Goal: Contribute content: Contribute content

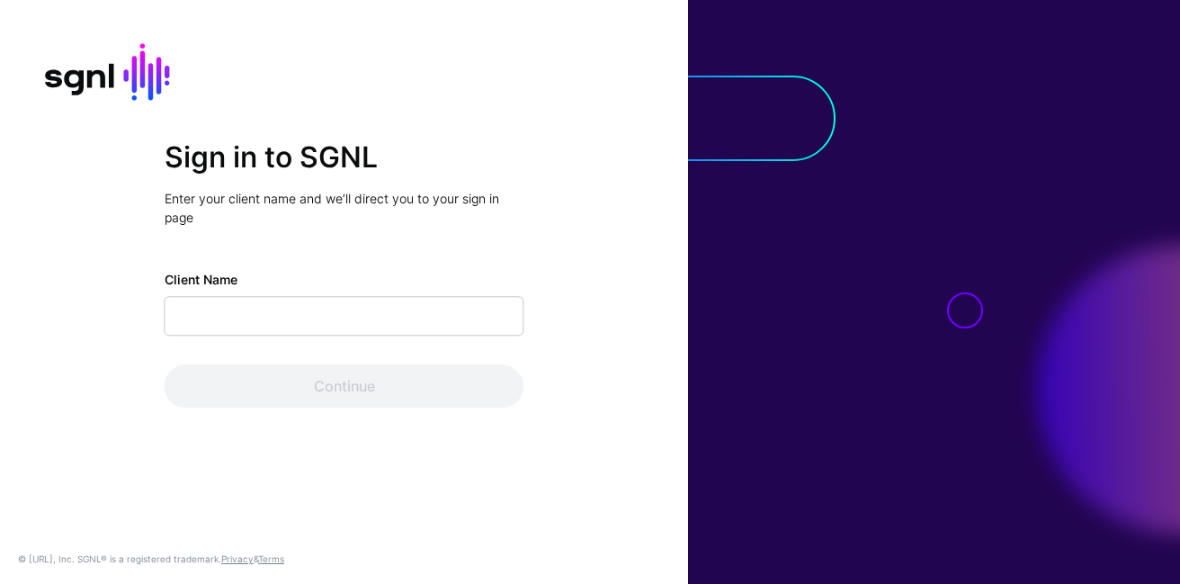
click at [439, 310] on input "Client Name" at bounding box center [345, 316] width 360 height 40
type input "**********"
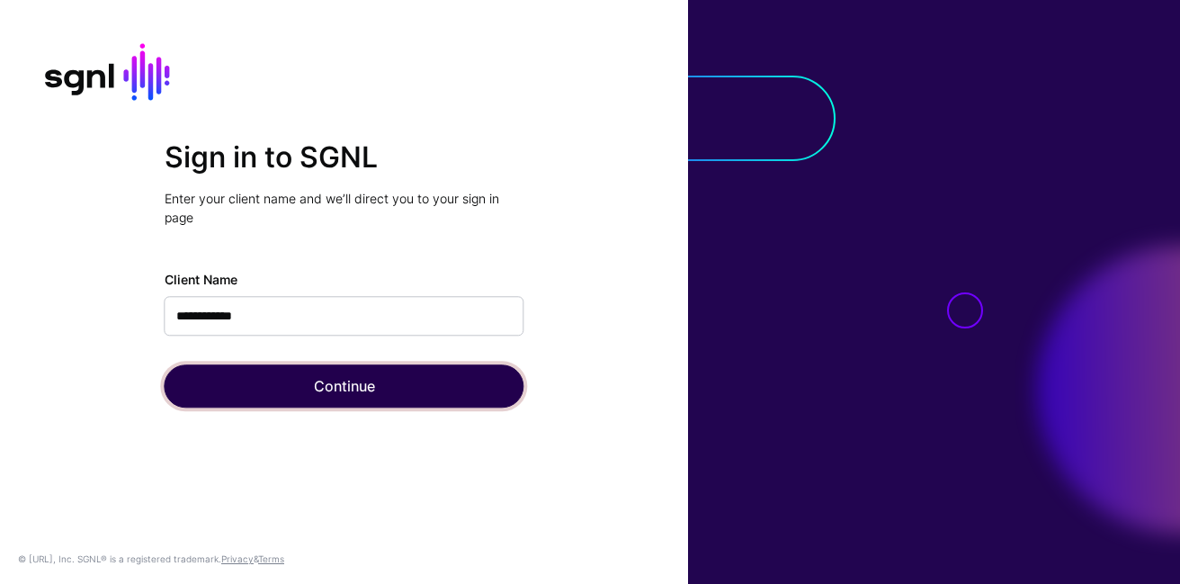
click at [361, 372] on button "Continue" at bounding box center [345, 385] width 360 height 43
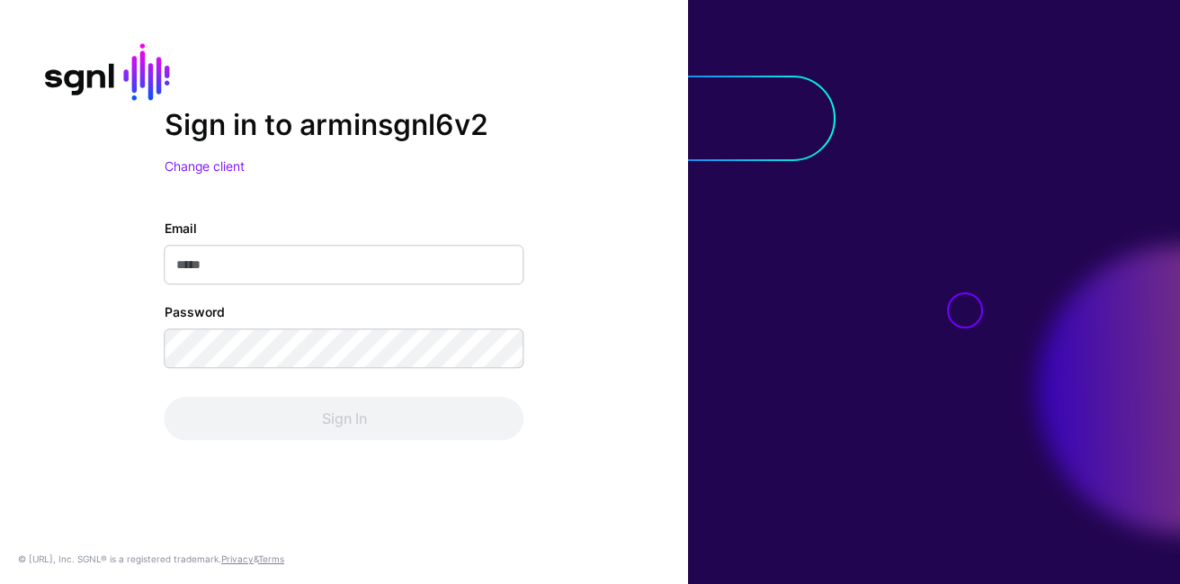
click at [389, 238] on div "Email" at bounding box center [345, 252] width 360 height 66
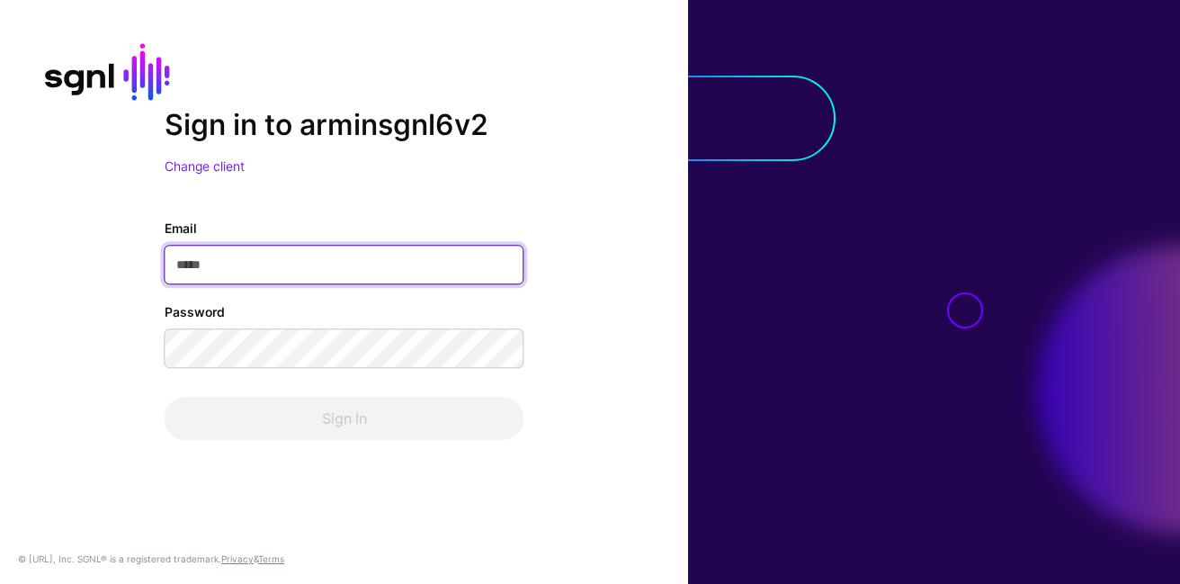
click at [389, 270] on input "Email" at bounding box center [345, 265] width 360 height 40
click at [442, 258] on input "Email" at bounding box center [345, 265] width 360 height 40
type input "**********"
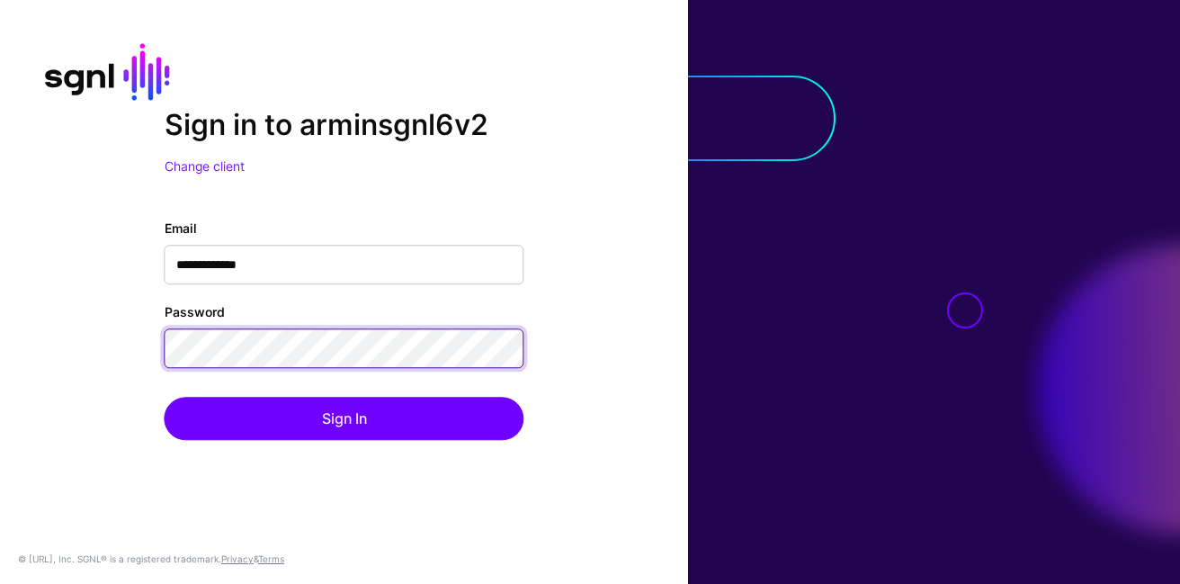
click at [165, 397] on button "Sign In" at bounding box center [345, 418] width 360 height 43
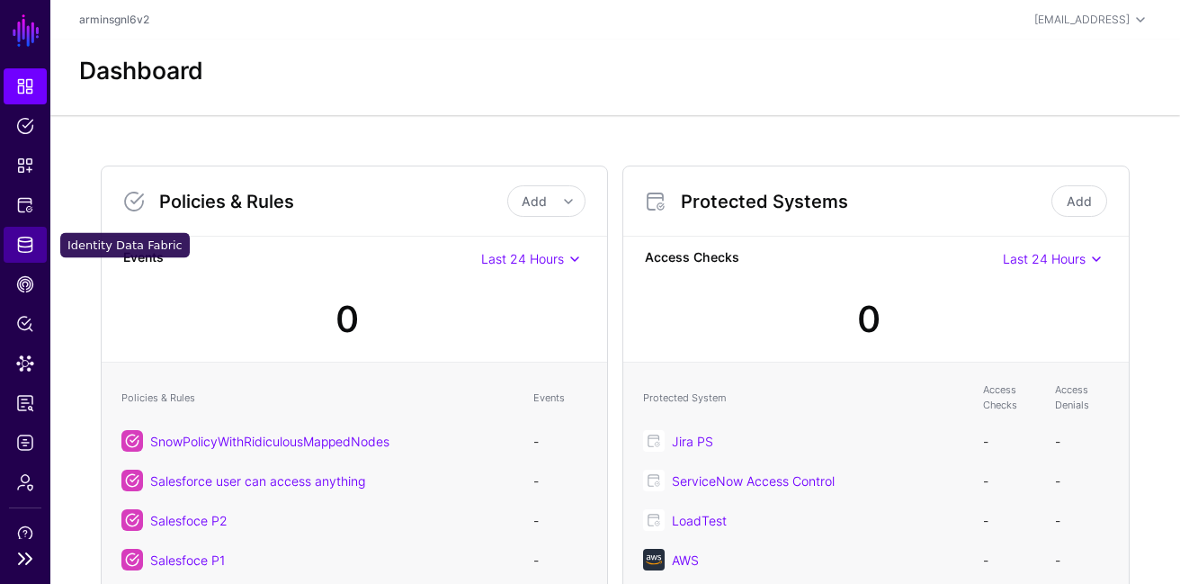
click at [29, 236] on span "Identity Data Fabric" at bounding box center [25, 245] width 18 height 18
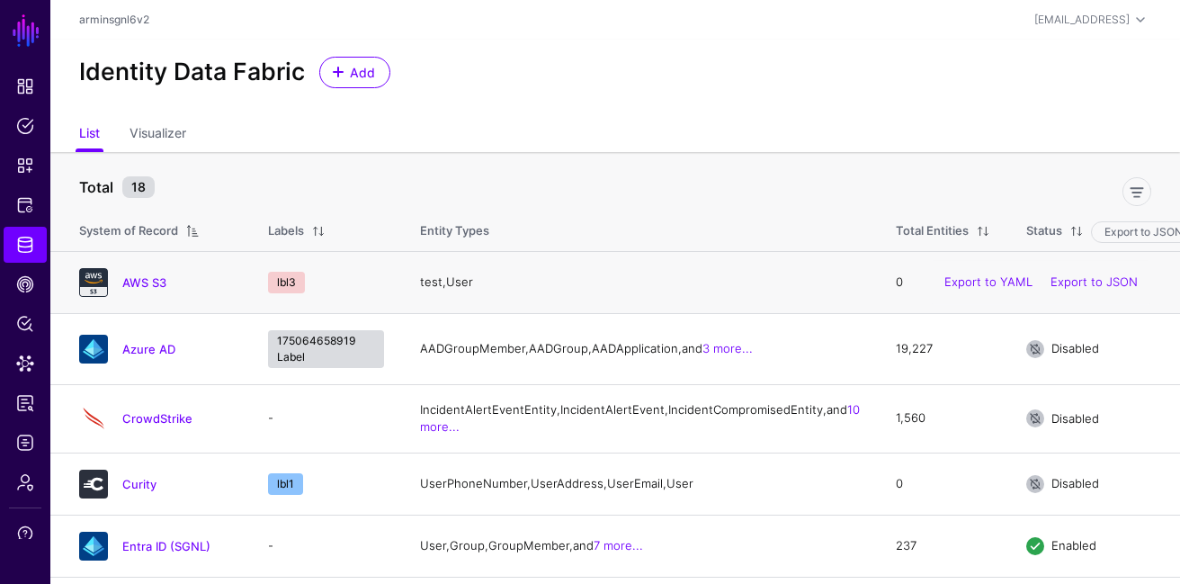
click at [148, 274] on h4 "AWS S3" at bounding box center [177, 282] width 110 height 16
click at [148, 280] on link "AWS S3" at bounding box center [144, 282] width 44 height 14
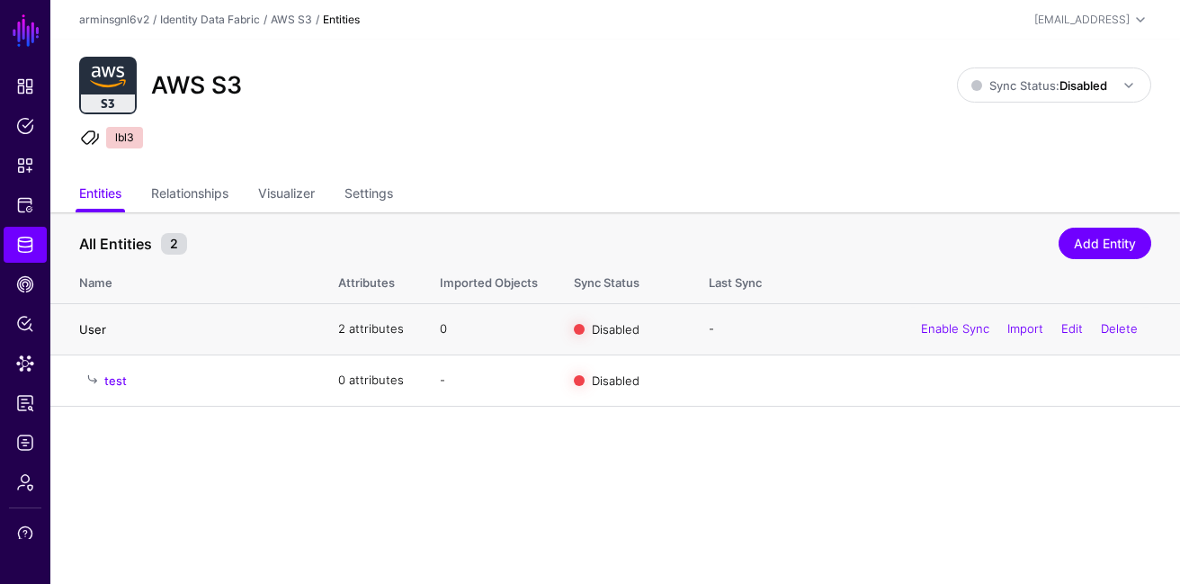
click at [95, 323] on link "User" at bounding box center [92, 329] width 27 height 14
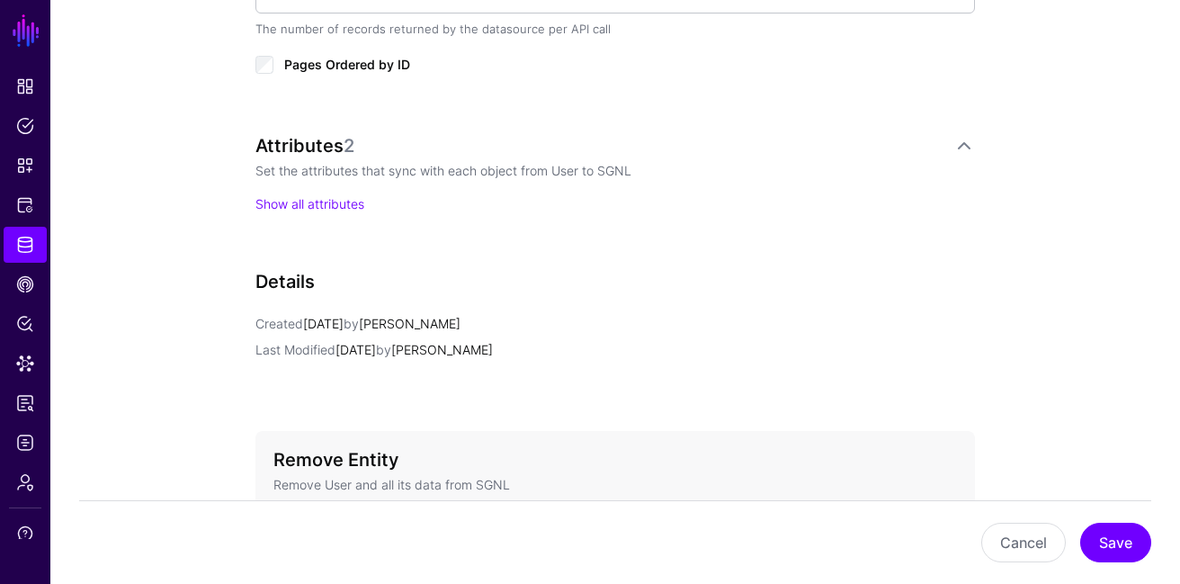
scroll to position [1230, 0]
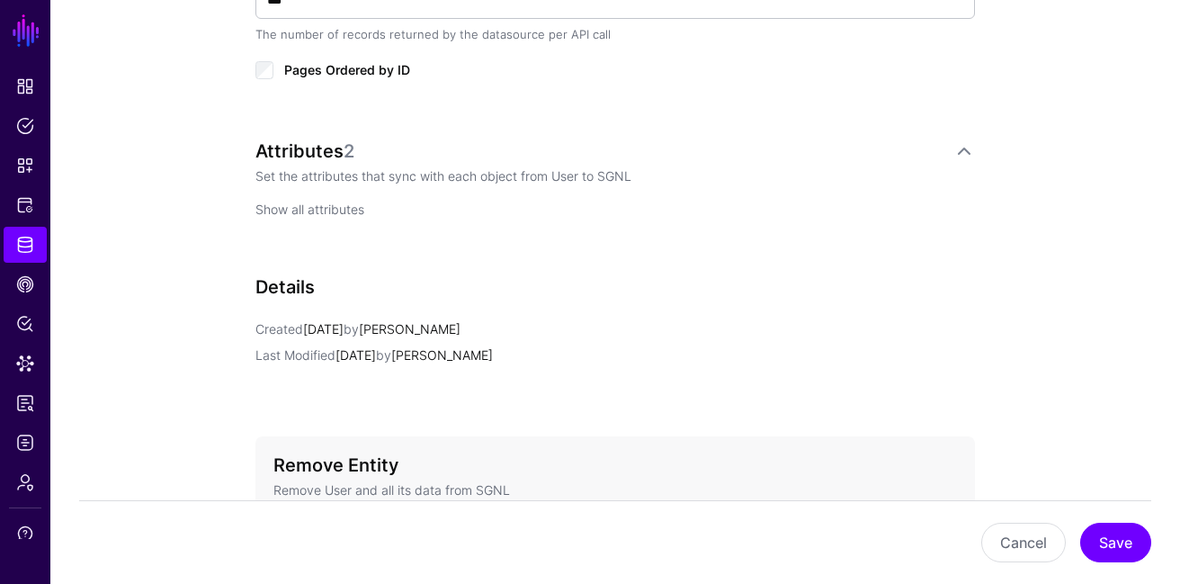
click at [307, 210] on link "Show all attributes" at bounding box center [309, 208] width 109 height 15
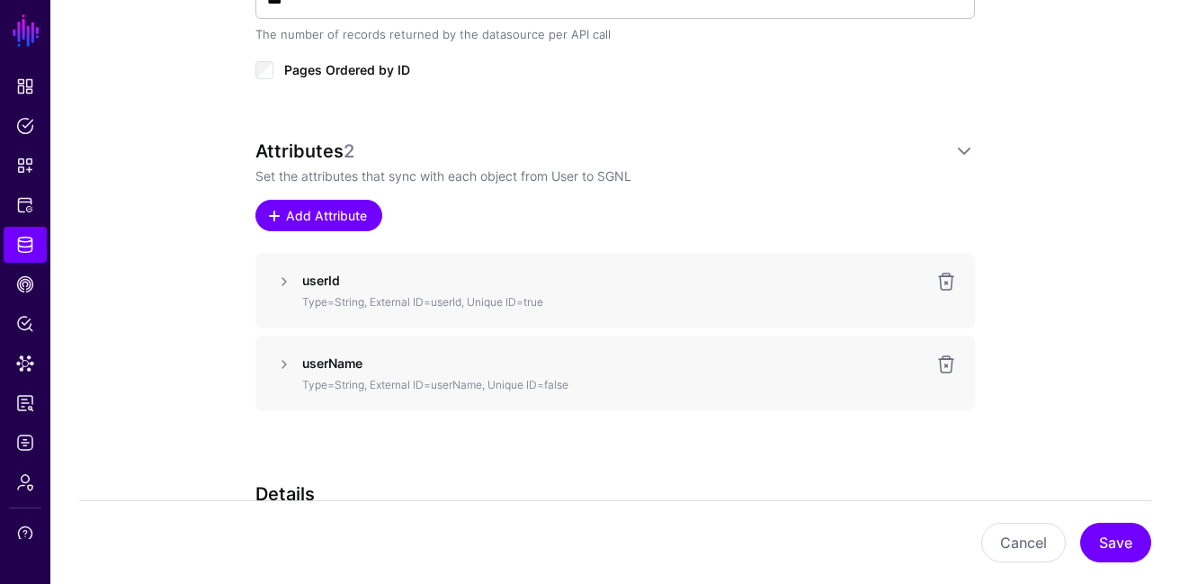
click at [329, 219] on span "Add Attribute" at bounding box center [326, 215] width 85 height 19
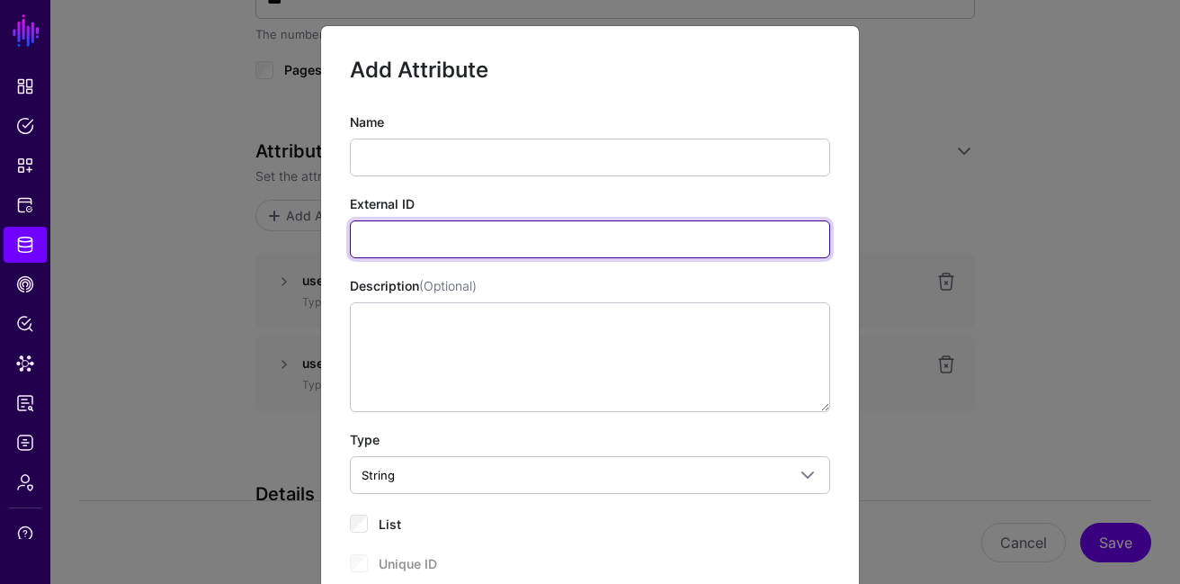
click at [416, 249] on input "External ID" at bounding box center [590, 239] width 480 height 38
type input "******"
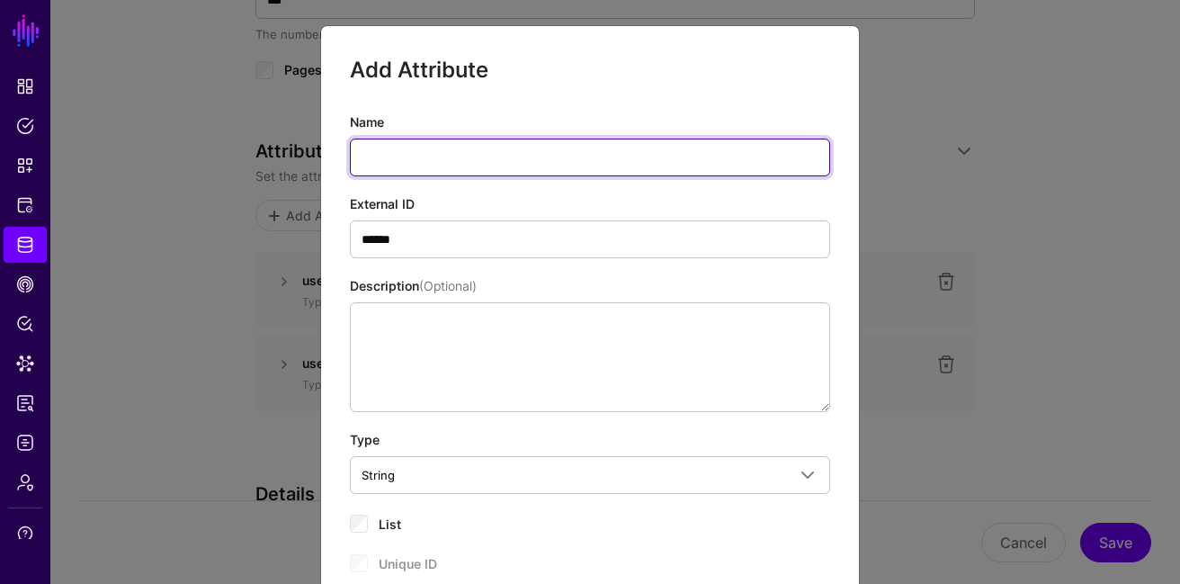
click at [434, 174] on input "Name" at bounding box center [590, 158] width 480 height 38
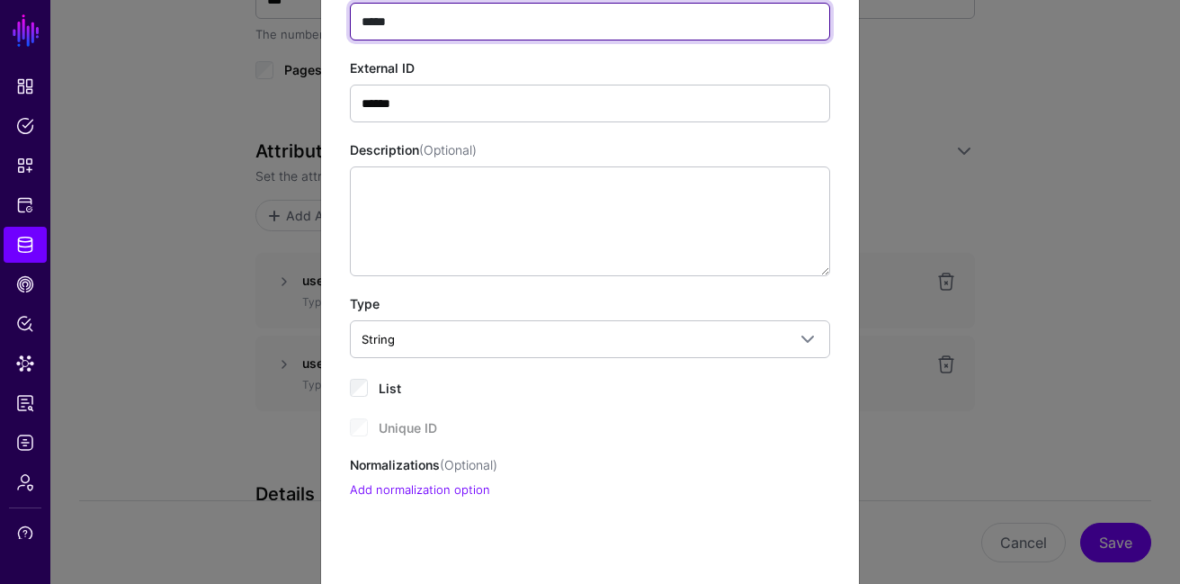
scroll to position [249, 0]
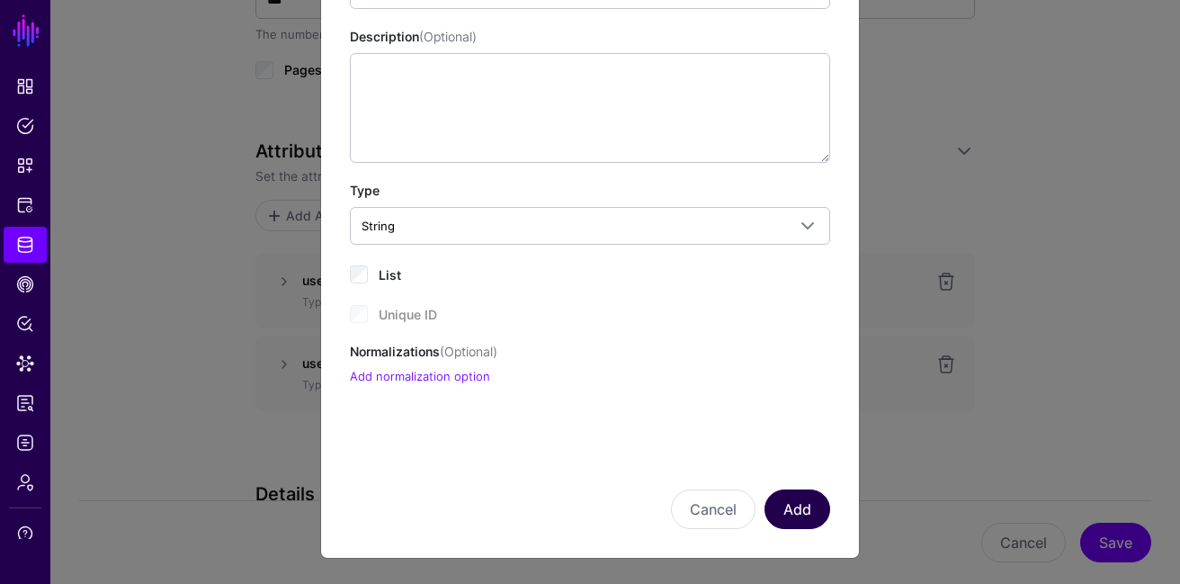
type input "*****"
click at [802, 525] on button "Add" at bounding box center [798, 509] width 66 height 40
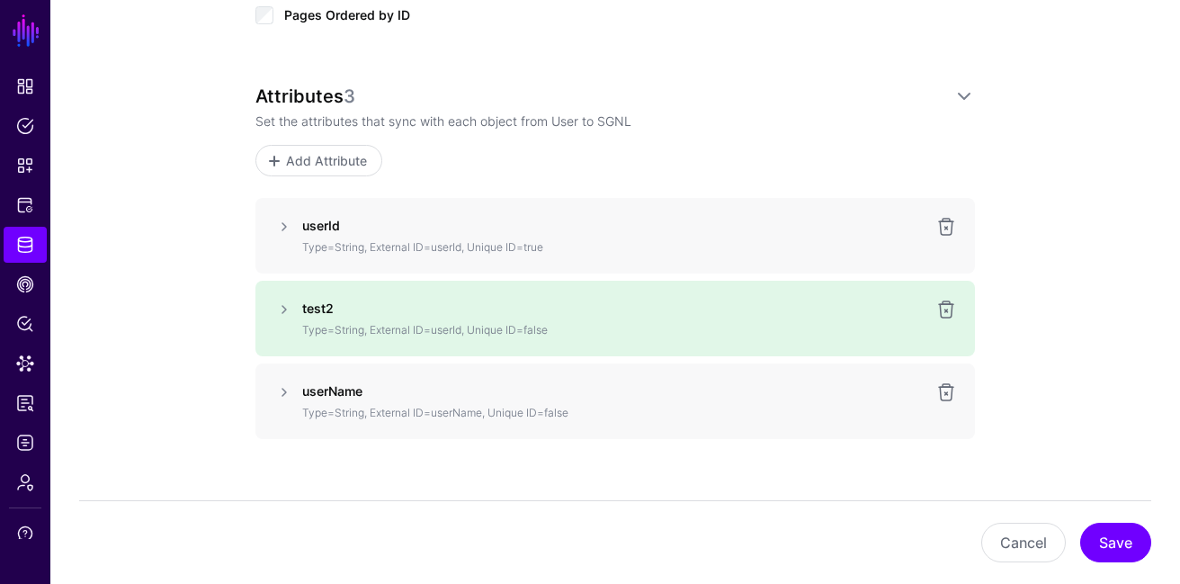
scroll to position [1284, 0]
click at [291, 305] on link at bounding box center [284, 311] width 22 height 22
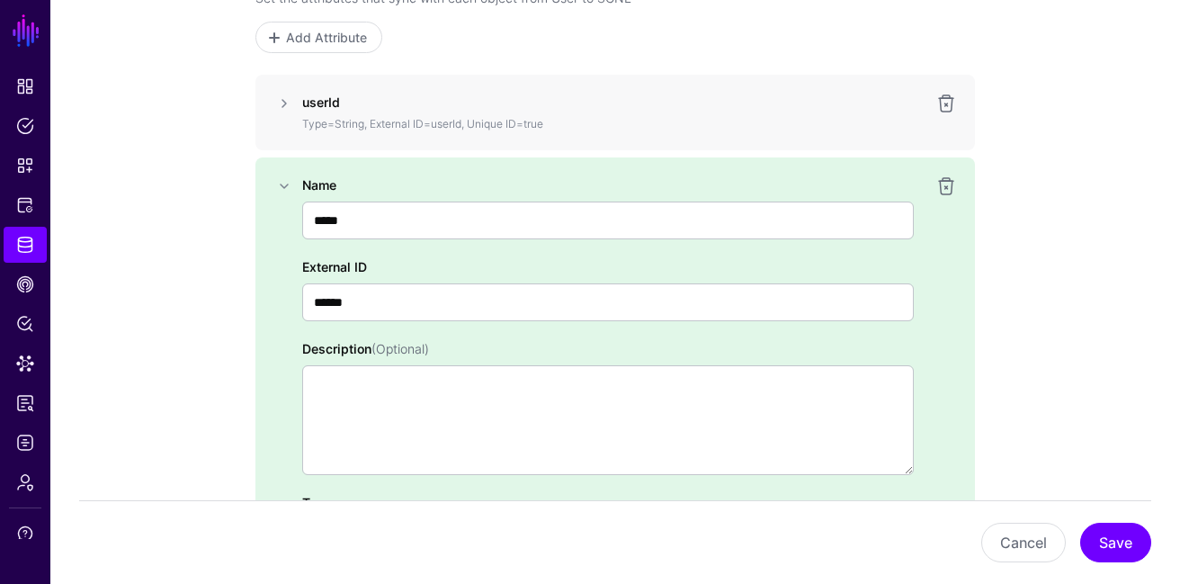
scroll to position [1368, 0]
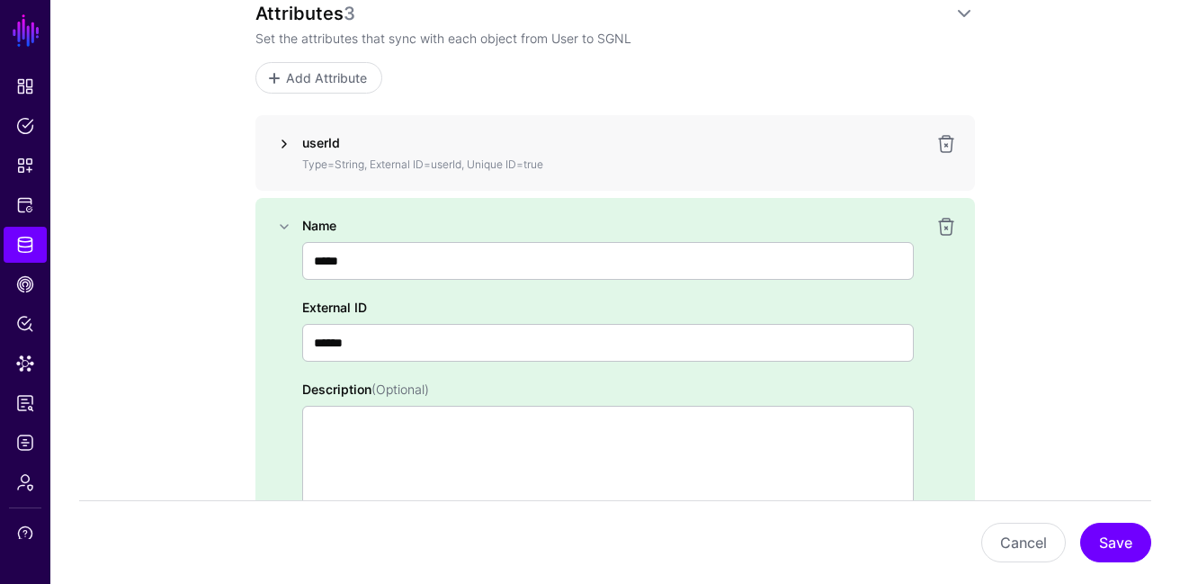
click at [280, 144] on link at bounding box center [284, 144] width 22 height 22
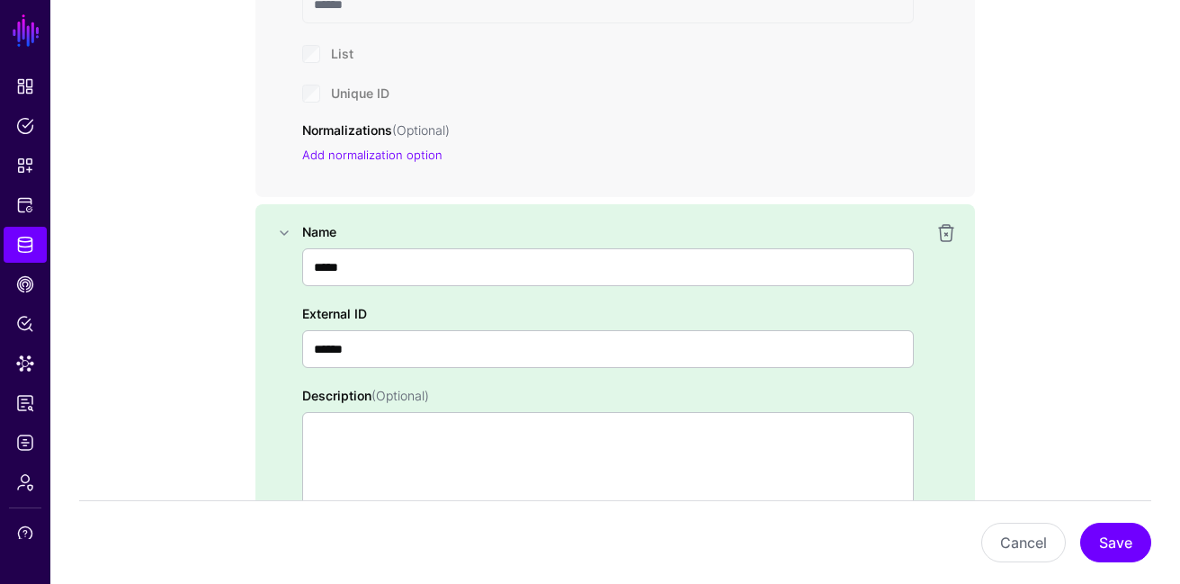
scroll to position [1914, 0]
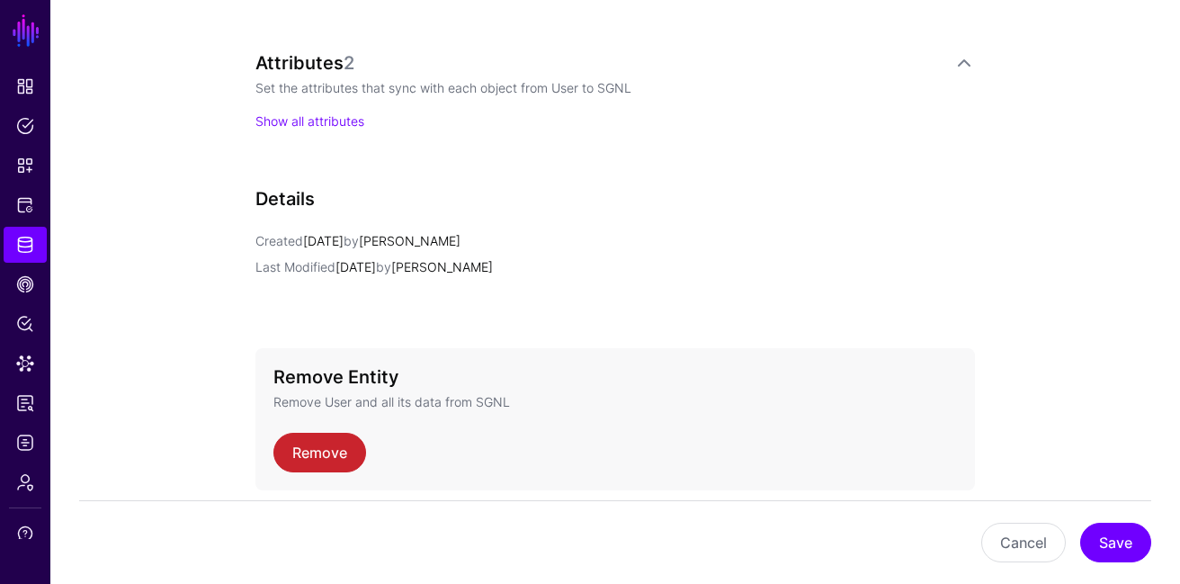
scroll to position [1297, 0]
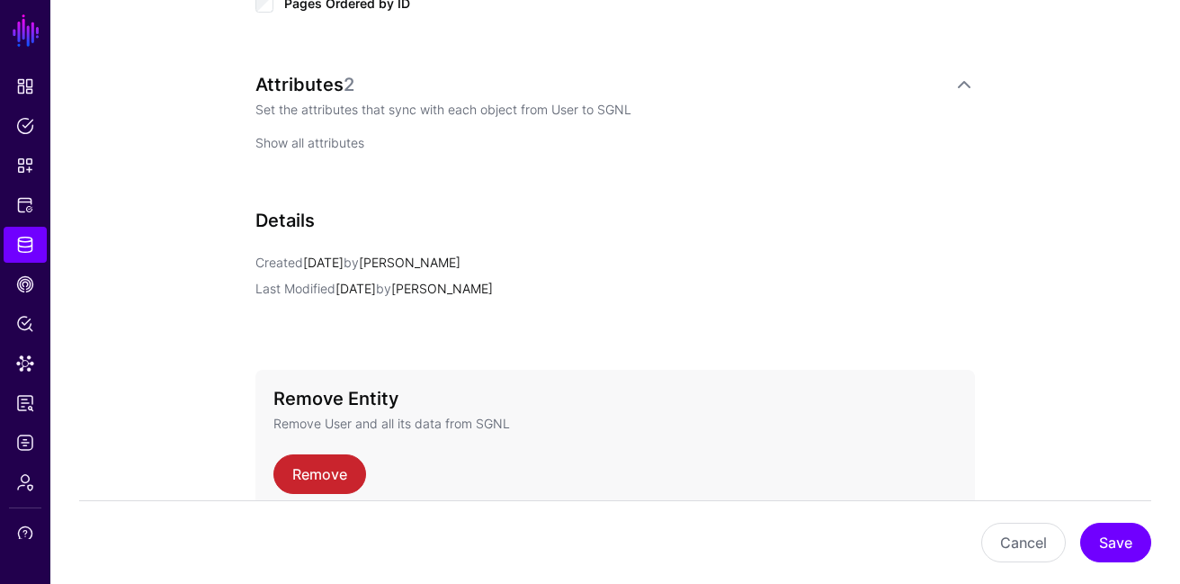
click at [343, 145] on link "Show all attributes" at bounding box center [309, 142] width 109 height 15
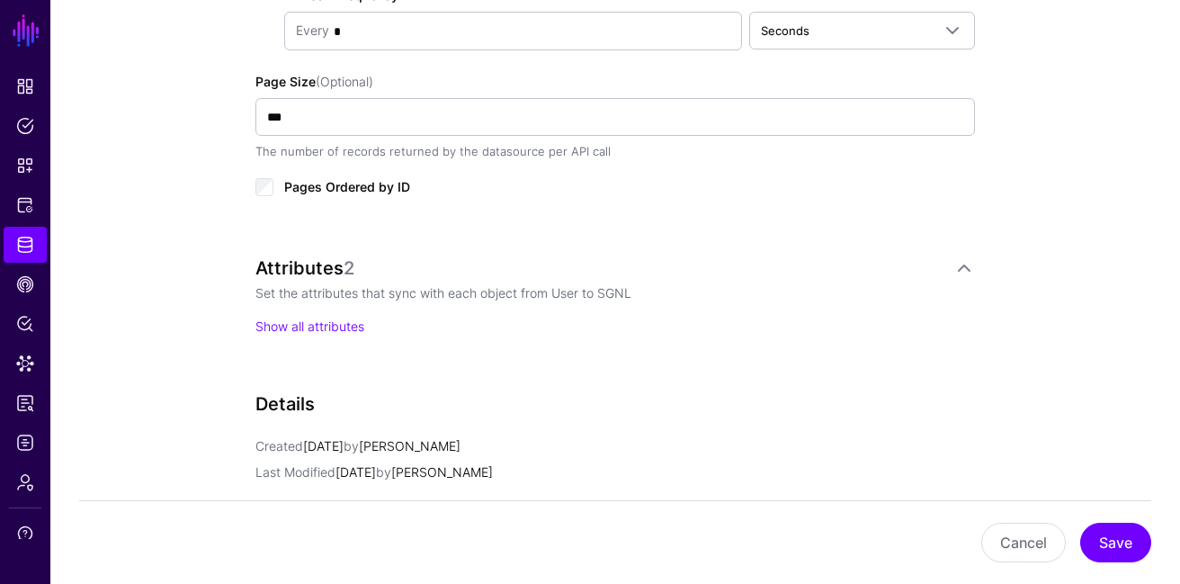
scroll to position [1166, 0]
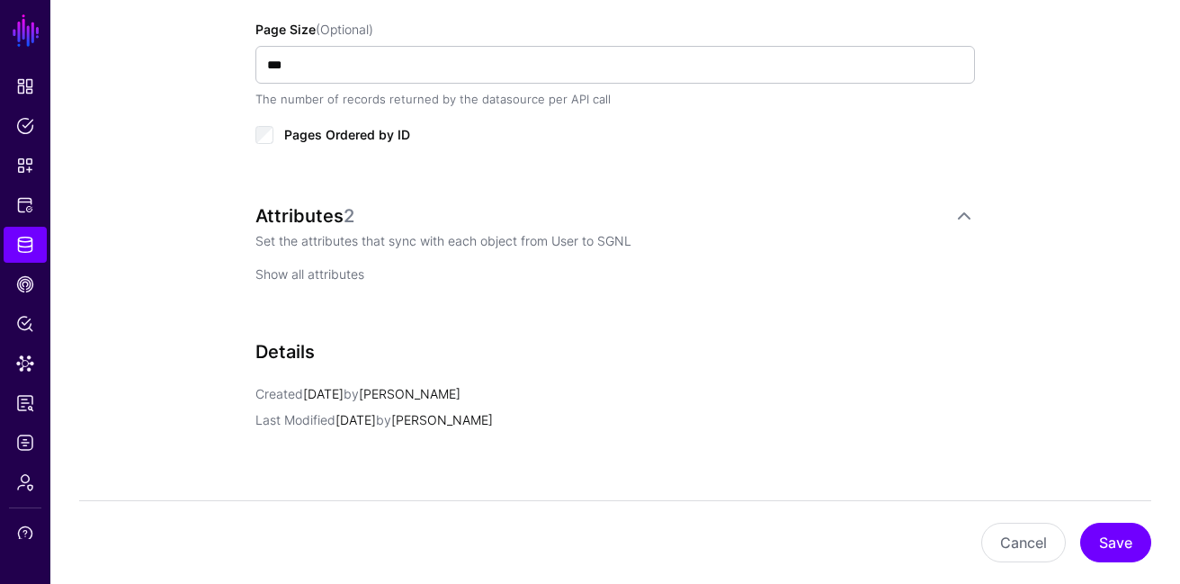
click at [305, 271] on link "Show all attributes" at bounding box center [309, 273] width 109 height 15
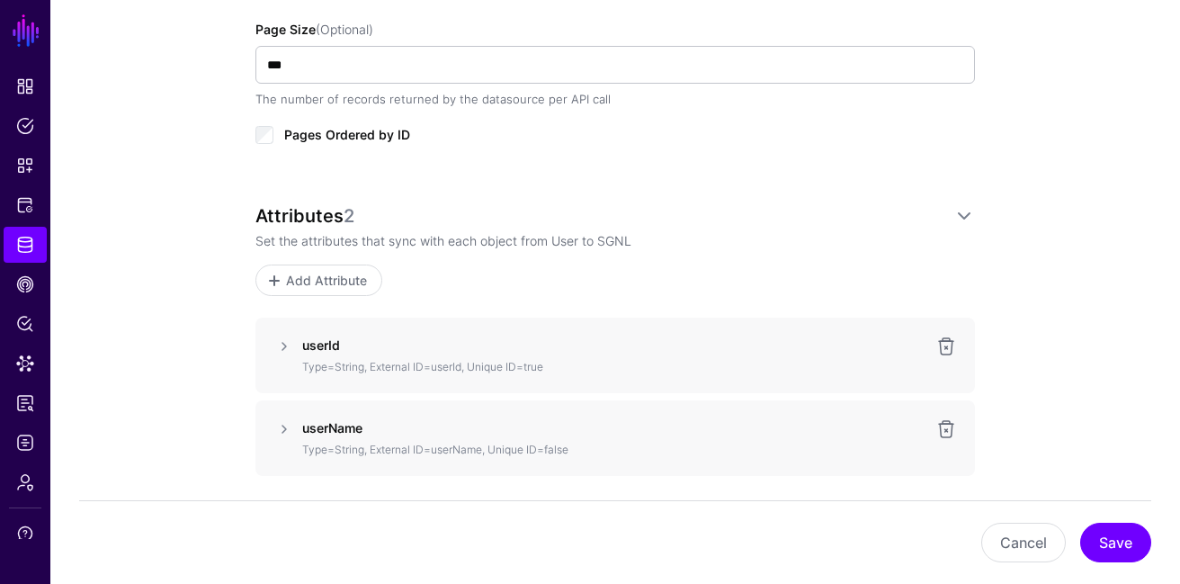
click at [343, 259] on div "Attributes 2 Set the attributes that sync with each object from User to SGNL Ad…" at bounding box center [615, 250] width 720 height 91
click at [343, 278] on span "Add Attribute" at bounding box center [326, 280] width 85 height 19
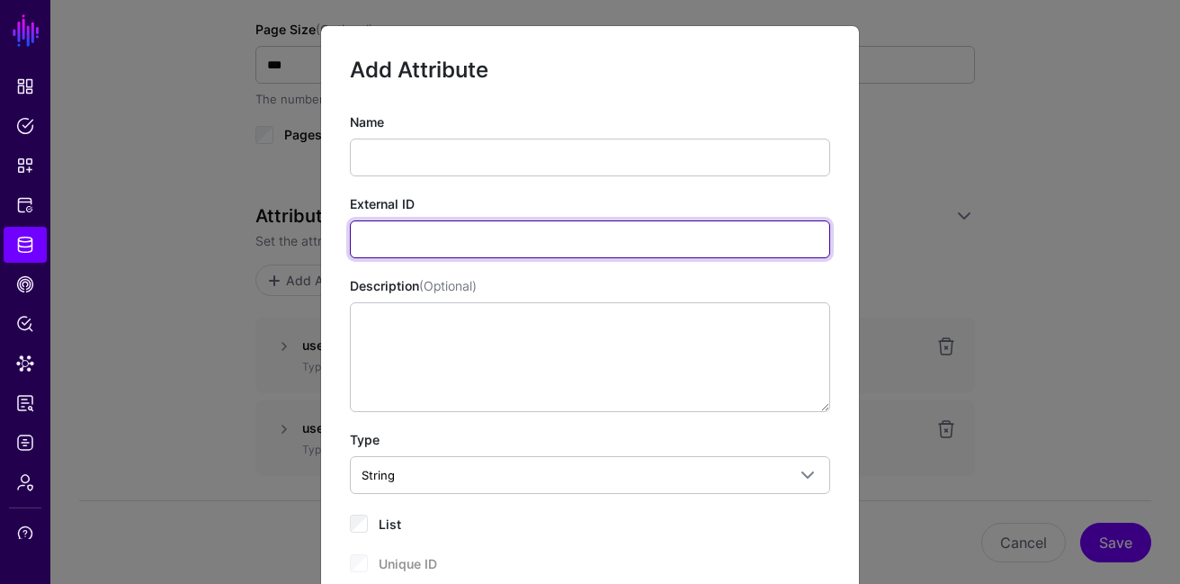
click at [411, 234] on input "External ID" at bounding box center [590, 239] width 480 height 38
type input "******"
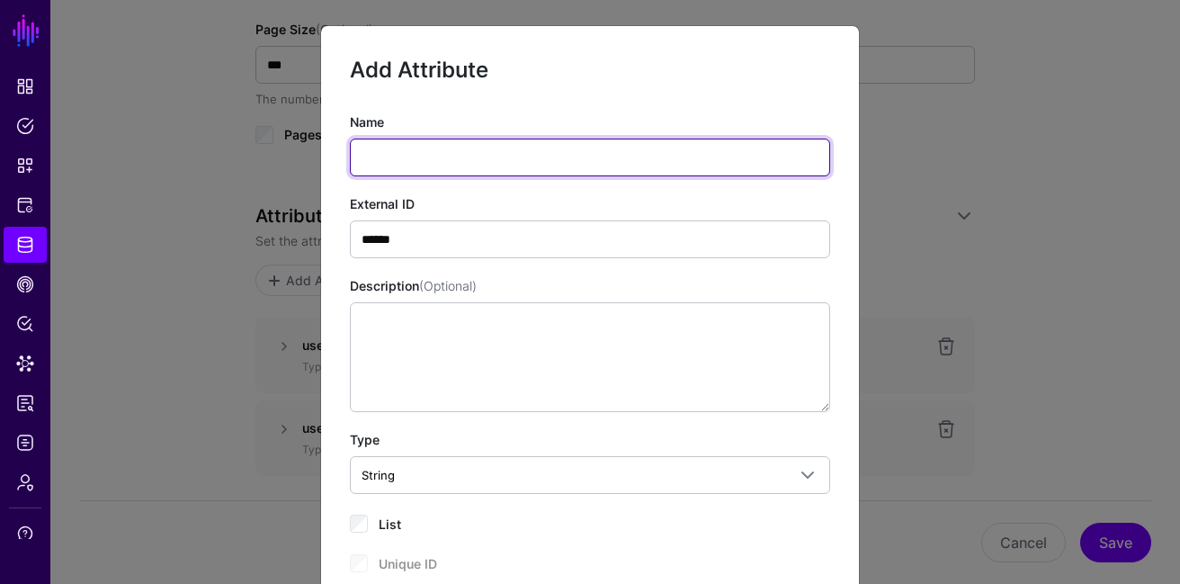
click at [431, 163] on input "Name" at bounding box center [590, 158] width 480 height 38
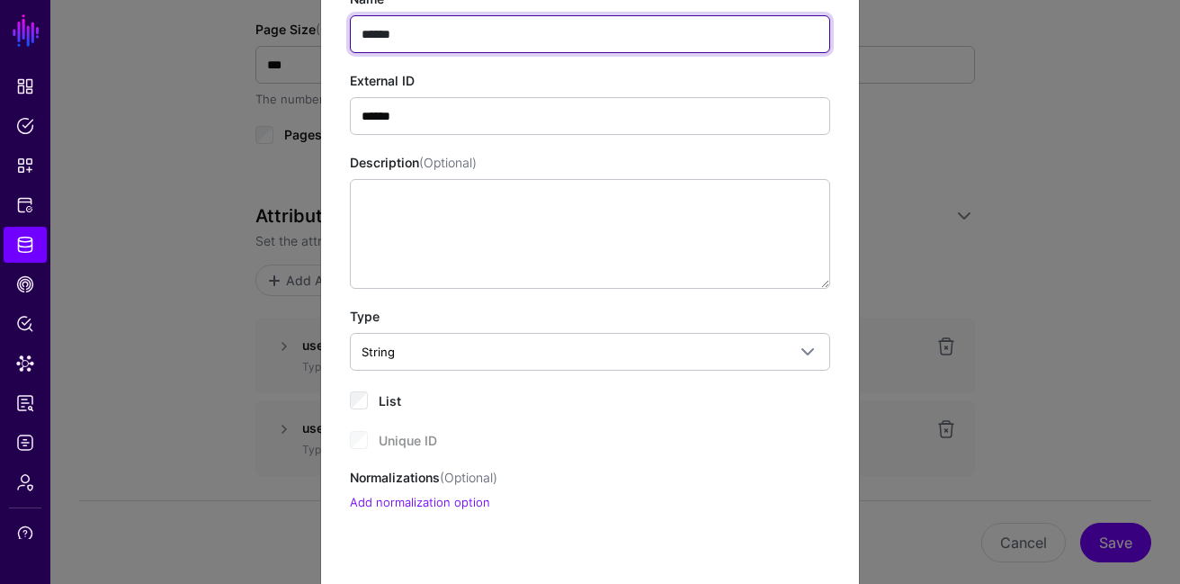
scroll to position [249, 0]
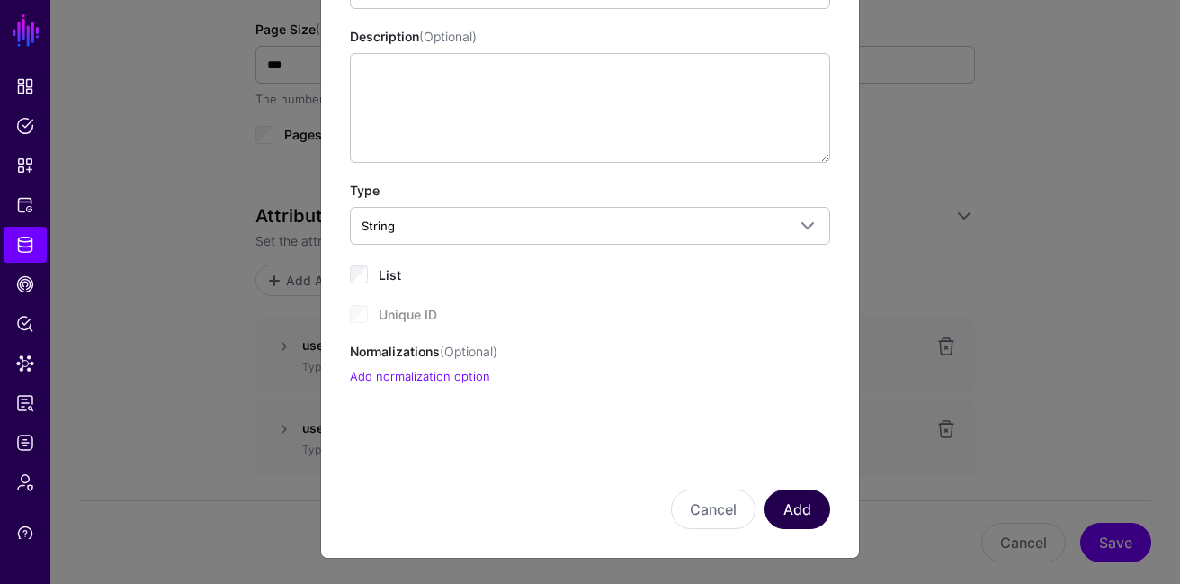
type input "******"
click at [781, 495] on button "Add" at bounding box center [798, 509] width 66 height 40
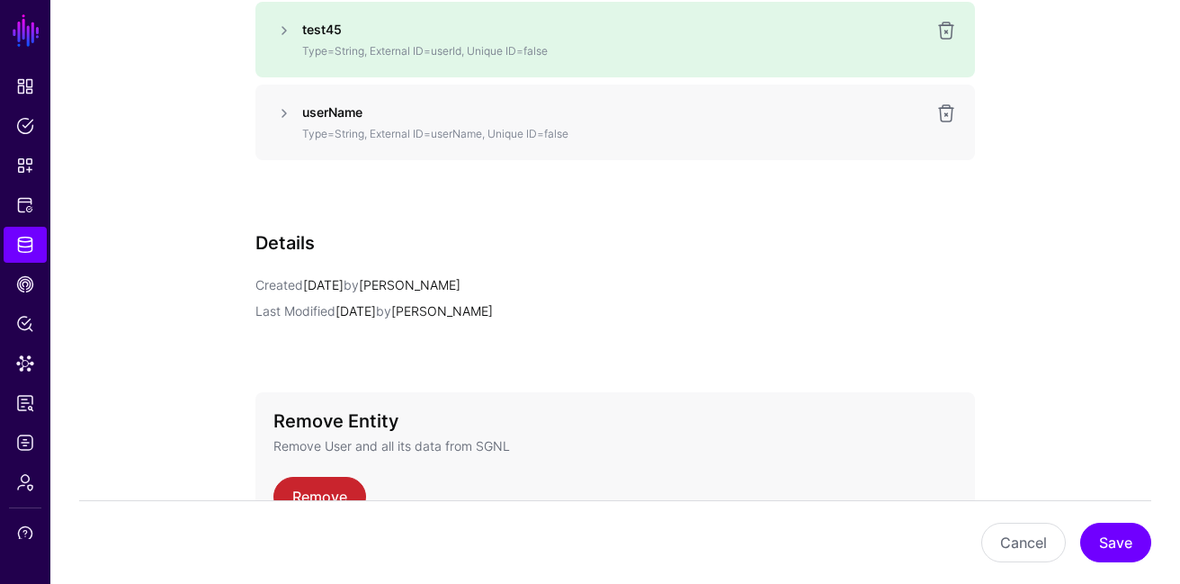
scroll to position [1678, 0]
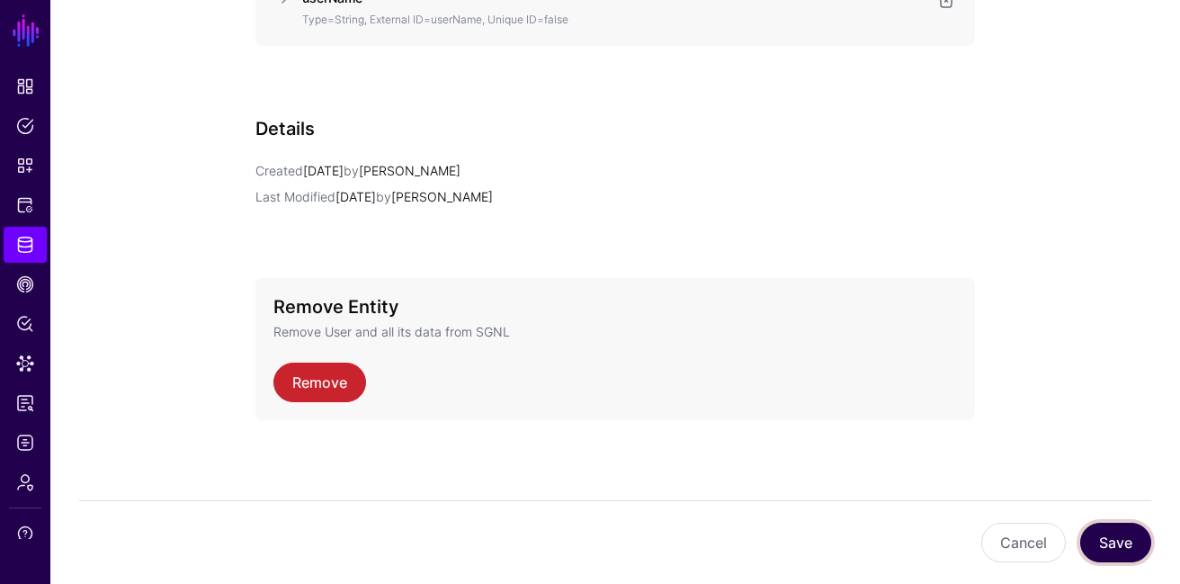
click at [1122, 537] on button "Save" at bounding box center [1115, 543] width 71 height 40
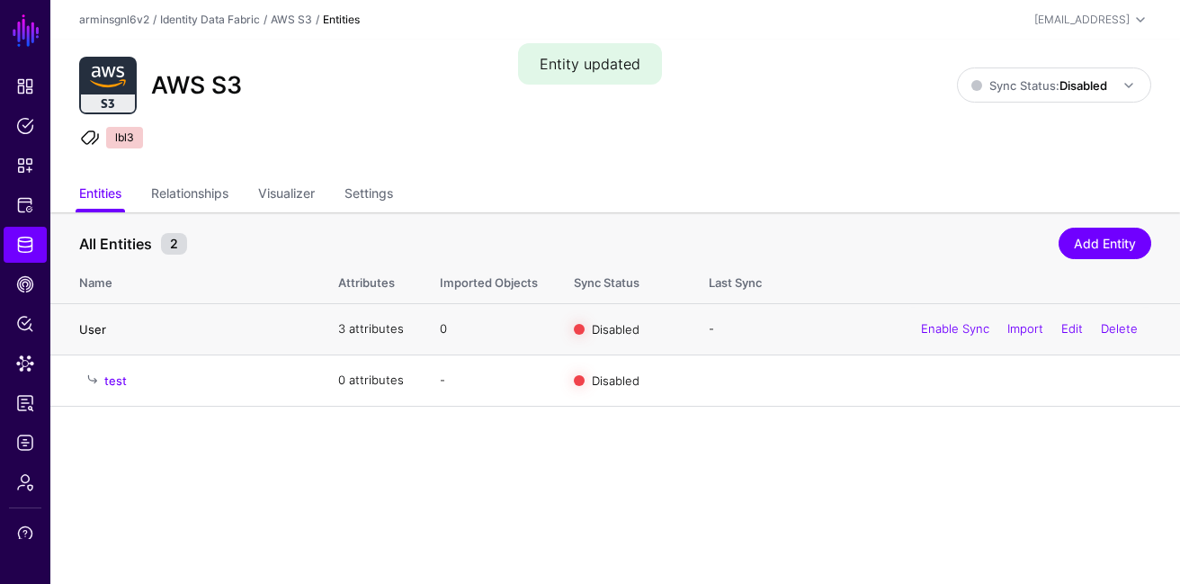
click at [95, 331] on link "User" at bounding box center [92, 329] width 27 height 14
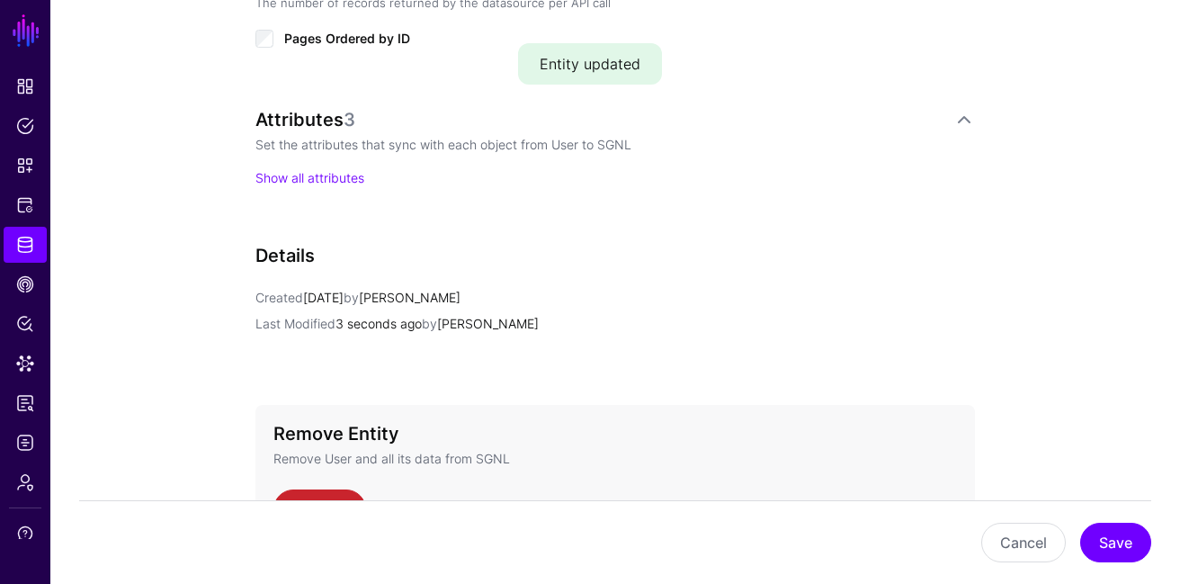
scroll to position [1072, 0]
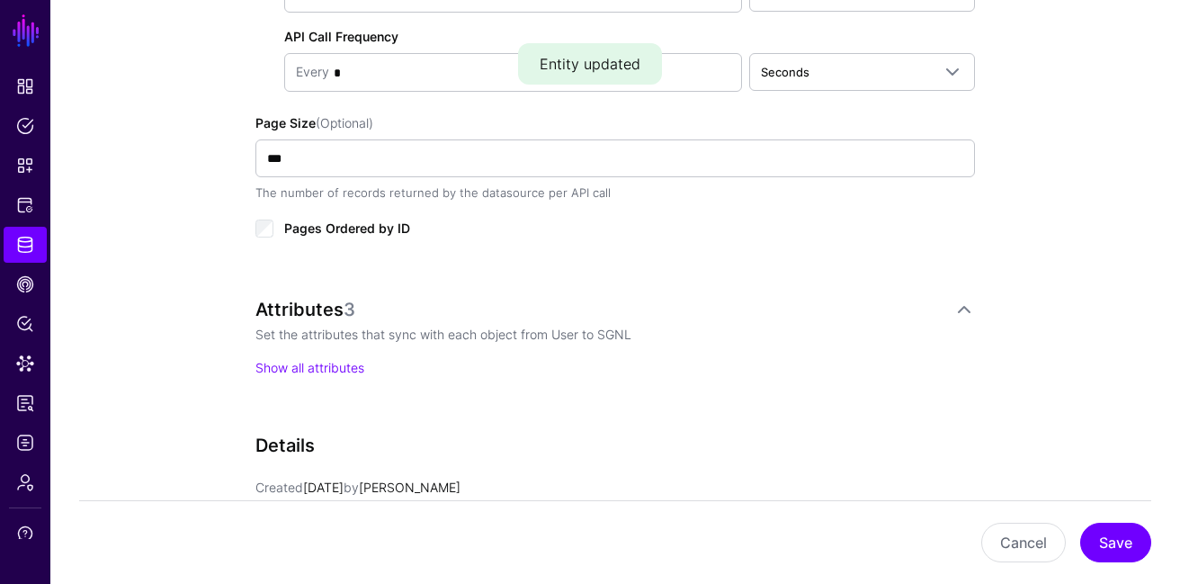
click at [309, 376] on div "Attributes 3 Set the attributes that sync with each object from User to SGNL Sh…" at bounding box center [615, 356] width 720 height 114
click at [316, 350] on div "Attributes 3 Set the attributes that sync with each object from User to SGNL Sh…" at bounding box center [615, 338] width 720 height 78
click at [315, 364] on link "Show all attributes" at bounding box center [309, 367] width 109 height 15
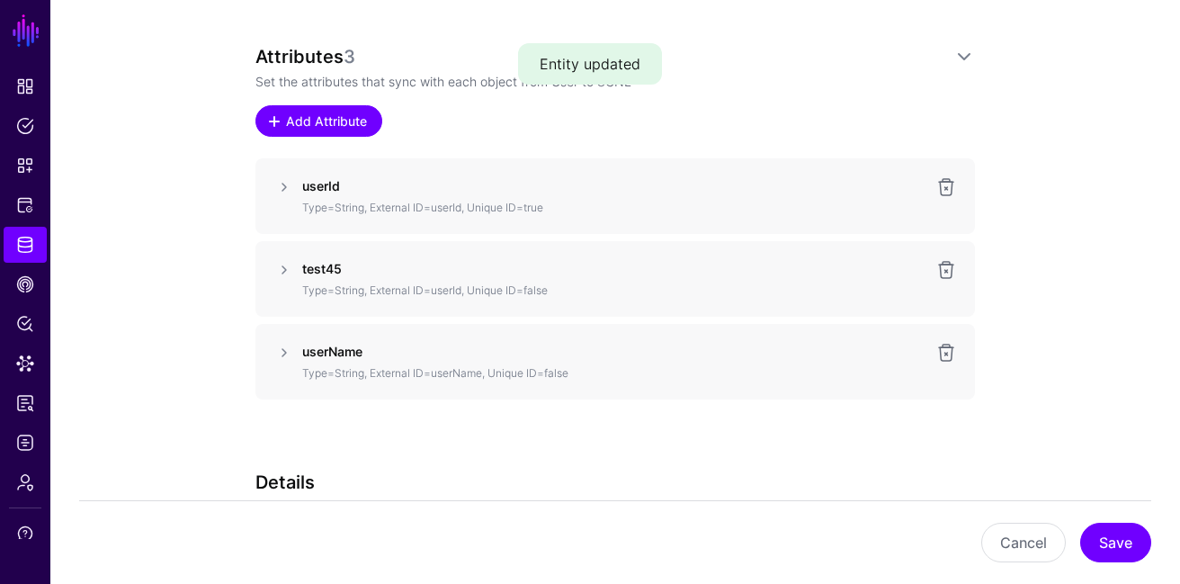
scroll to position [1329, 0]
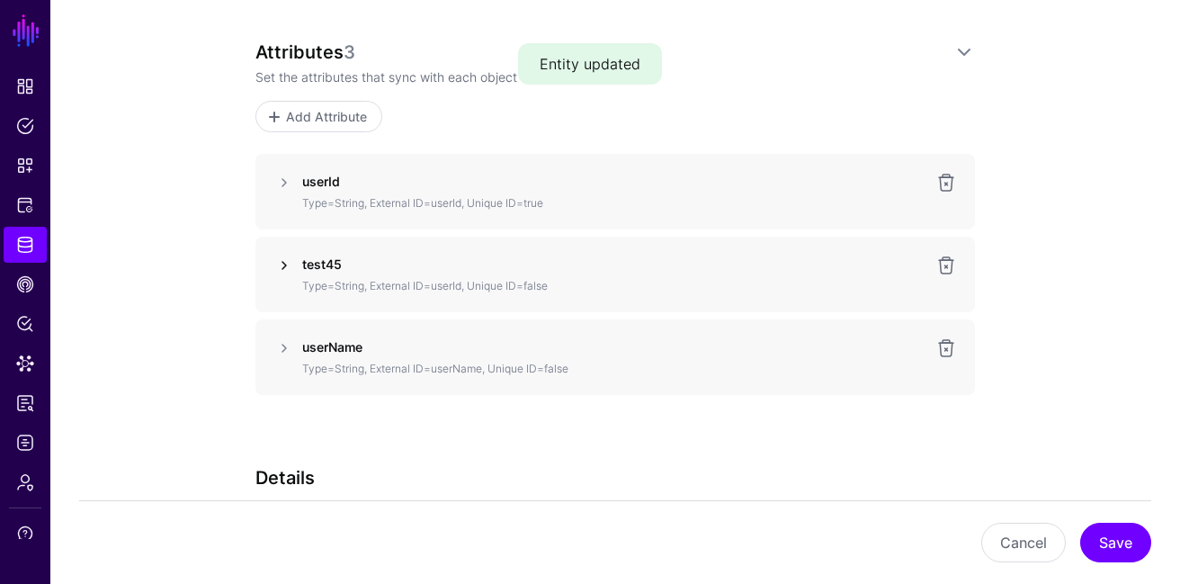
click at [276, 255] on link at bounding box center [284, 266] width 22 height 22
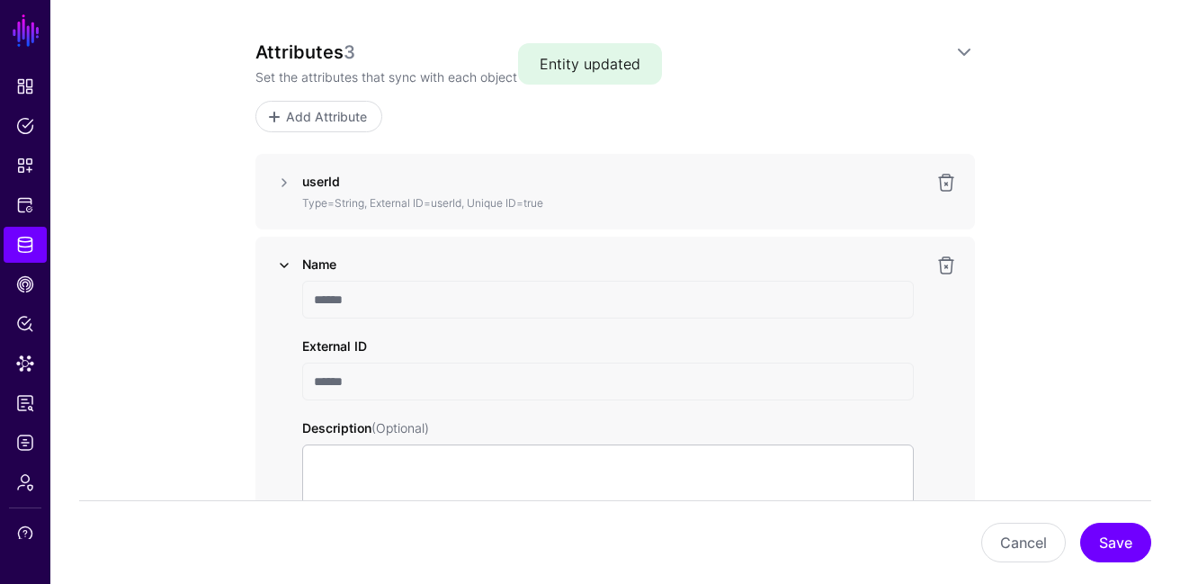
click at [276, 256] on link at bounding box center [284, 266] width 22 height 22
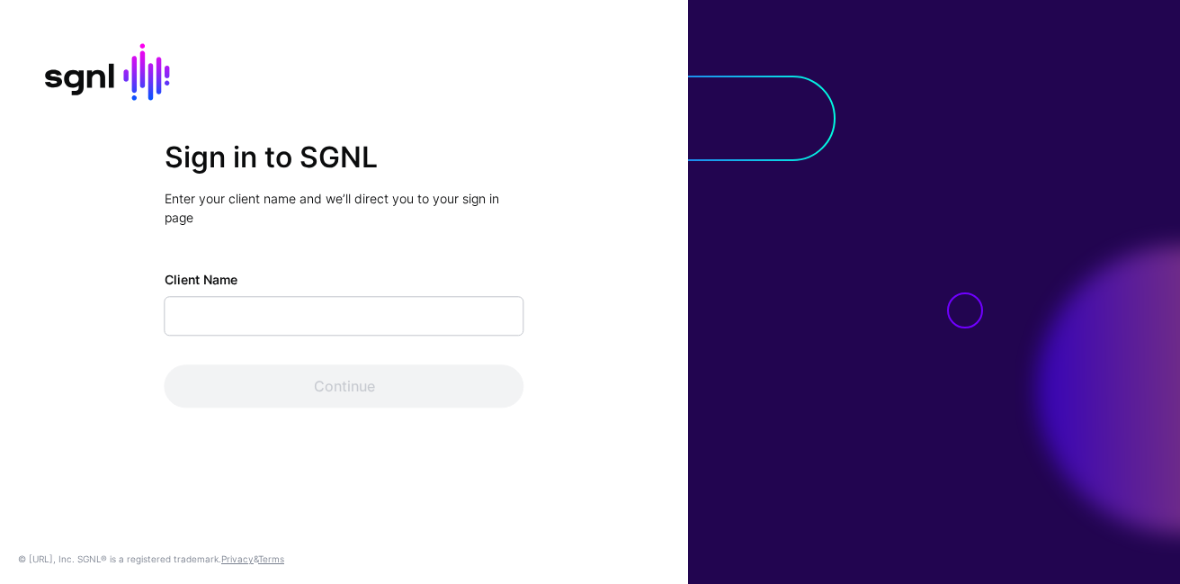
click at [291, 326] on input "Client Name" at bounding box center [345, 316] width 360 height 40
type input "**********"
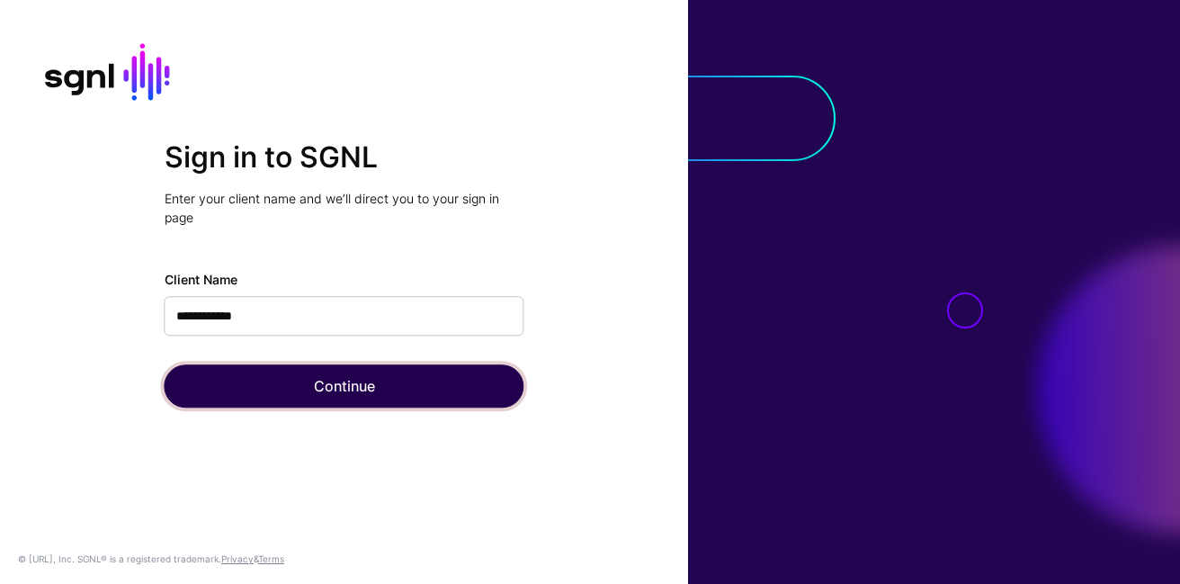
click at [293, 381] on button "Continue" at bounding box center [345, 385] width 360 height 43
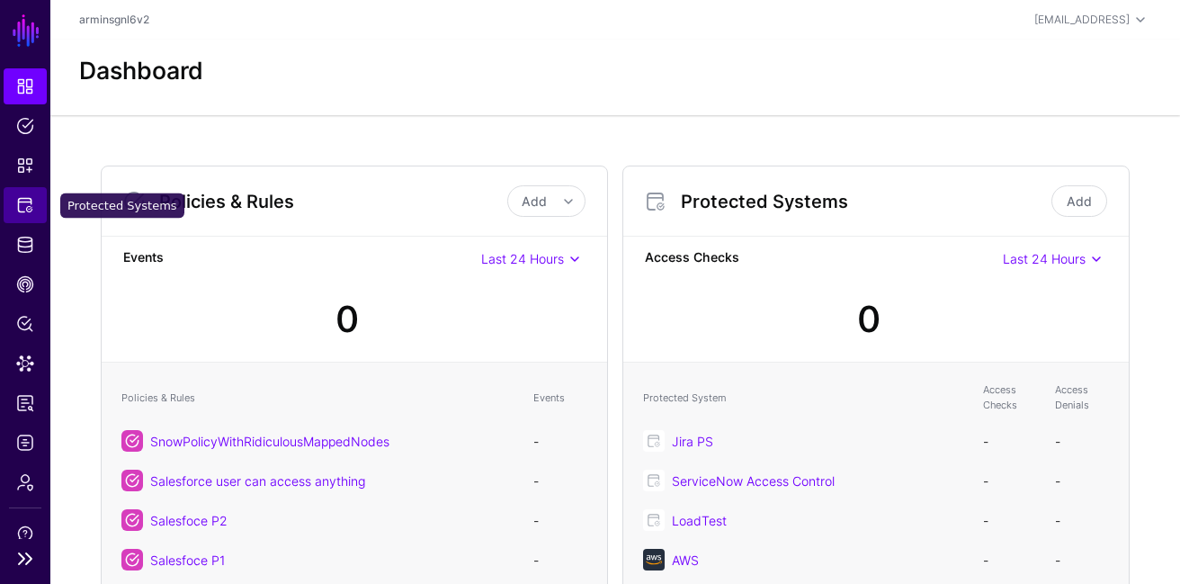
click at [30, 219] on link "Protected Systems" at bounding box center [25, 205] width 43 height 36
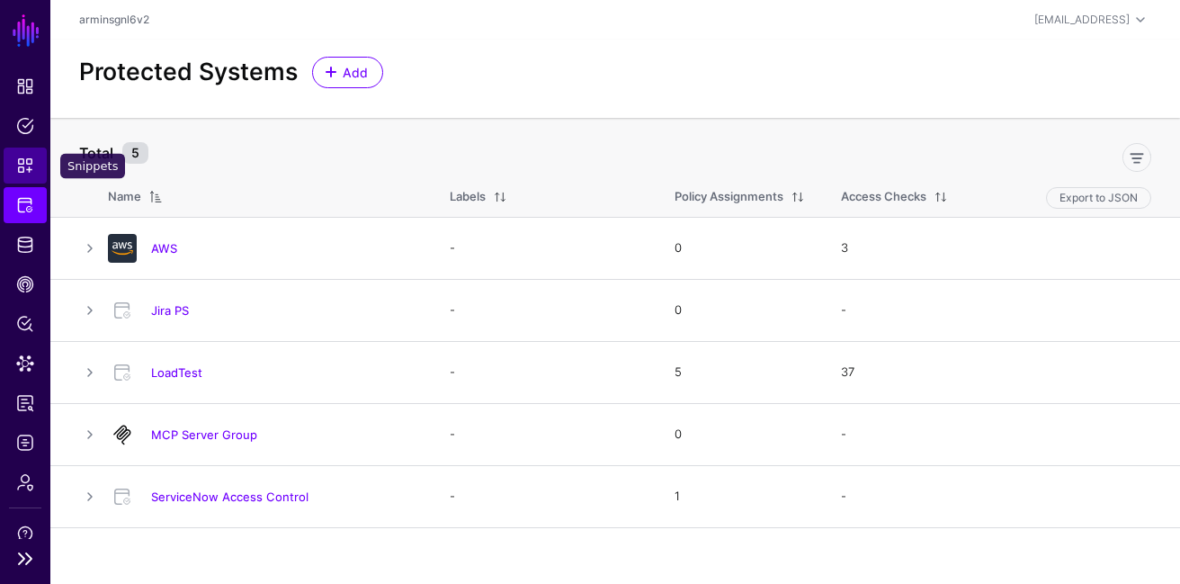
click at [32, 162] on span "Snippets" at bounding box center [25, 166] width 18 height 18
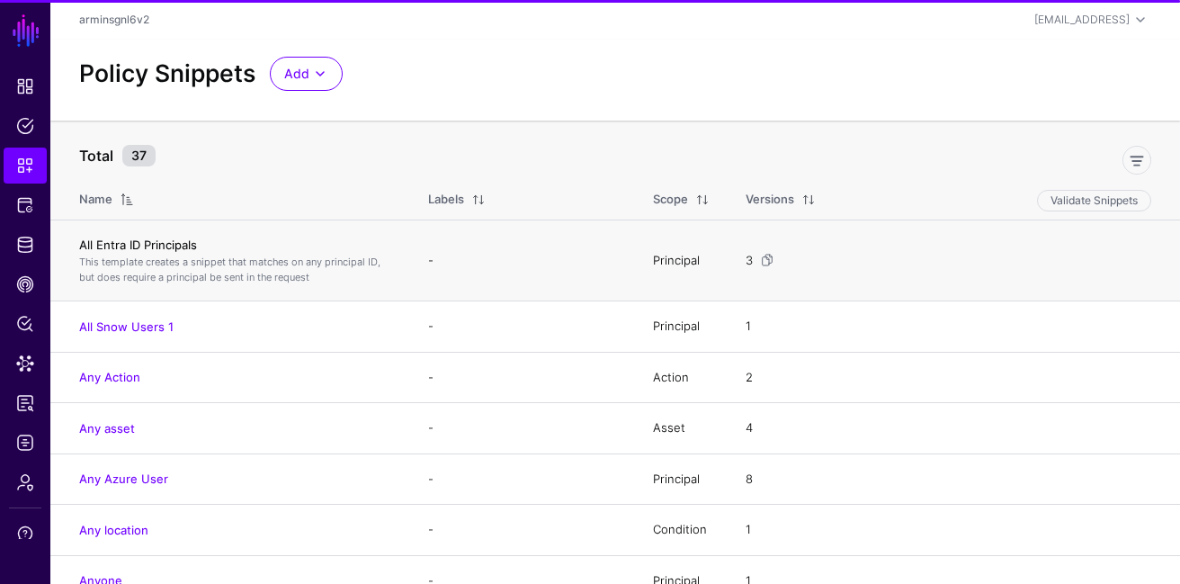
click at [159, 248] on link "All Entra ID Principals" at bounding box center [138, 244] width 118 height 14
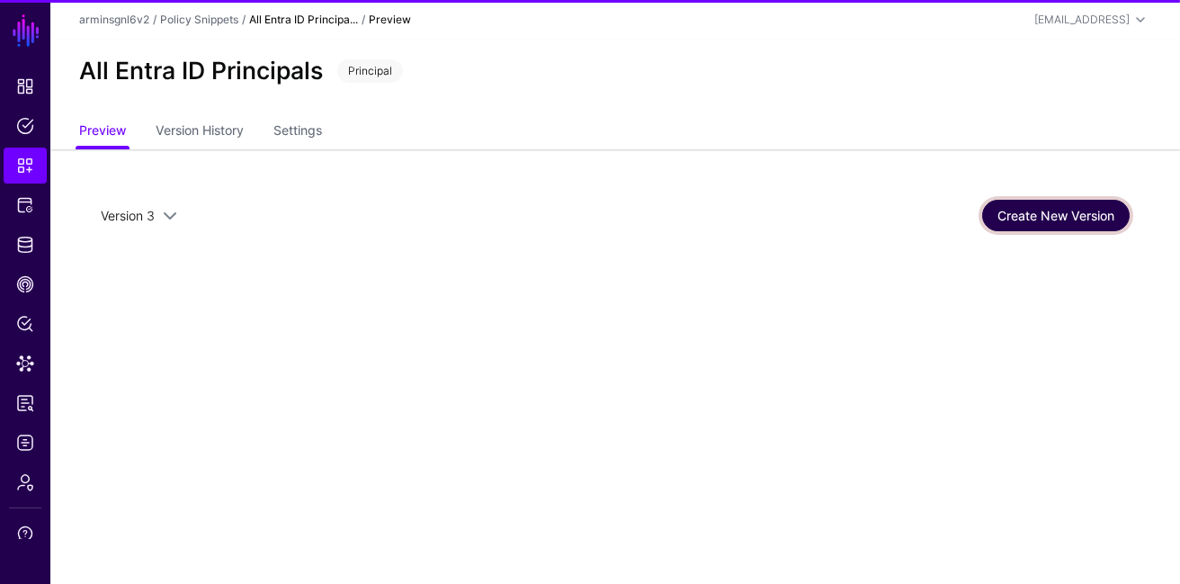
click at [1015, 219] on link "Create New Version" at bounding box center [1056, 215] width 148 height 31
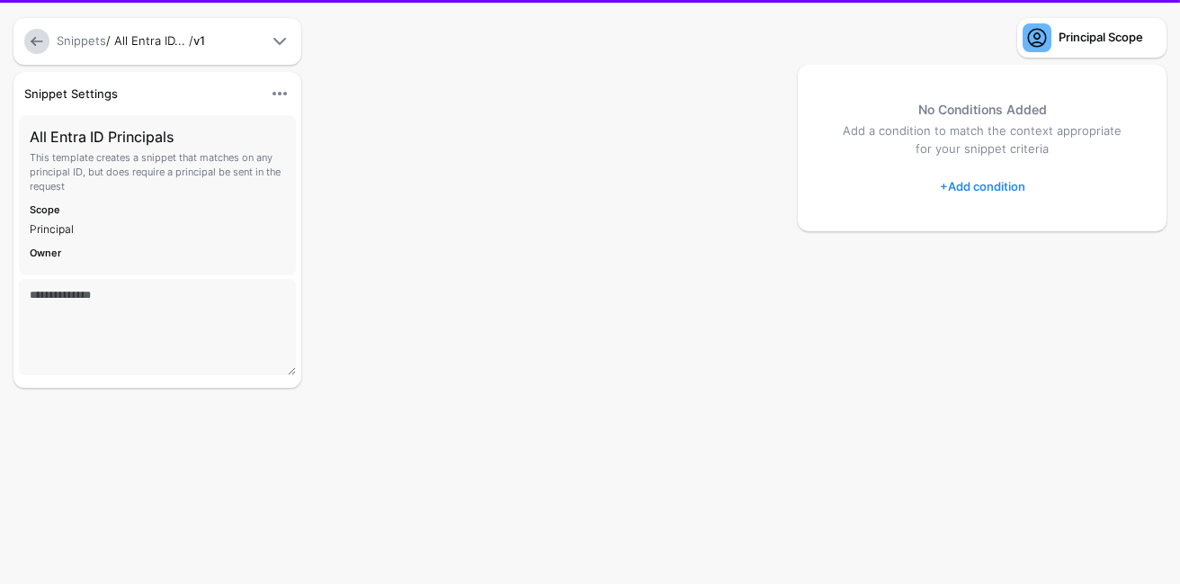
type textarea "**********"
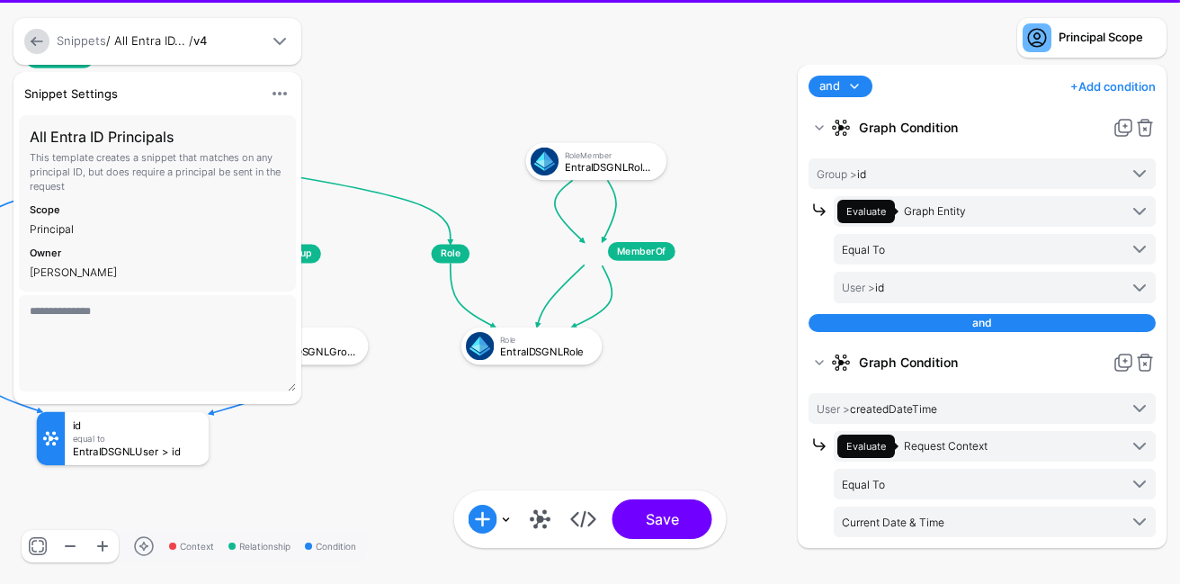
drag, startPoint x: 607, startPoint y: 377, endPoint x: 469, endPoint y: 434, distance: 149.7
click at [469, 435] on rect at bounding box center [14, 61] width 102664 height 50784
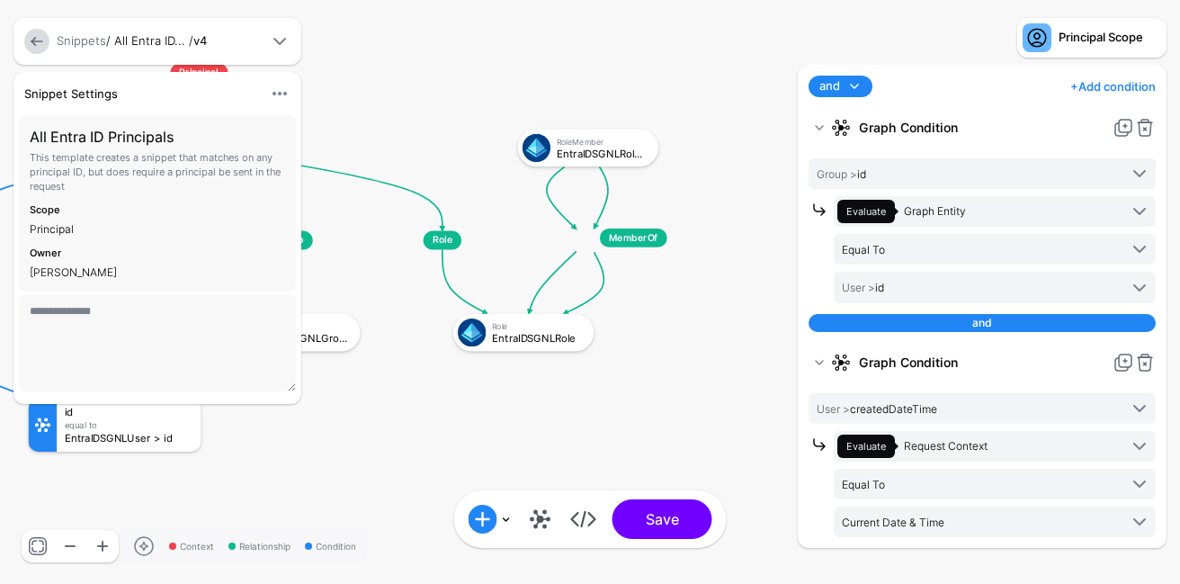
drag, startPoint x: 469, startPoint y: 434, endPoint x: 461, endPoint y: 423, distance: 13.5
click at [461, 423] on rect at bounding box center [6, 48] width 102664 height 50784
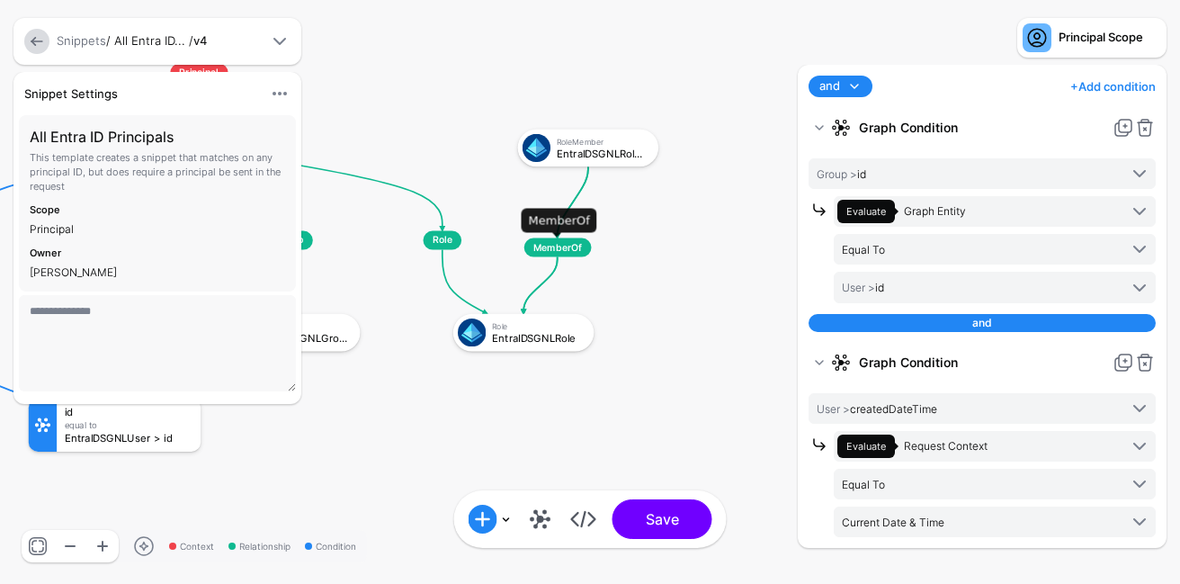
drag, startPoint x: 630, startPoint y: 242, endPoint x: 600, endPoint y: 249, distance: 31.4
click at [600, 249] on div "MemberOf" at bounding box center [557, 247] width 113 height 19
click at [670, 283] on rect at bounding box center [6, 48] width 102664 height 50784
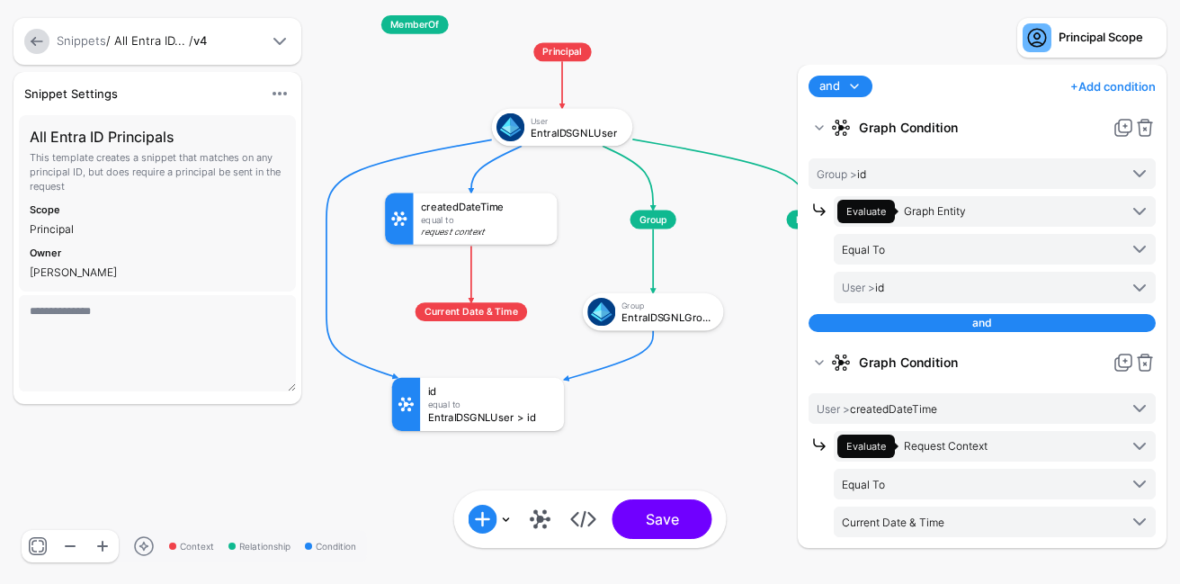
drag, startPoint x: 624, startPoint y: 399, endPoint x: 841, endPoint y: 427, distance: 218.5
click at [841, 426] on div "Context Relationship Condition Principal User EntraIDSGNLUser Group EntraIDSGNL…" at bounding box center [590, 292] width 1180 height 584
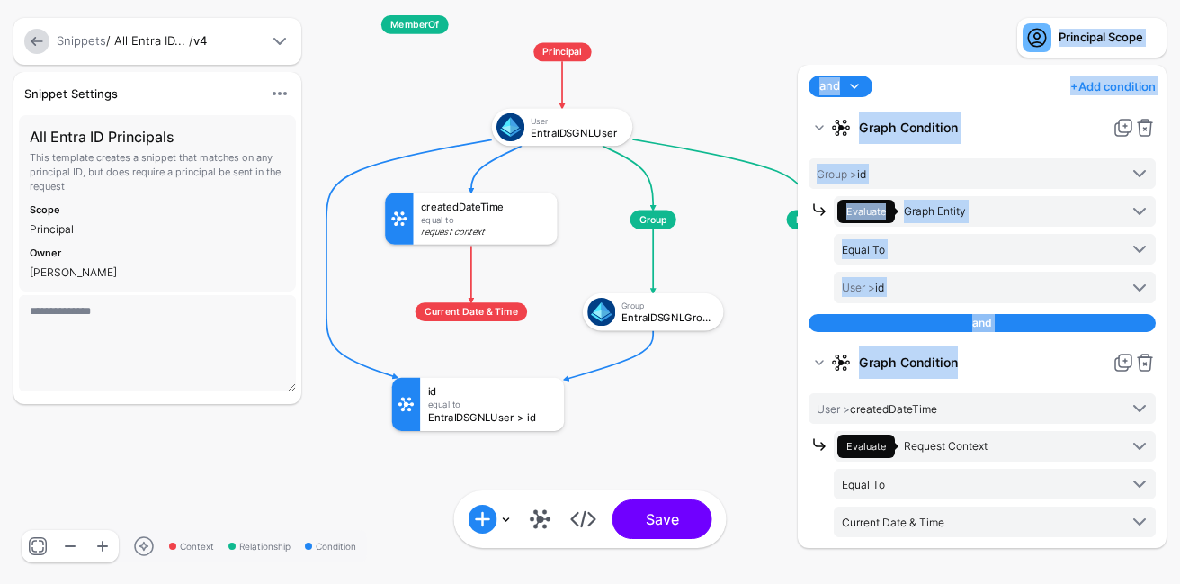
drag, startPoint x: 784, startPoint y: 397, endPoint x: 720, endPoint y: 403, distance: 64.2
click at [720, 403] on div "Context Relationship Condition Principal User EntraIDSGNLUser Group EntraIDSGNL…" at bounding box center [590, 292] width 1180 height 584
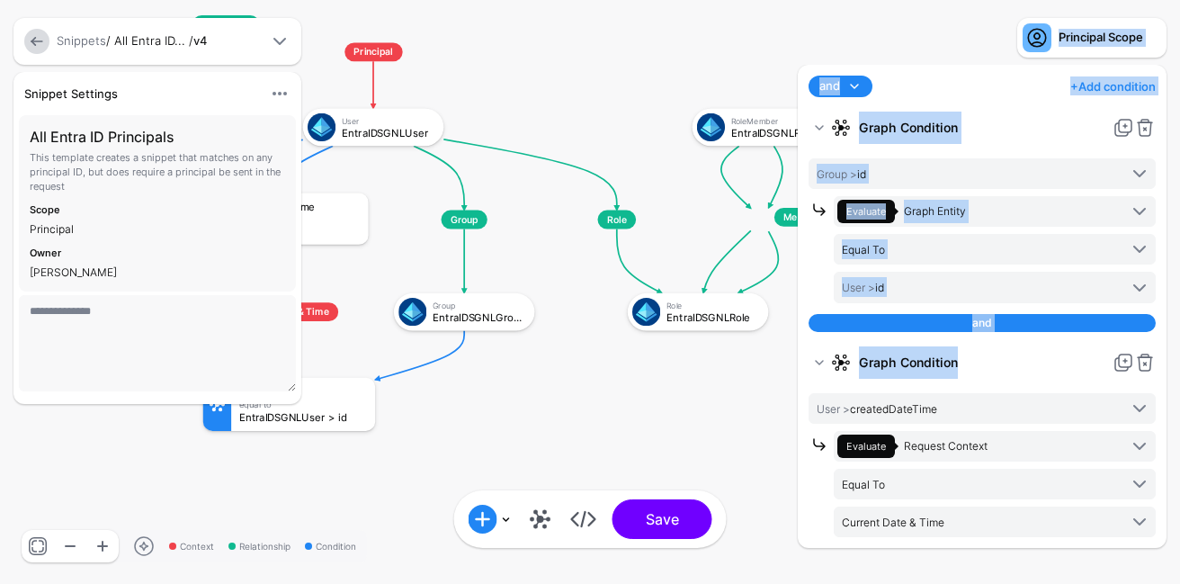
drag, startPoint x: 720, startPoint y: 403, endPoint x: 532, endPoint y: 403, distance: 188.9
click at [532, 403] on rect at bounding box center [181, 27] width 102664 height 50784
click at [586, 402] on rect at bounding box center [181, 27] width 102664 height 50784
click at [686, 387] on rect at bounding box center [181, 27] width 102664 height 50784
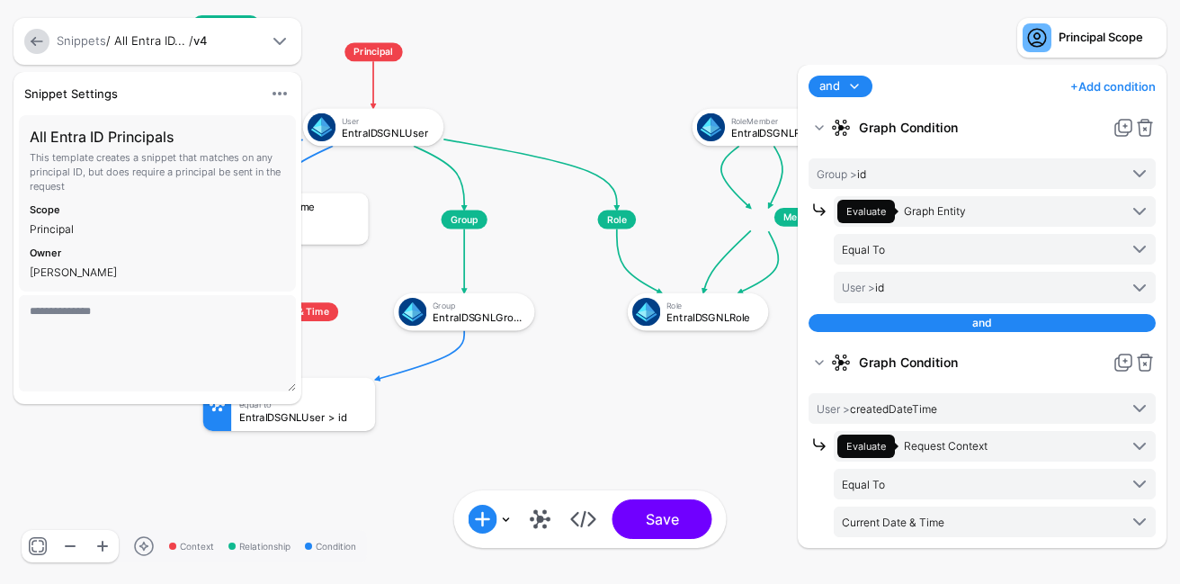
click at [864, 50] on div at bounding box center [892, 41] width 219 height 47
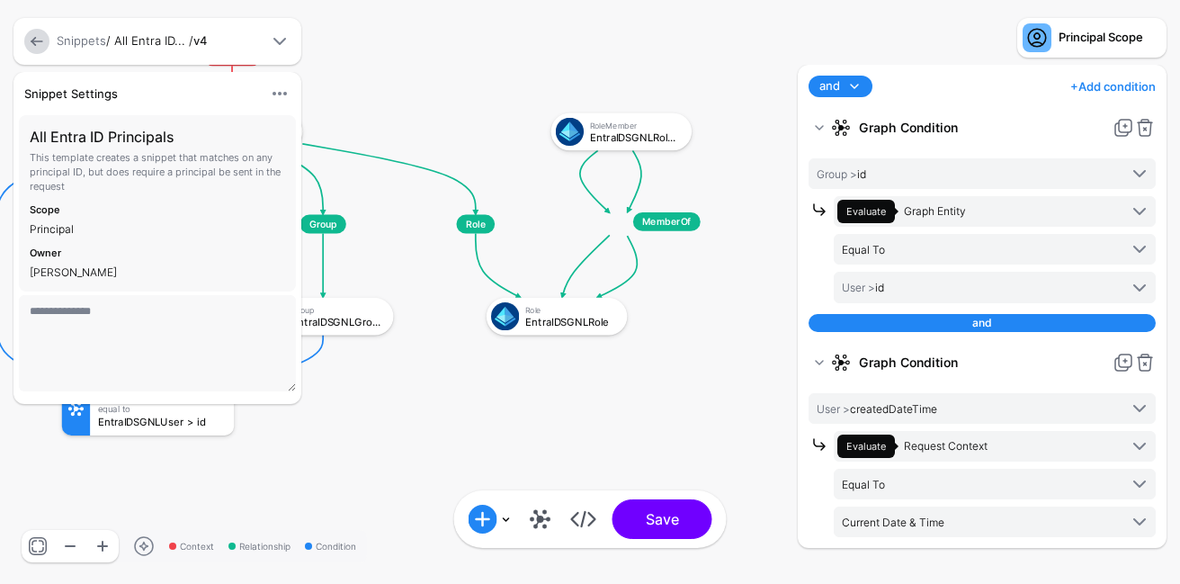
drag, startPoint x: 762, startPoint y: 426, endPoint x: 628, endPoint y: 433, distance: 134.2
click at [628, 433] on rect at bounding box center [39, 32] width 102664 height 50784
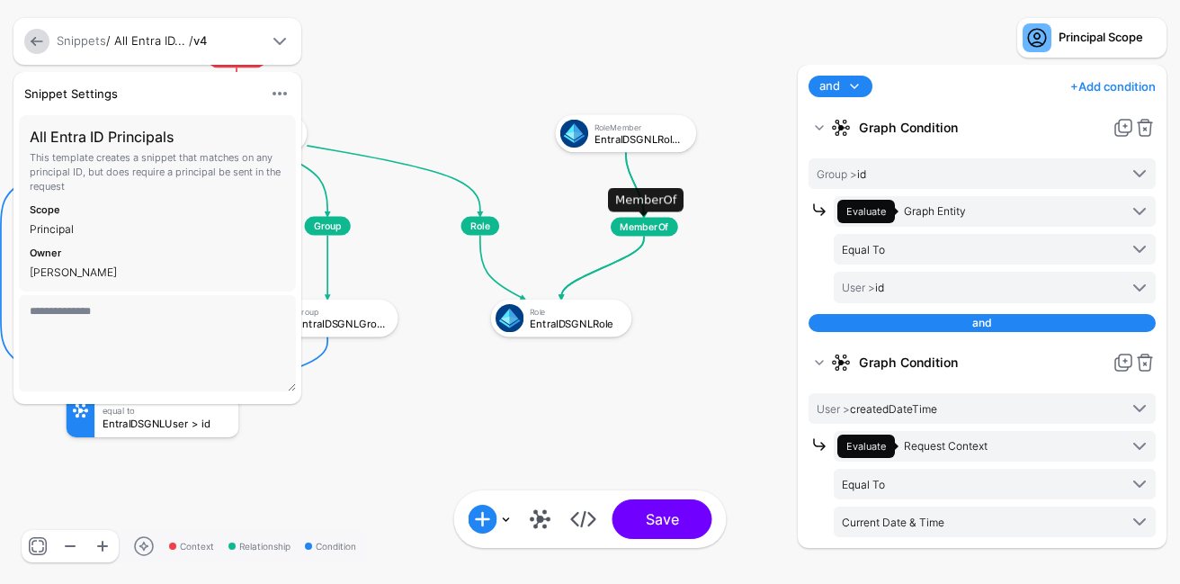
drag, startPoint x: 676, startPoint y: 224, endPoint x: 706, endPoint y: 226, distance: 29.7
click at [701, 226] on div "MemberOf" at bounding box center [643, 227] width 113 height 19
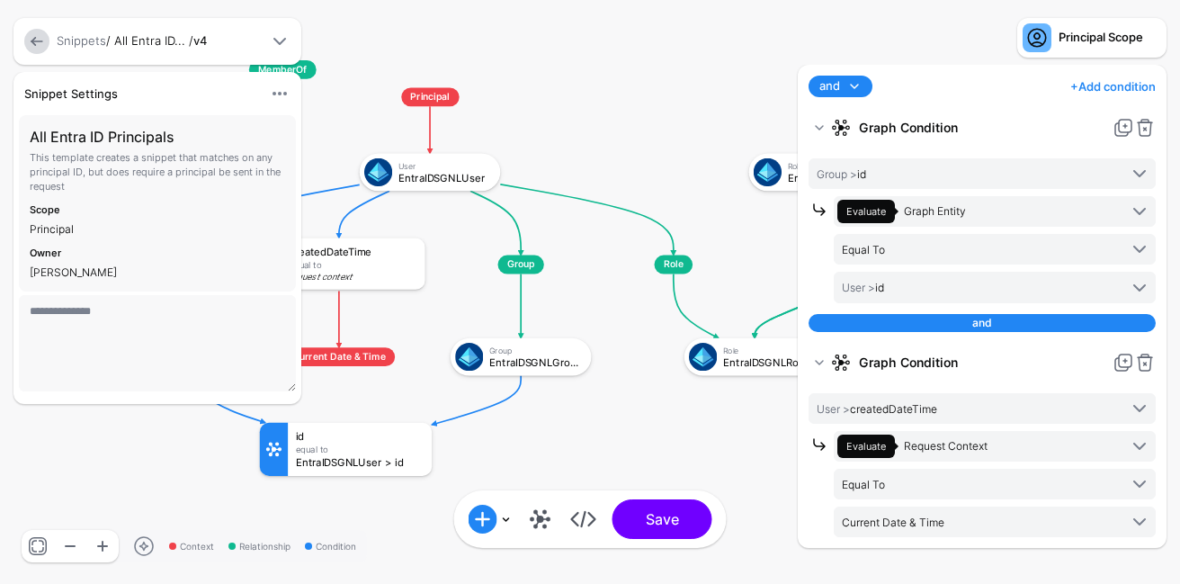
drag, startPoint x: 454, startPoint y: 405, endPoint x: 648, endPoint y: 443, distance: 197.2
click at [648, 443] on rect at bounding box center [237, 72] width 102664 height 50784
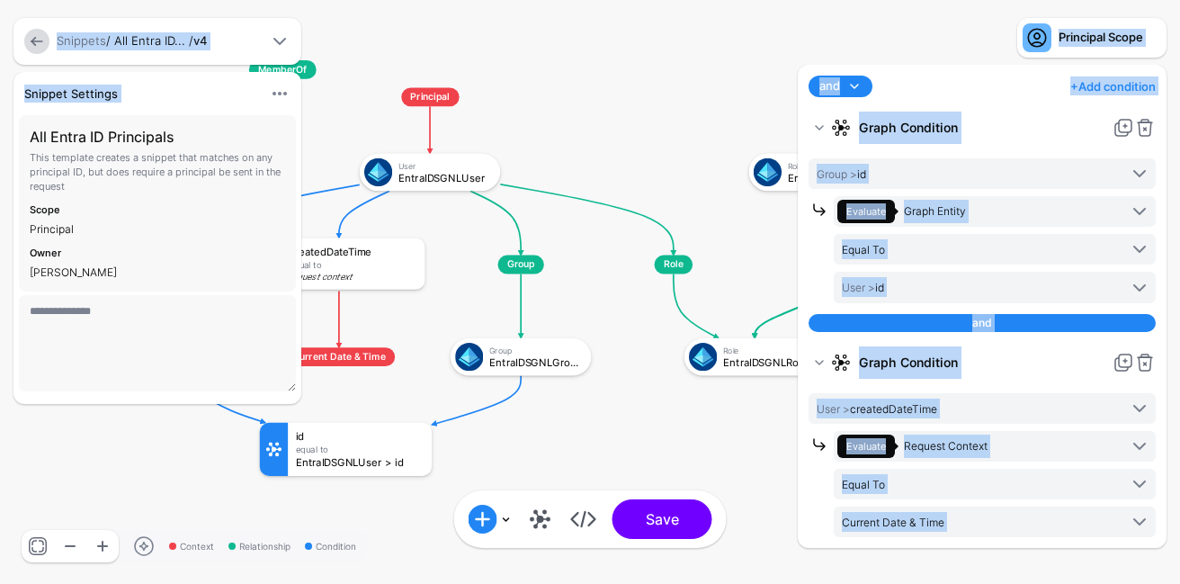
drag, startPoint x: 373, startPoint y: 117, endPoint x: 436, endPoint y: 118, distance: 63.0
click at [436, 118] on div "Context Relationship Condition Principal User EntraIDSGNLUser Group EntraIDSGNL…" at bounding box center [590, 292] width 1180 height 584
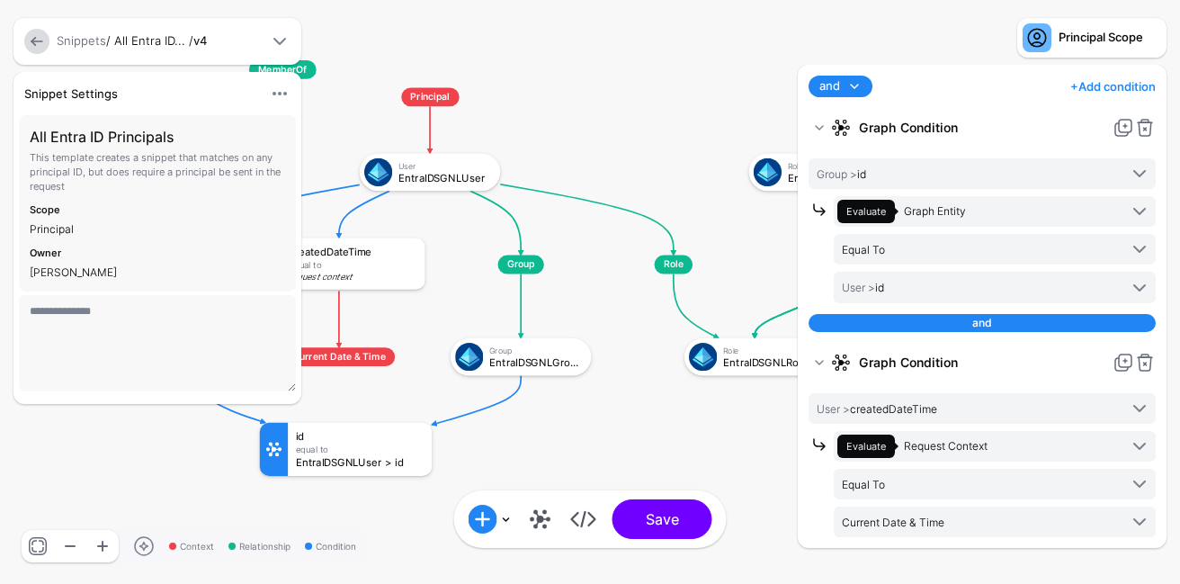
drag, startPoint x: 310, startPoint y: 68, endPoint x: 394, endPoint y: 68, distance: 83.6
click at [394, 68] on div "**********" at bounding box center [198, 261] width 396 height 523
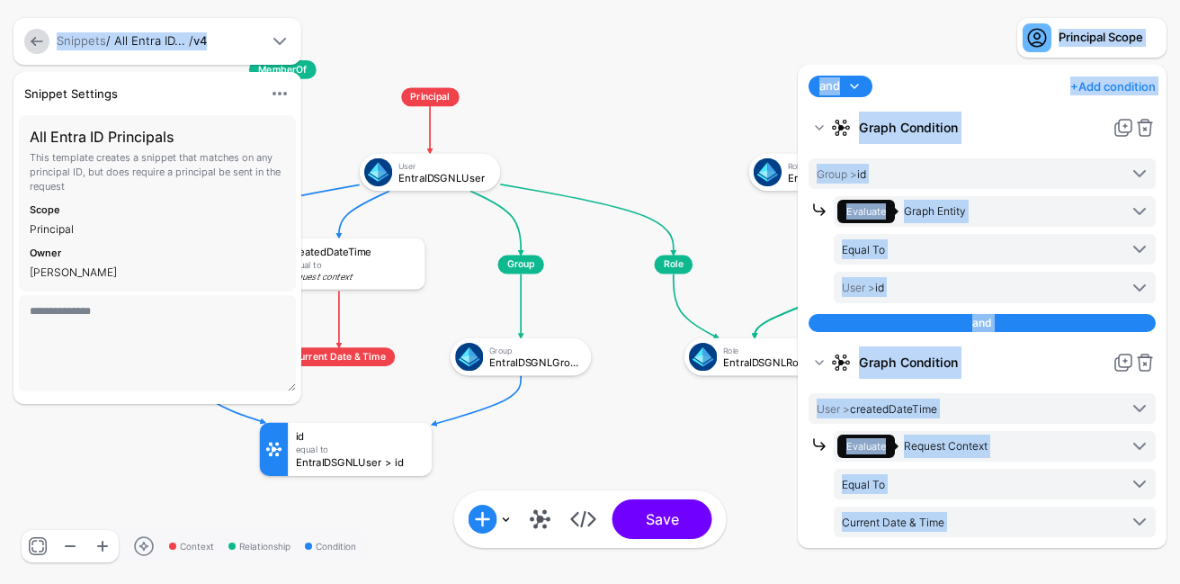
drag, startPoint x: 368, startPoint y: 61, endPoint x: 488, endPoint y: 61, distance: 120.5
click at [488, 61] on div "Context Relationship Condition Principal User EntraIDSGNLUser Group EntraIDSGNL…" at bounding box center [590, 292] width 1180 height 584
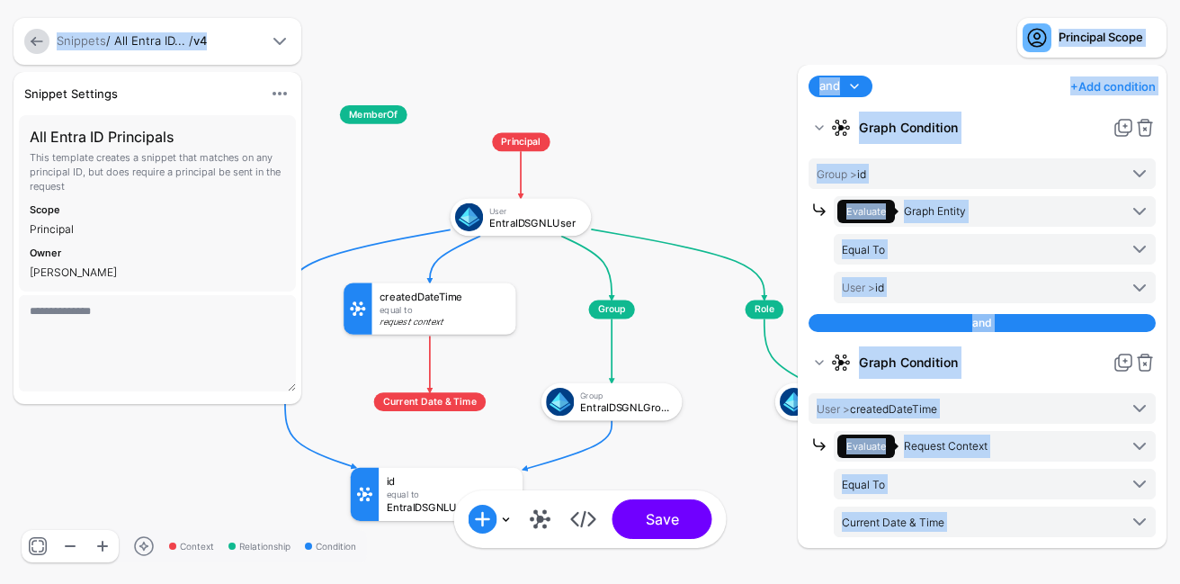
drag, startPoint x: 495, startPoint y: 67, endPoint x: 595, endPoint y: 117, distance: 111.8
click at [595, 117] on rect at bounding box center [328, 117] width 102664 height 50784
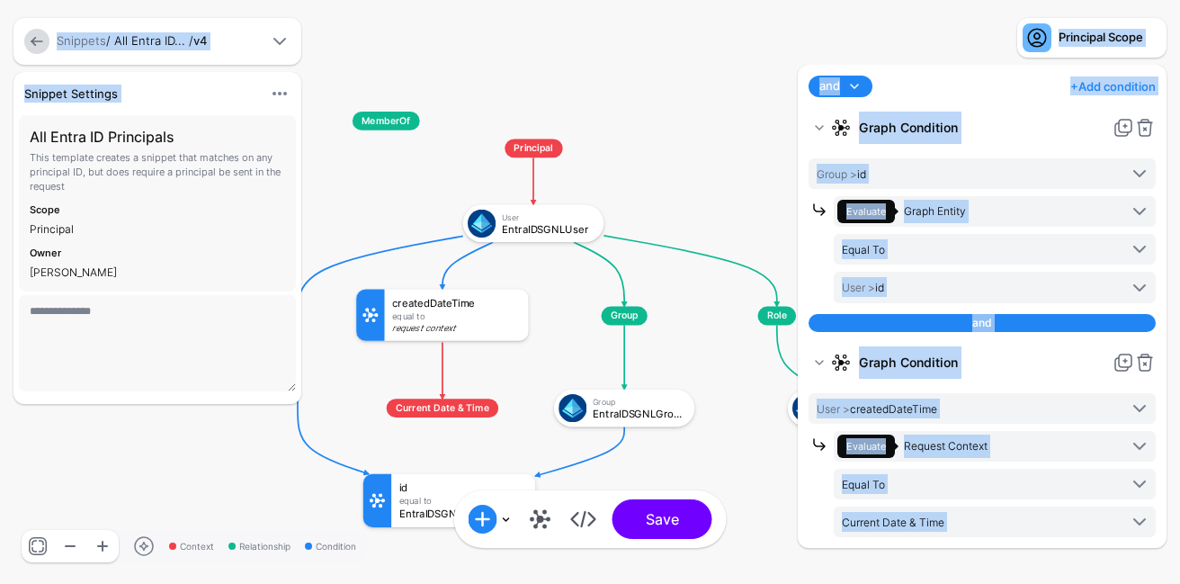
drag, startPoint x: 380, startPoint y: 121, endPoint x: 453, endPoint y: 139, distance: 75.0
click at [453, 138] on div "Context Relationship Condition Principal User EntraIDSGNLUser Group EntraIDSGNL…" at bounding box center [590, 292] width 1180 height 584
drag, startPoint x: 385, startPoint y: 120, endPoint x: 398, endPoint y: 146, distance: 29.0
click at [398, 151] on div "Context Relationship Condition Principal User EntraIDSGNLUser Group EntraIDSGNL…" at bounding box center [590, 292] width 1180 height 584
drag, startPoint x: 395, startPoint y: 120, endPoint x: 720, endPoint y: 169, distance: 328.4
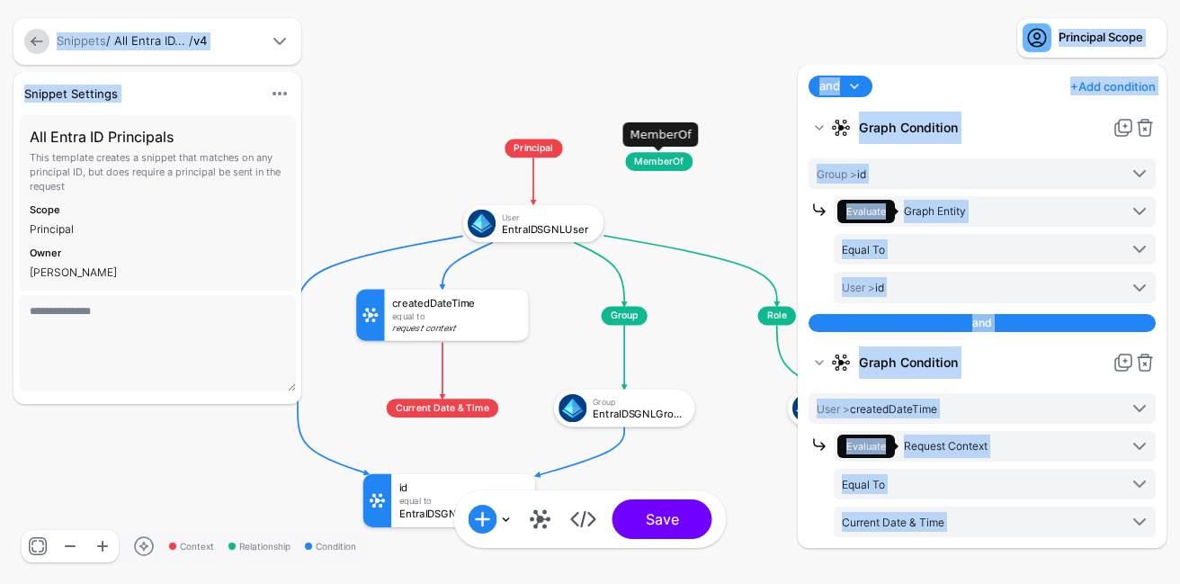
click at [693, 169] on span "MemberOf" at bounding box center [658, 161] width 67 height 19
click at [711, 371] on rect at bounding box center [341, 123] width 102664 height 50784
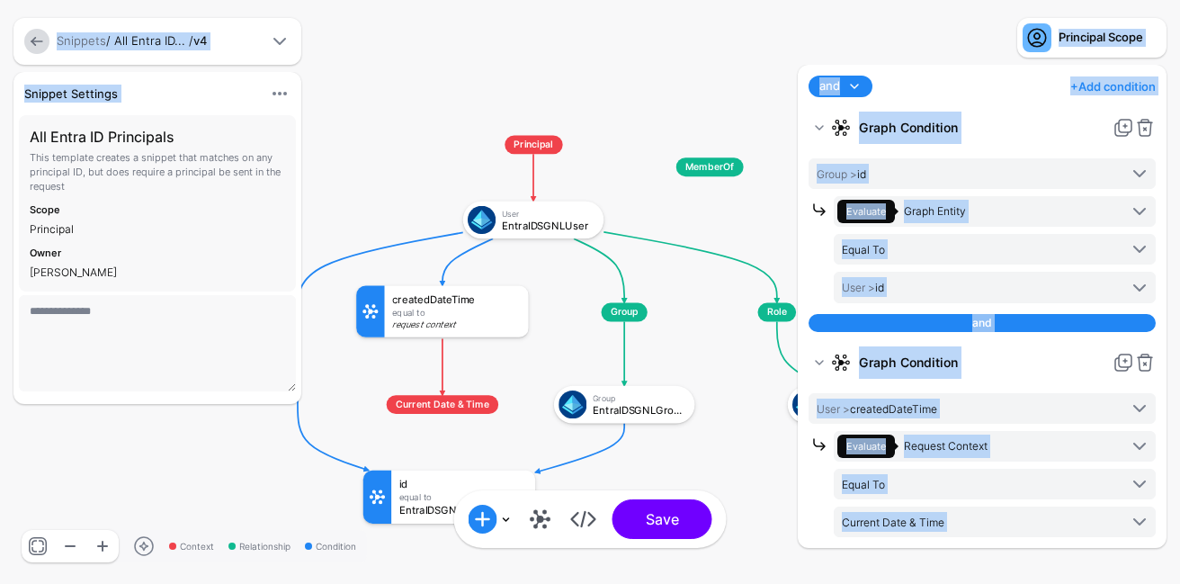
click at [646, 335] on rect at bounding box center [341, 120] width 102664 height 50784
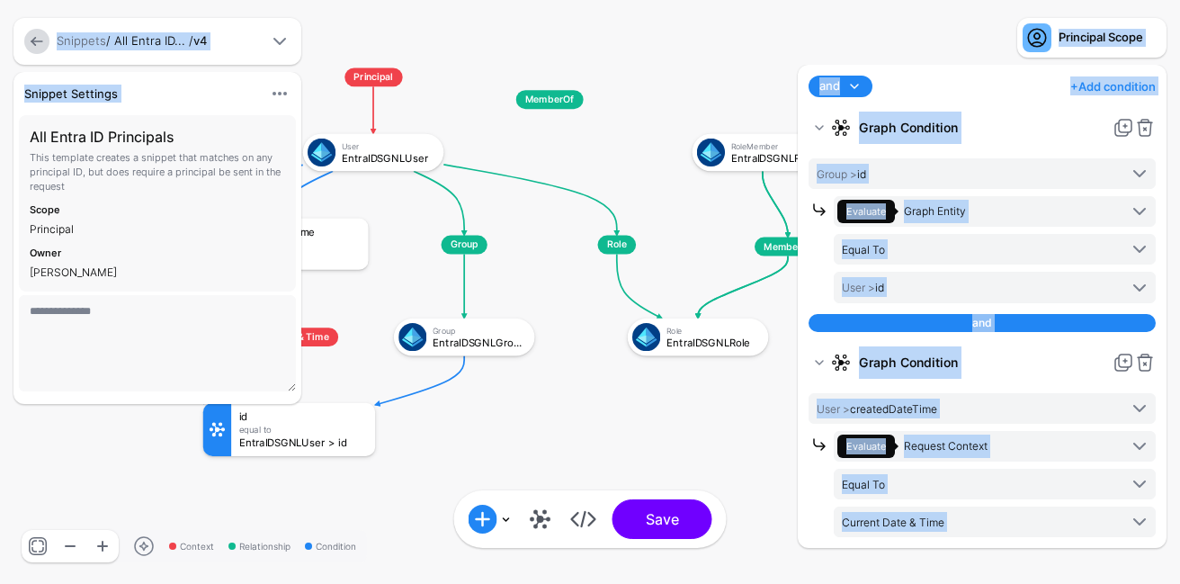
drag, startPoint x: 753, startPoint y: 412, endPoint x: 534, endPoint y: 345, distance: 228.5
click at [534, 345] on rect at bounding box center [181, 52] width 102664 height 50784
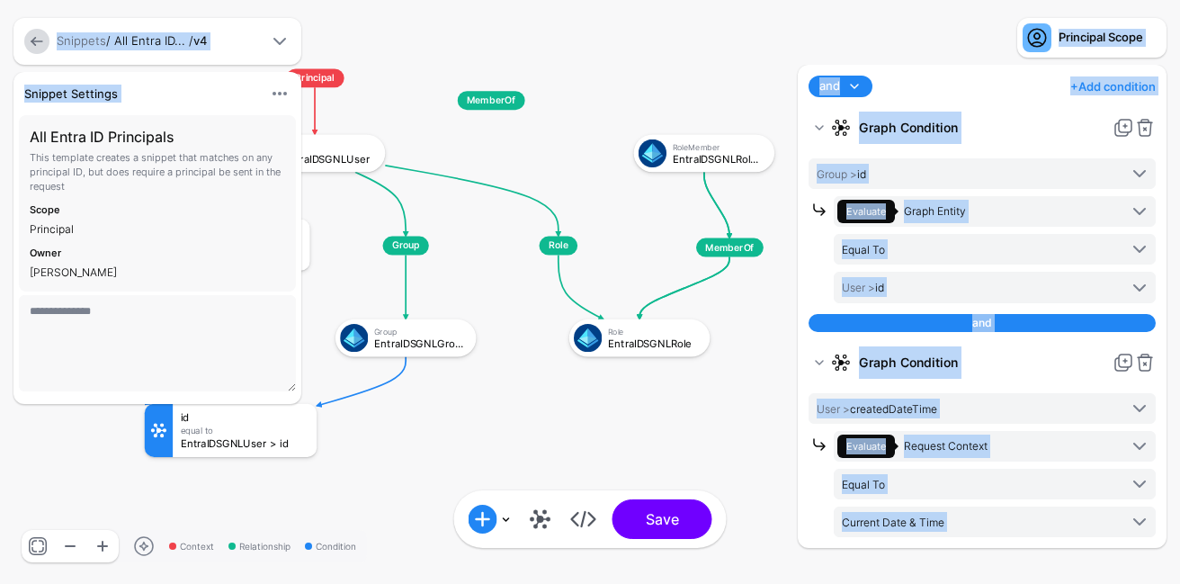
click at [544, 162] on rect at bounding box center [122, 53] width 102664 height 50784
drag, startPoint x: 491, startPoint y: 96, endPoint x: 644, endPoint y: 204, distance: 187.2
click at [696, 238] on span "MemberOf" at bounding box center [729, 247] width 67 height 19
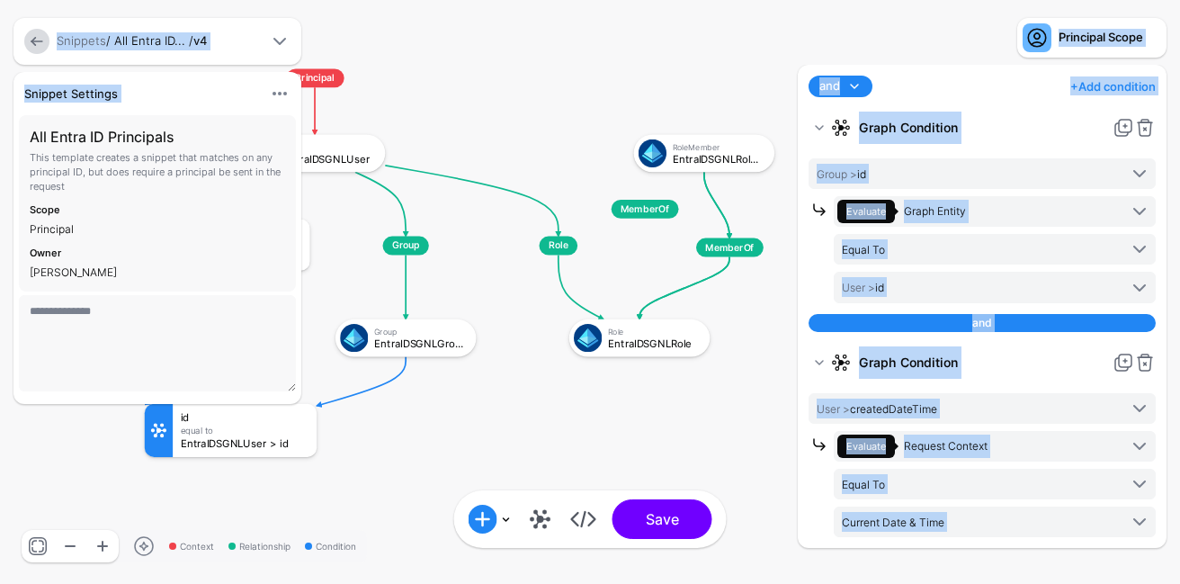
click at [696, 238] on span "MemberOf" at bounding box center [729, 247] width 67 height 19
click at [711, 162] on div "EntraIDSGNLRoleMember" at bounding box center [718, 158] width 91 height 11
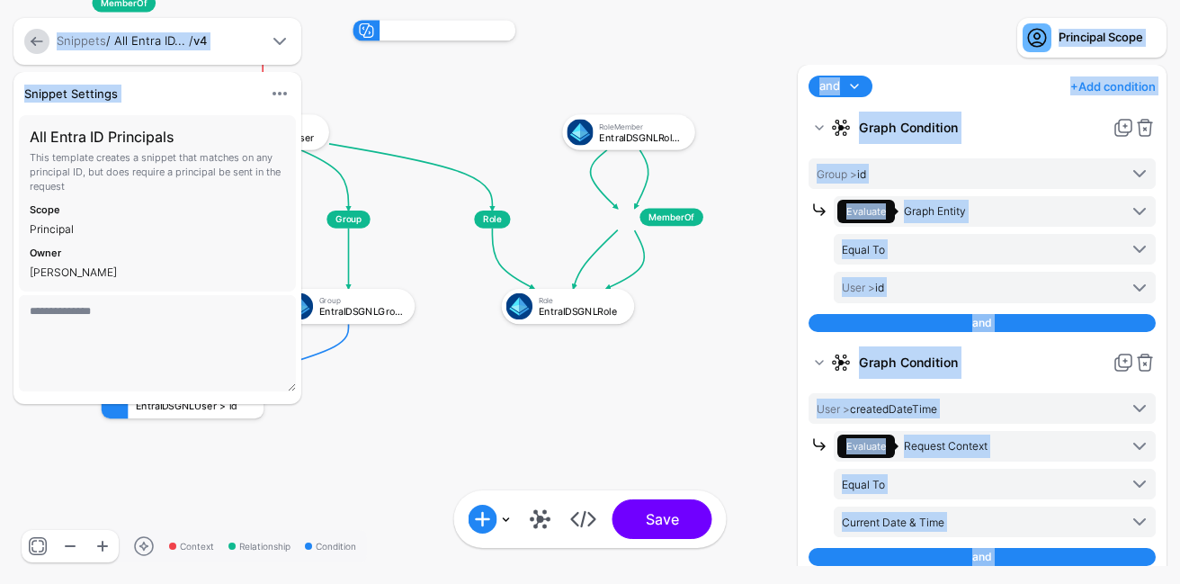
drag, startPoint x: 720, startPoint y: 148, endPoint x: 624, endPoint y: 154, distance: 96.4
click at [624, 154] on rect at bounding box center [81, 6] width 96764 height 47866
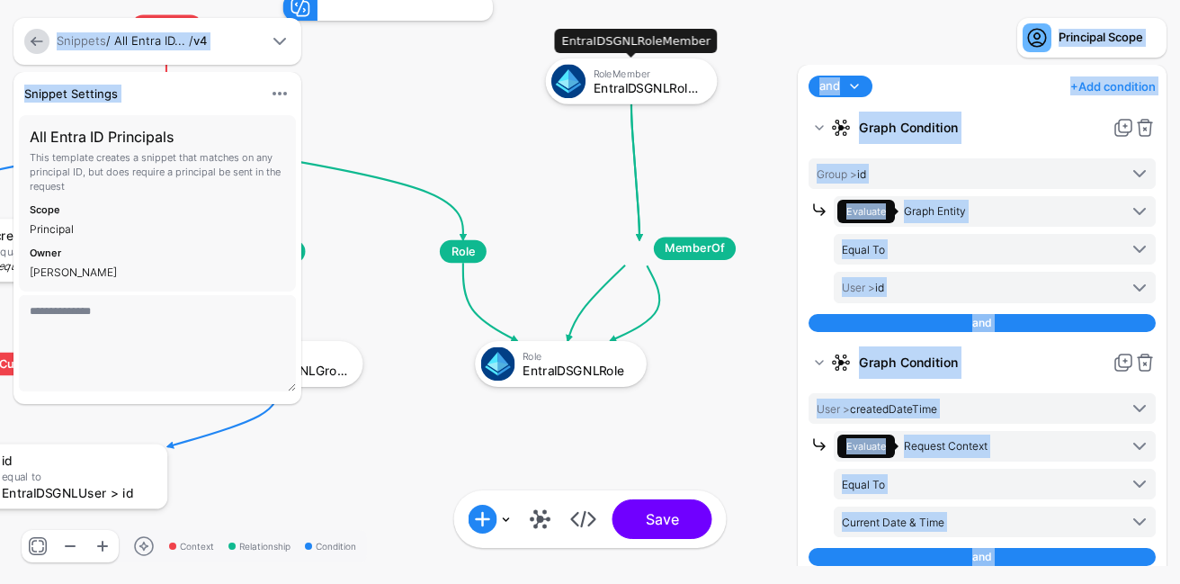
drag, startPoint x: 624, startPoint y: 159, endPoint x: 615, endPoint y: 98, distance: 61.8
click at [615, 98] on div "RoleMember EntraIDSGNLRoleMember" at bounding box center [632, 81] width 172 height 46
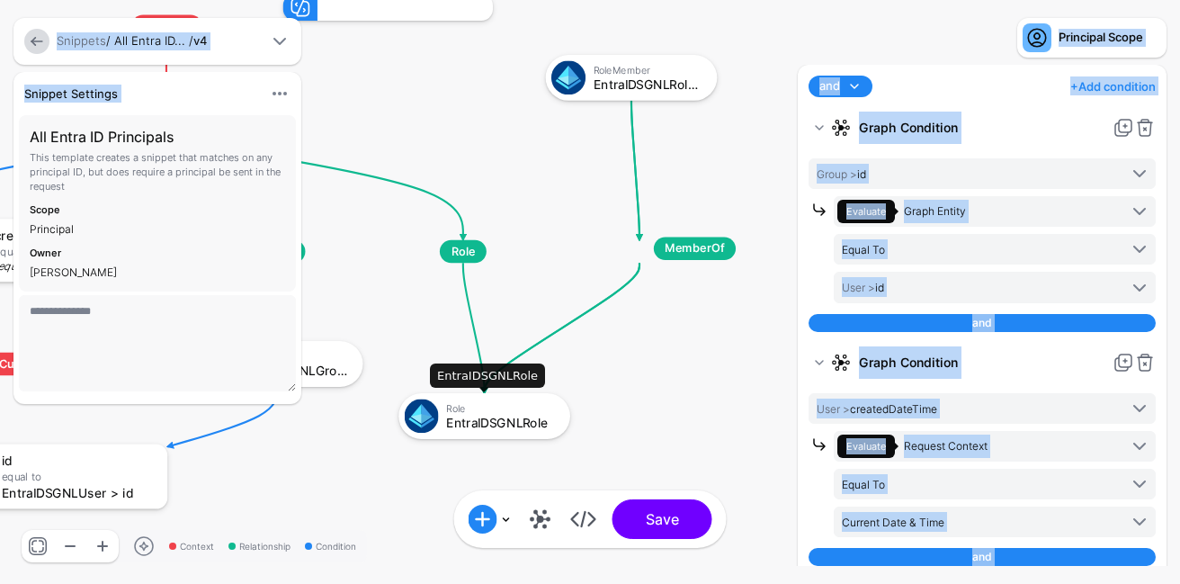
drag, startPoint x: 591, startPoint y: 373, endPoint x: 605, endPoint y: 415, distance: 43.8
click at [557, 416] on div "EntraIDSGNLRole" at bounding box center [501, 422] width 111 height 13
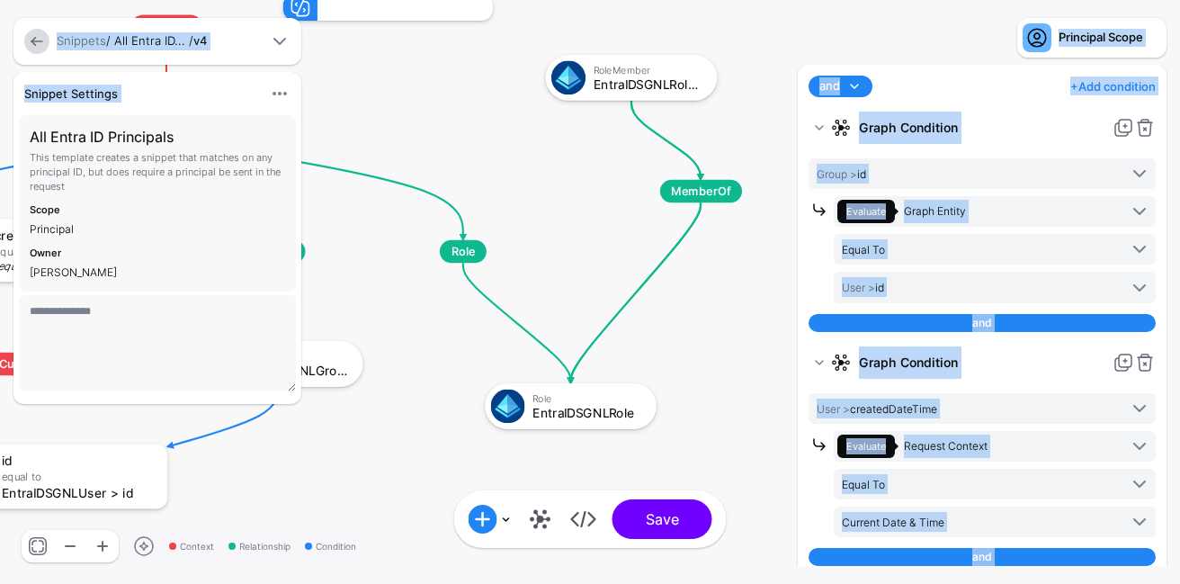
drag, startPoint x: 721, startPoint y: 251, endPoint x: 782, endPoint y: 210, distance: 72.6
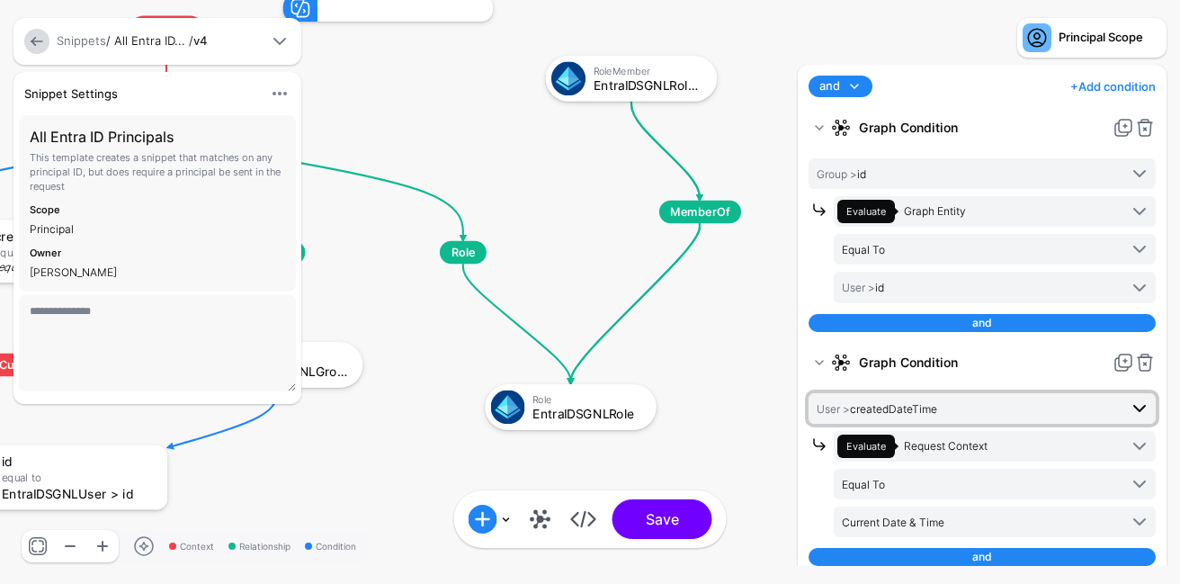
click at [970, 408] on span "User > createdDateTime" at bounding box center [967, 408] width 301 height 20
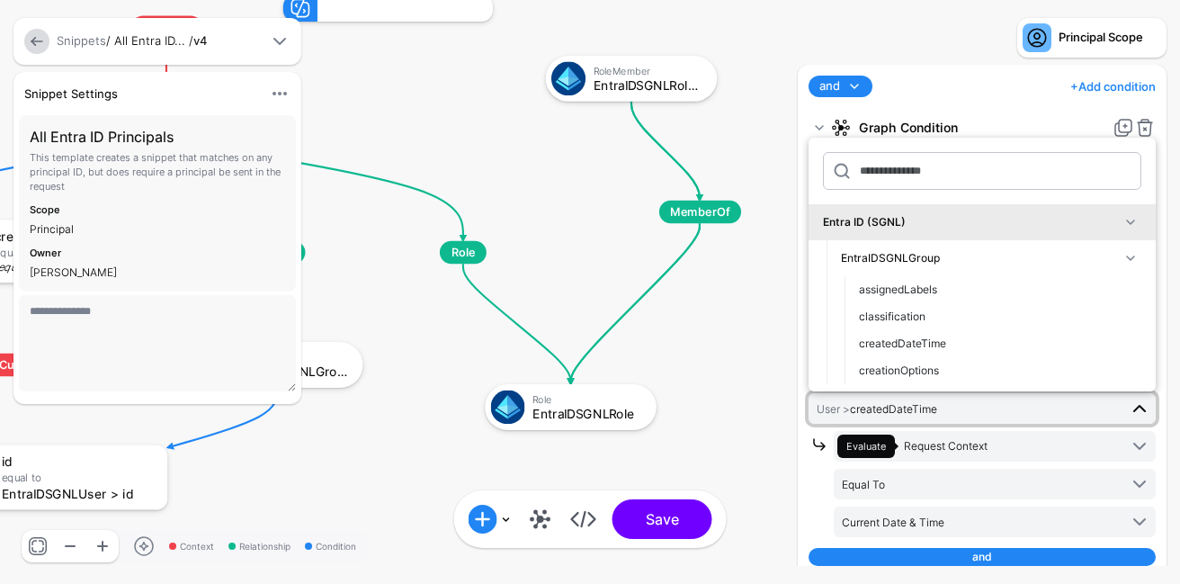
click at [976, 416] on span "User > createdDateTime" at bounding box center [967, 408] width 301 height 20
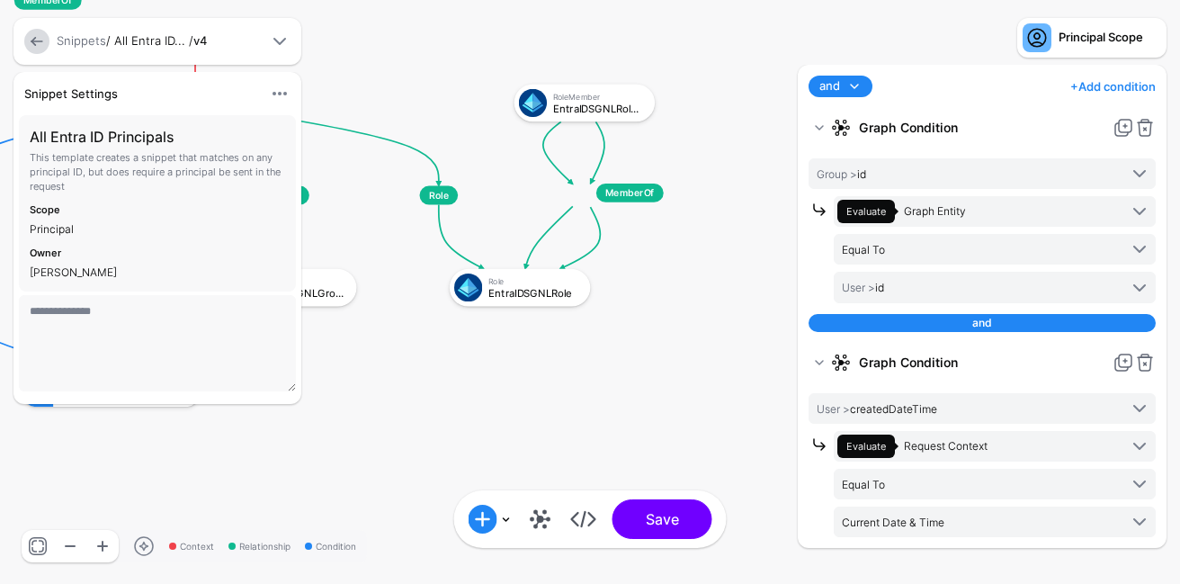
drag, startPoint x: 659, startPoint y: 472, endPoint x: 509, endPoint y: 475, distance: 150.2
click at [509, 475] on rect at bounding box center [3, 3] width 102664 height 50784
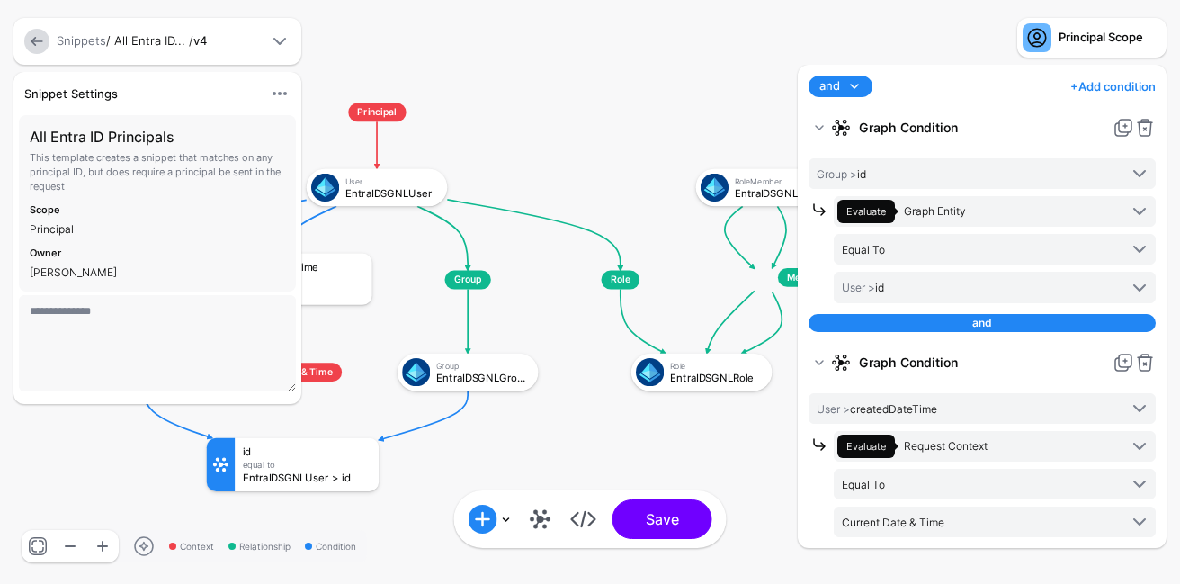
drag, startPoint x: 452, startPoint y: 354, endPoint x: 657, endPoint y: 458, distance: 230.5
click at [657, 458] on rect at bounding box center [184, 87] width 102664 height 50784
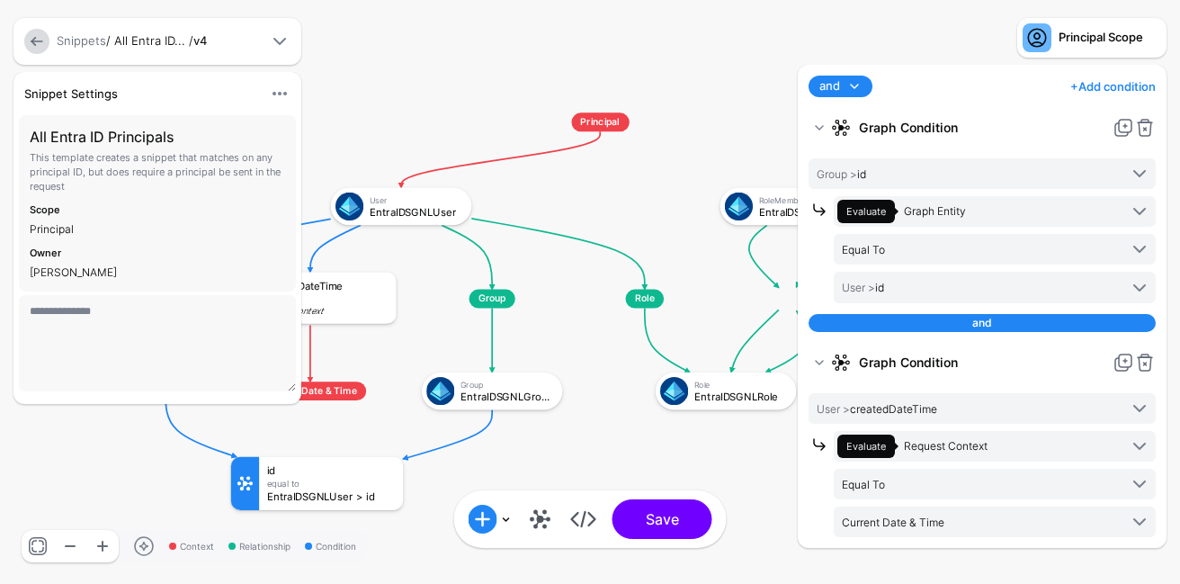
drag, startPoint x: 455, startPoint y: 130, endPoint x: 613, endPoint y: 83, distance: 164.5
click at [610, 112] on div "Principal" at bounding box center [599, 121] width 113 height 19
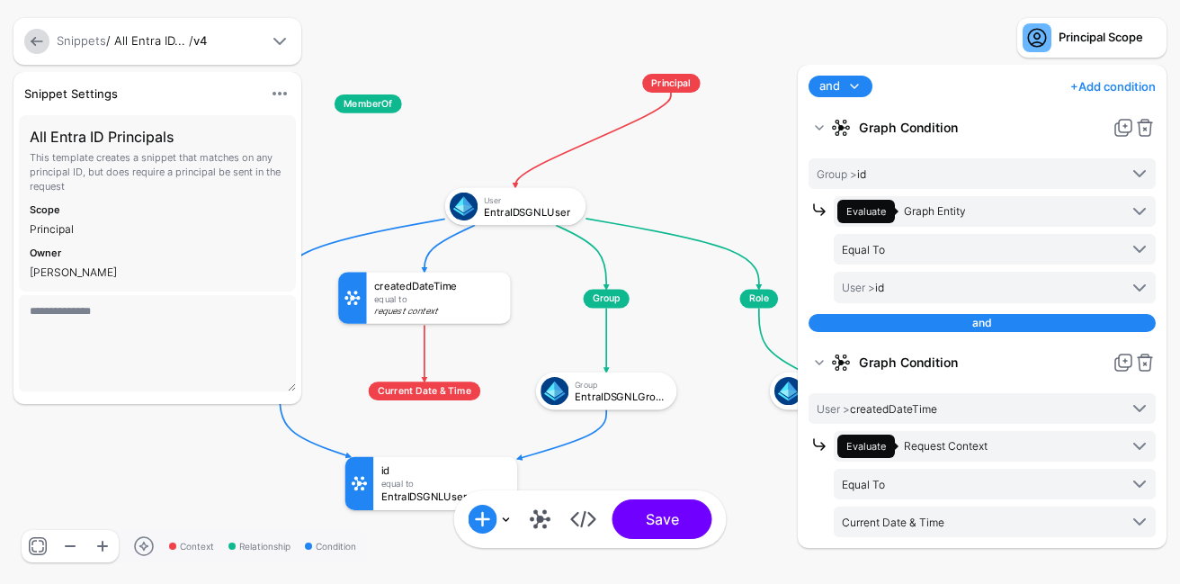
drag, startPoint x: 620, startPoint y: 133, endPoint x: 780, endPoint y: 133, distance: 160.1
click at [780, 133] on rect at bounding box center [323, 106] width 102664 height 50784
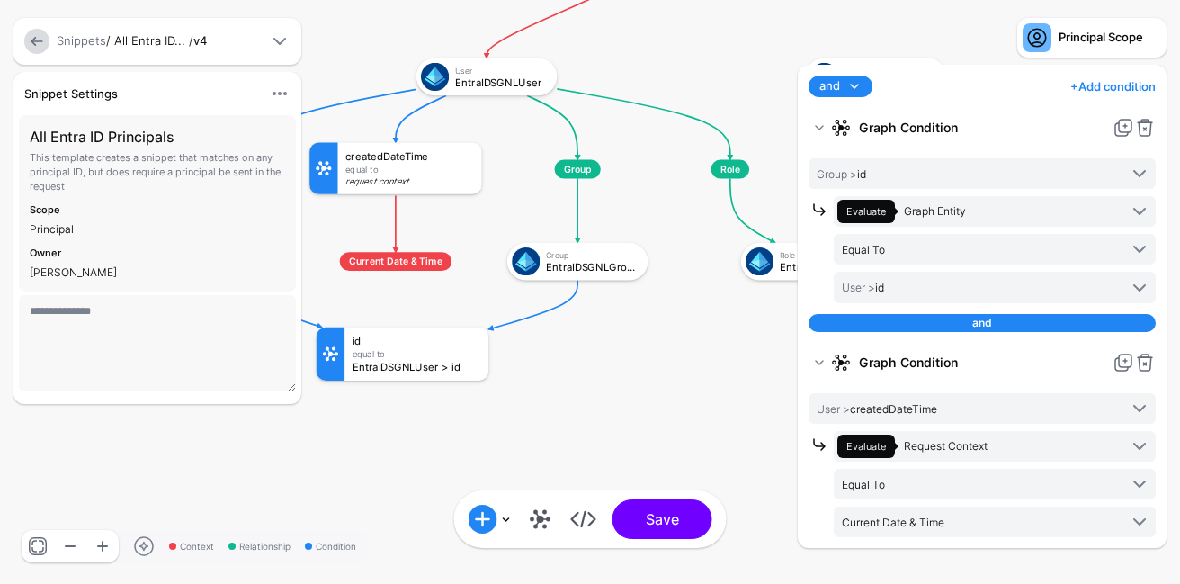
drag, startPoint x: 558, startPoint y: 170, endPoint x: 406, endPoint y: 38, distance: 201.5
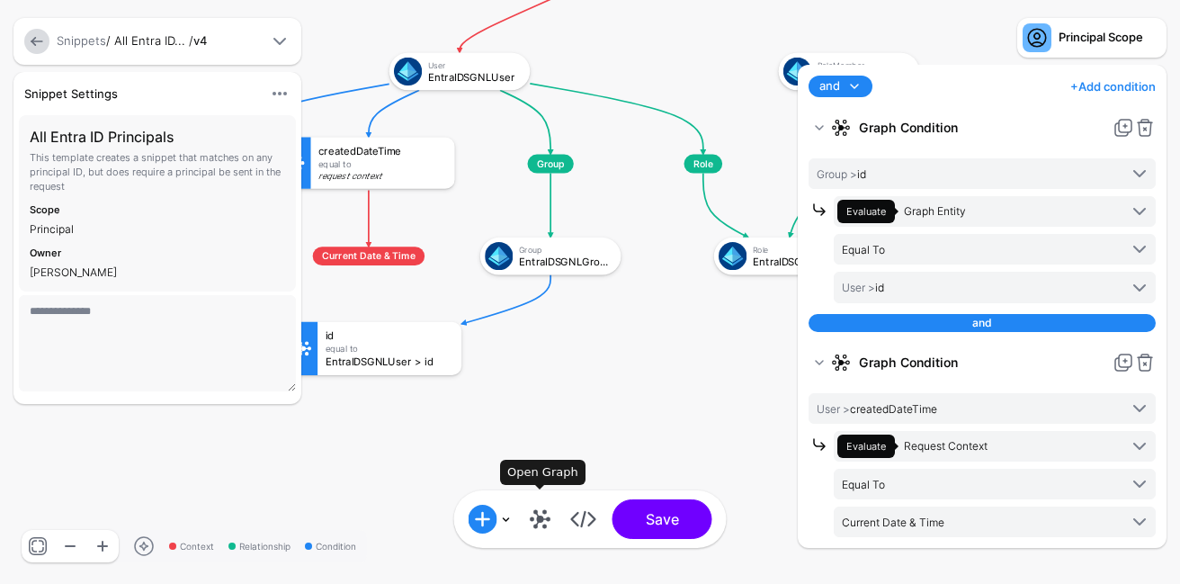
click at [541, 520] on link at bounding box center [540, 519] width 29 height 29
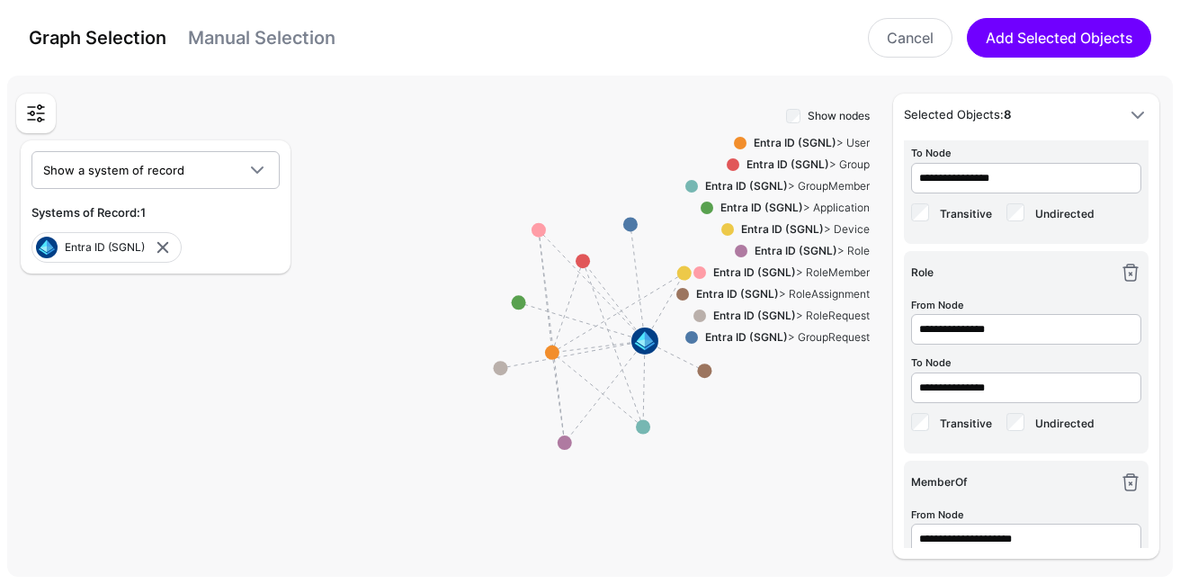
scroll to position [1140, 0]
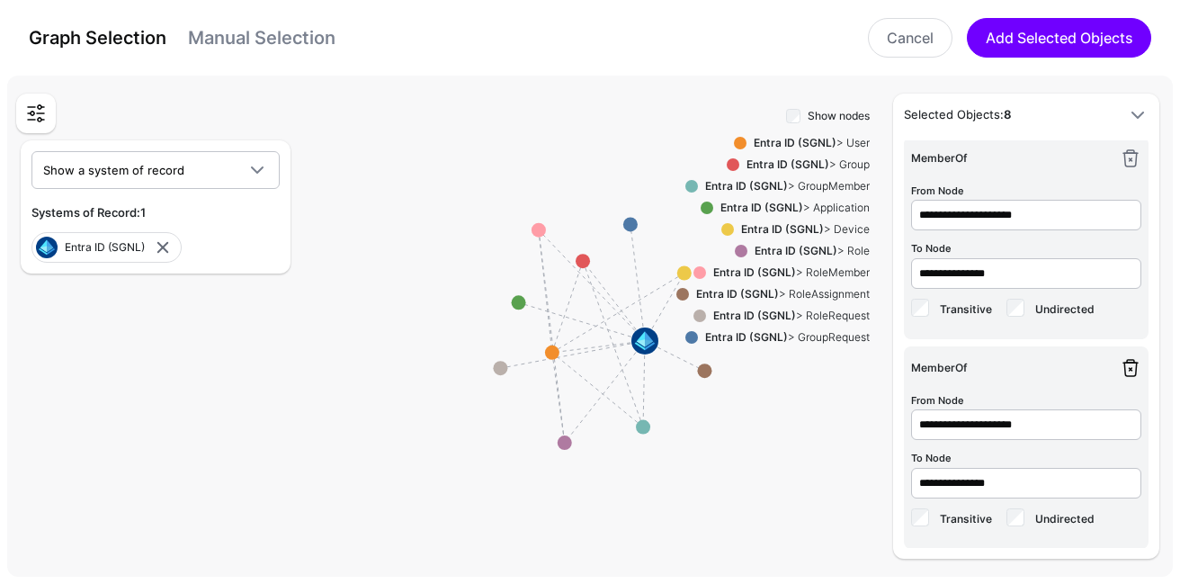
click at [1125, 360] on link at bounding box center [1131, 368] width 22 height 22
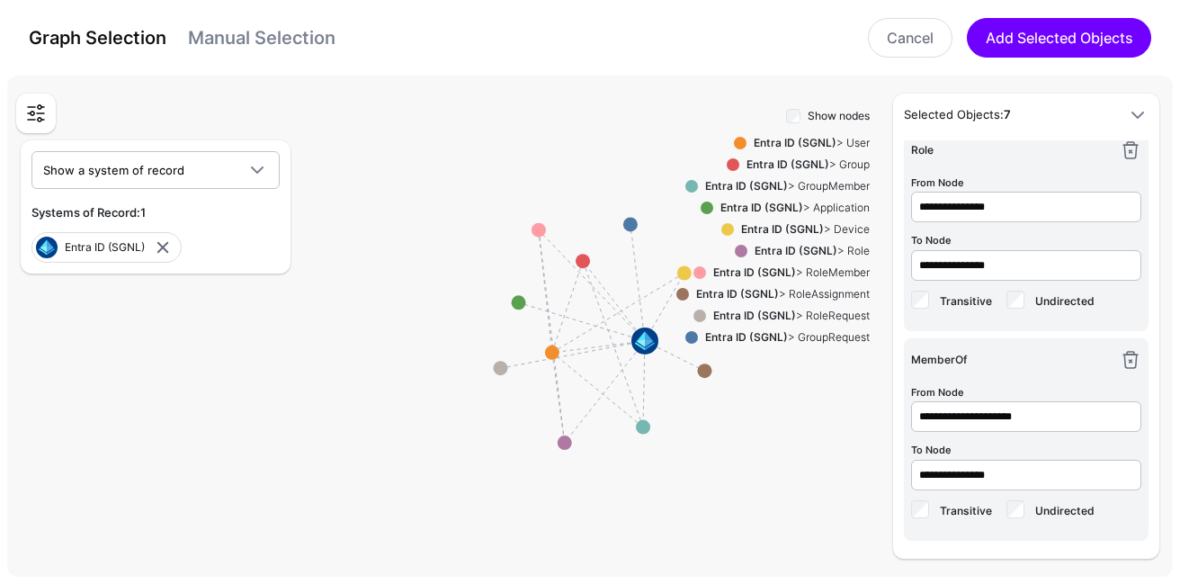
scroll to position [931, 0]
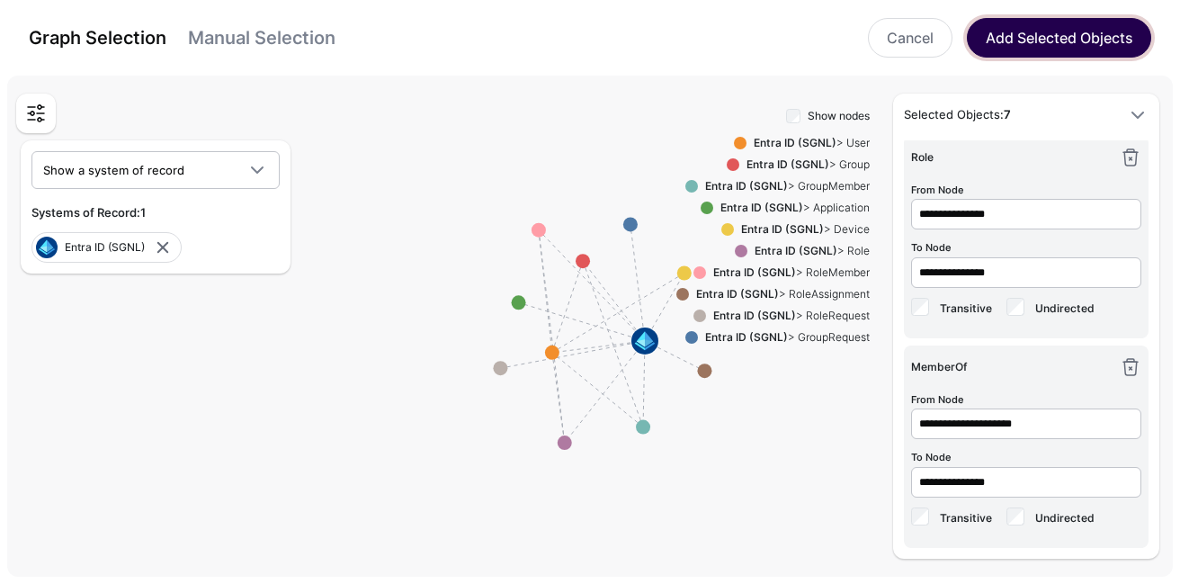
click at [1038, 33] on button "Add Selected Objects" at bounding box center [1059, 38] width 184 height 40
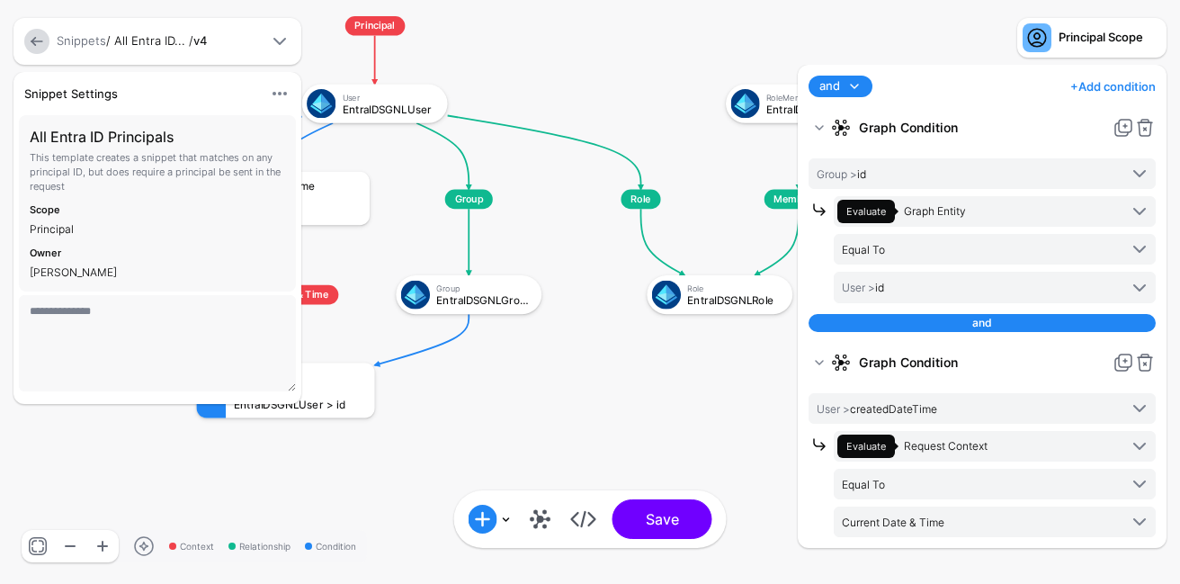
scroll to position [0, 0]
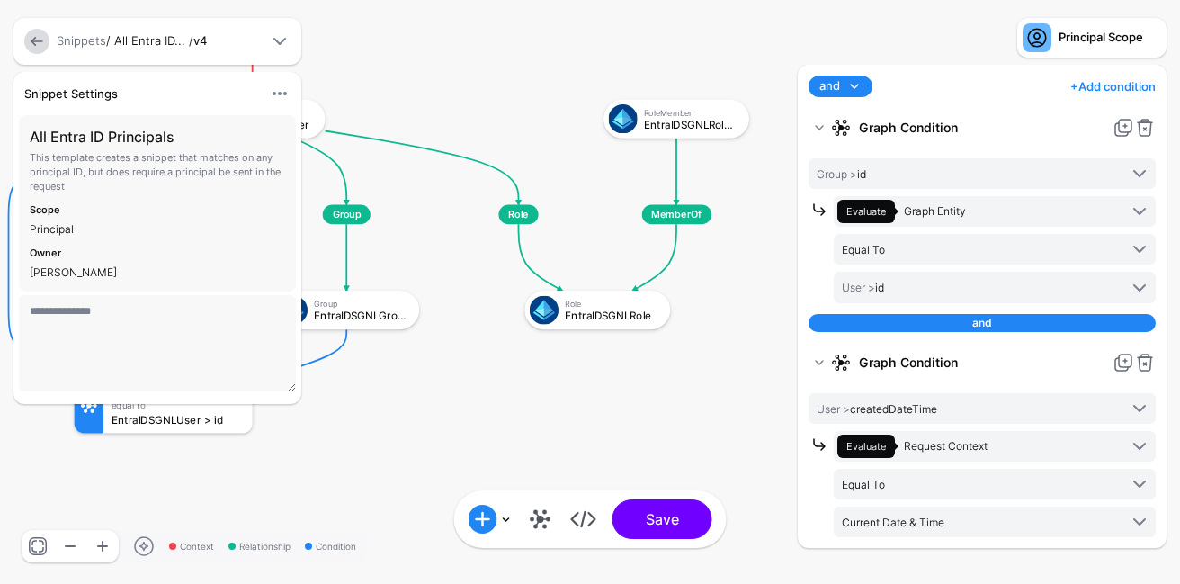
drag, startPoint x: 673, startPoint y: 394, endPoint x: 564, endPoint y: 409, distance: 109.9
click at [564, 409] on rect at bounding box center [53, 15] width 106204 height 52536
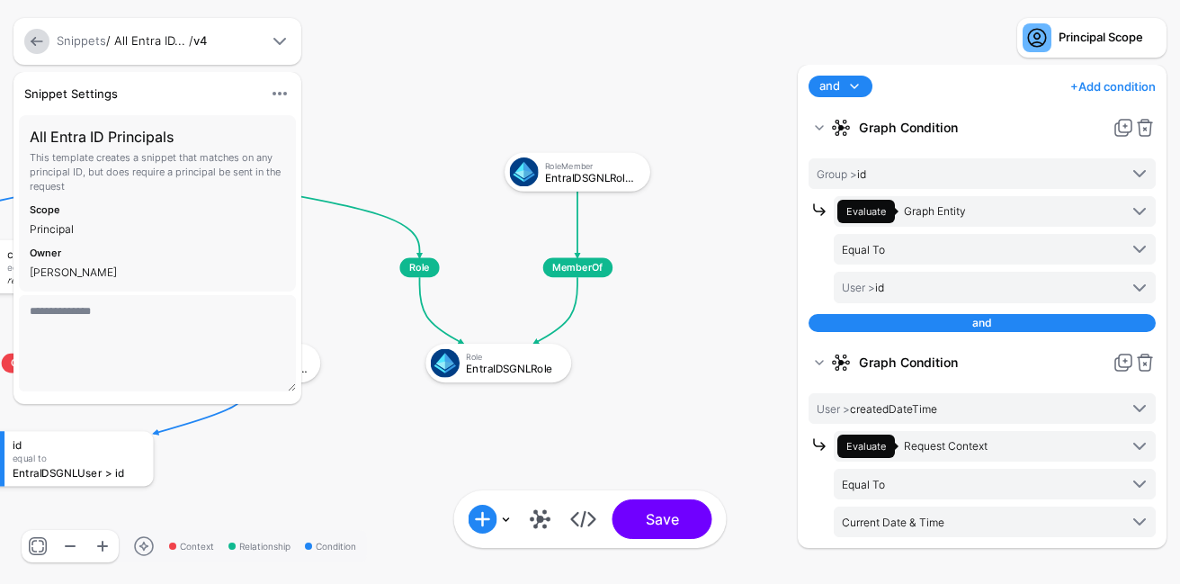
drag, startPoint x: 758, startPoint y: 317, endPoint x: 655, endPoint y: 370, distance: 115.8
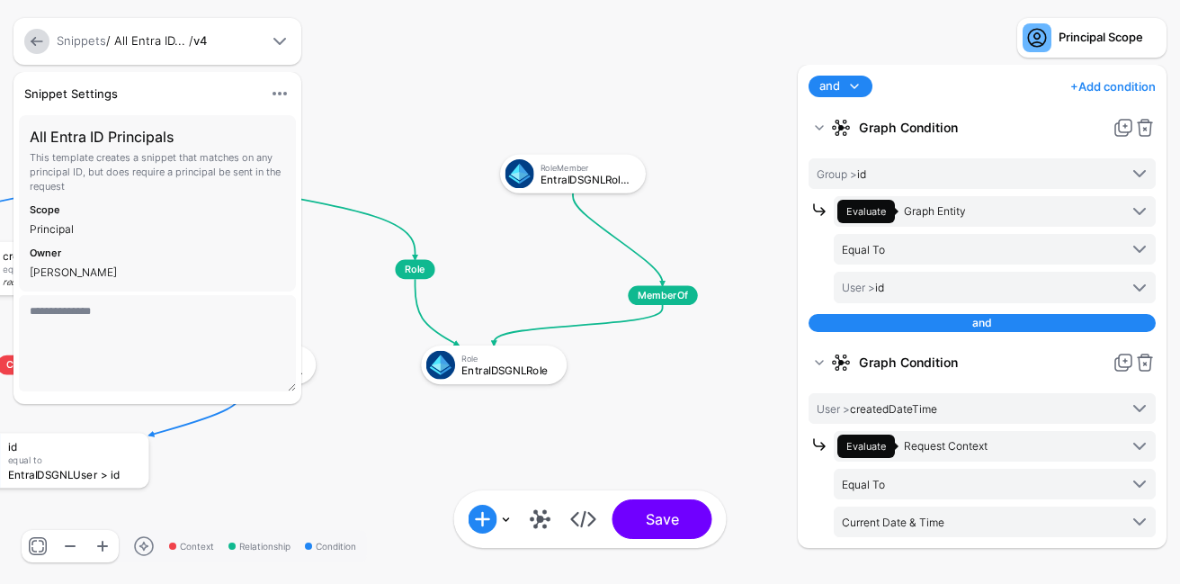
drag, startPoint x: 574, startPoint y: 267, endPoint x: 548, endPoint y: 253, distance: 29.8
click at [628, 285] on span "MemberOf" at bounding box center [662, 295] width 69 height 20
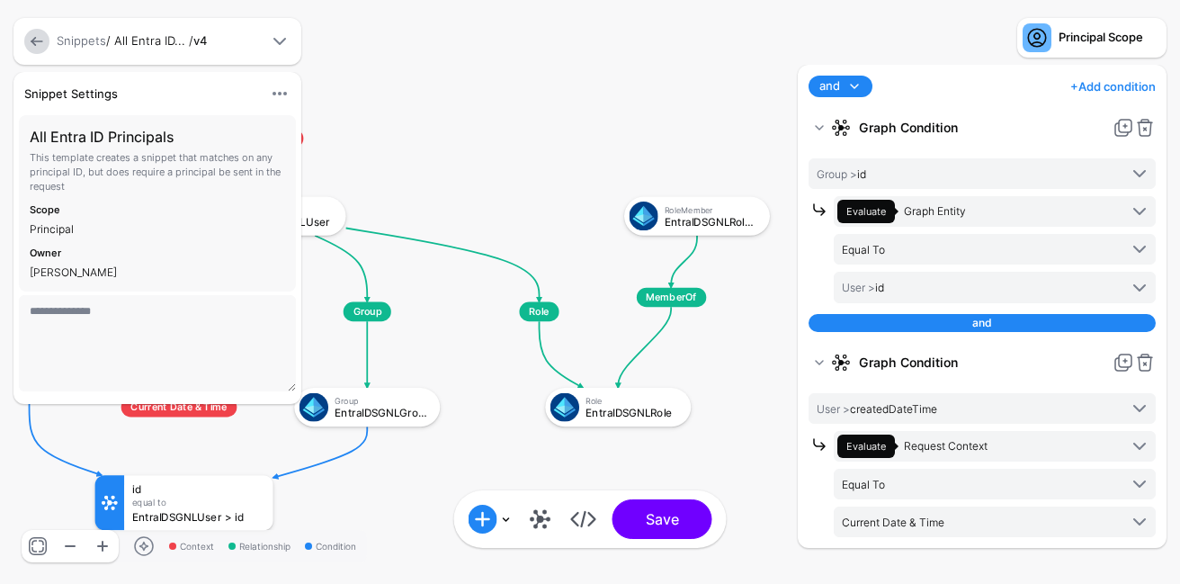
drag, startPoint x: 622, startPoint y: 373, endPoint x: 764, endPoint y: 445, distance: 159.3
click at [758, 437] on rect at bounding box center [74, 113] width 106204 height 52536
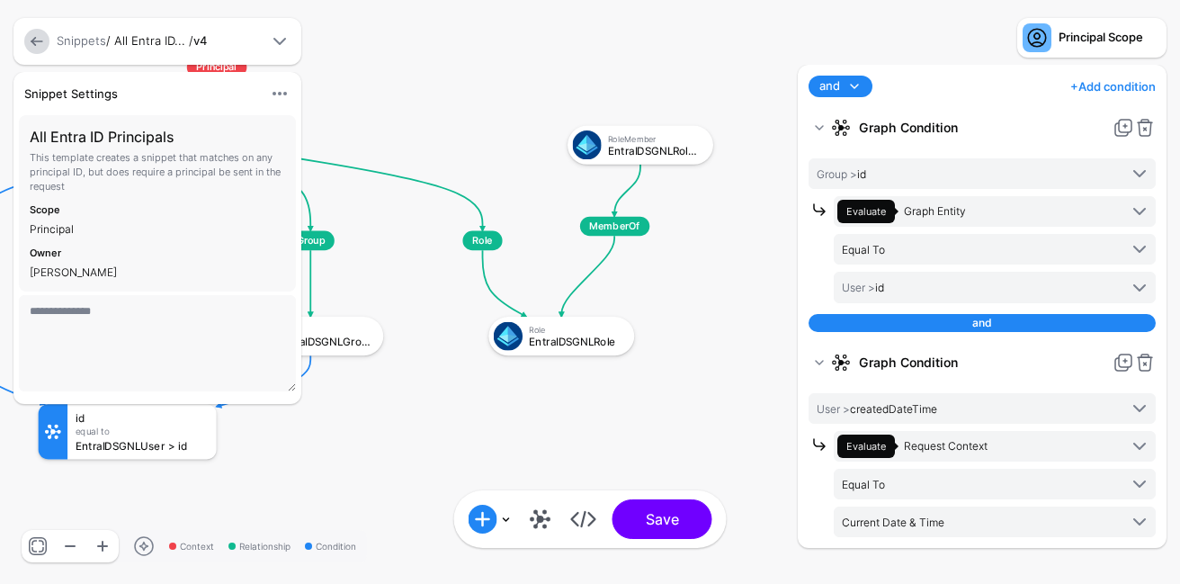
drag, startPoint x: 541, startPoint y: 210, endPoint x: 471, endPoint y: 118, distance: 116.2
click at [471, 118] on rect at bounding box center [17, 42] width 106204 height 52536
click at [636, 514] on button "Save" at bounding box center [663, 519] width 100 height 40
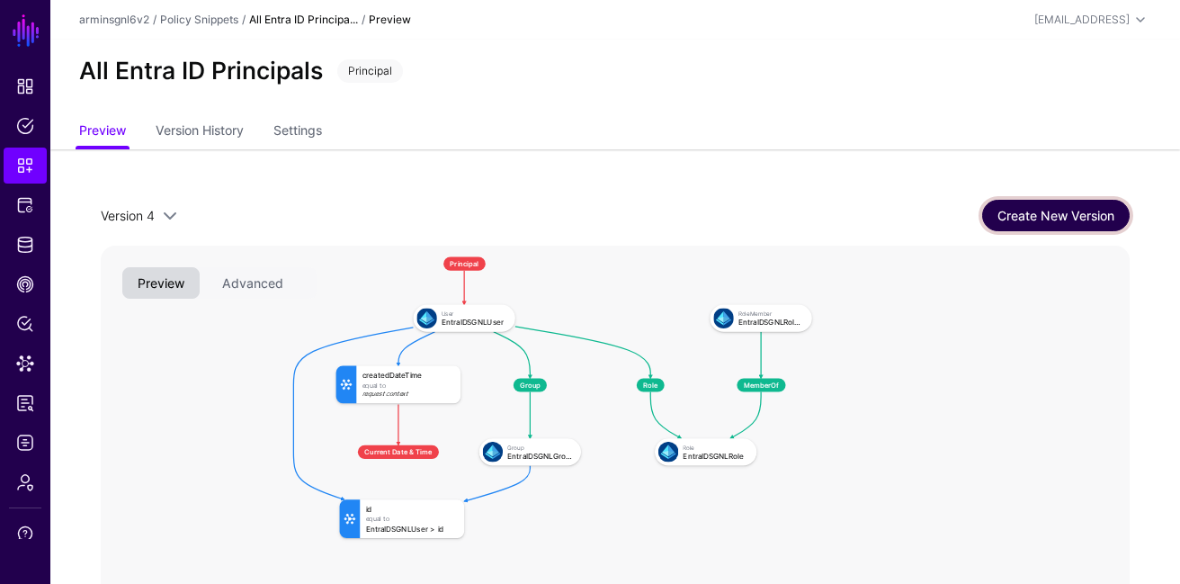
click at [1104, 216] on link "Create New Version" at bounding box center [1056, 215] width 148 height 31
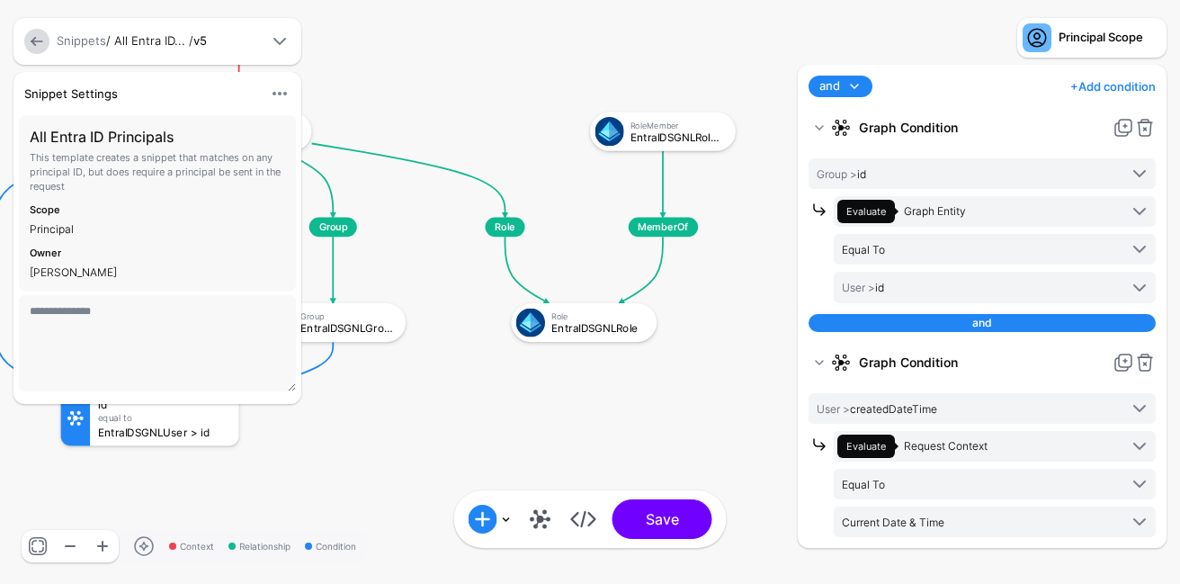
drag, startPoint x: 673, startPoint y: 389, endPoint x: 511, endPoint y: 412, distance: 163.5
click at [511, 412] on rect at bounding box center [39, 28] width 106204 height 52536
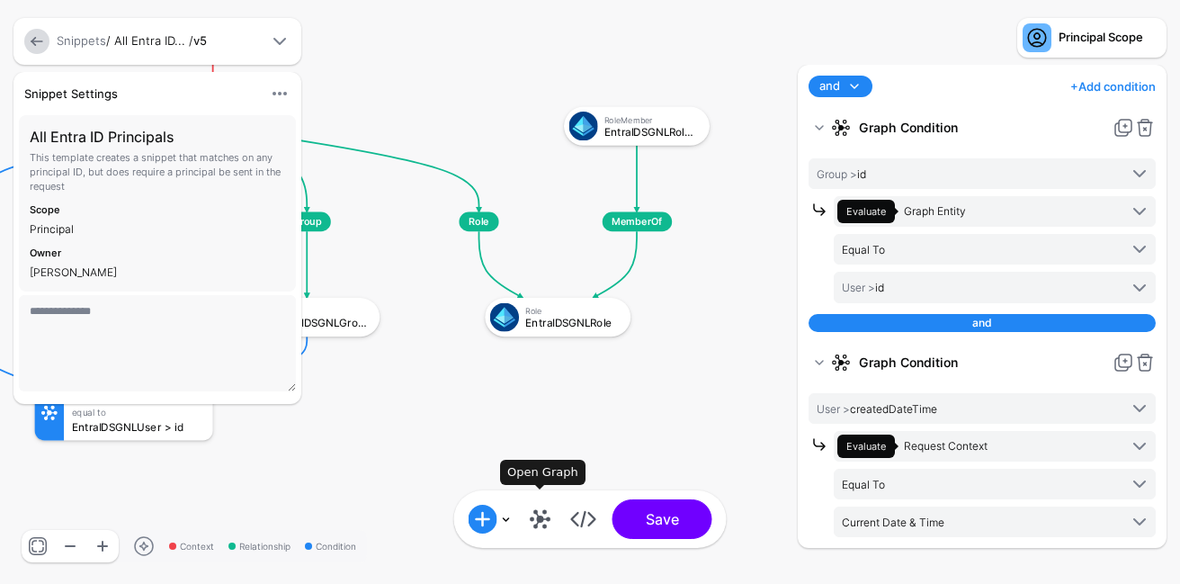
click at [539, 529] on link at bounding box center [540, 519] width 29 height 29
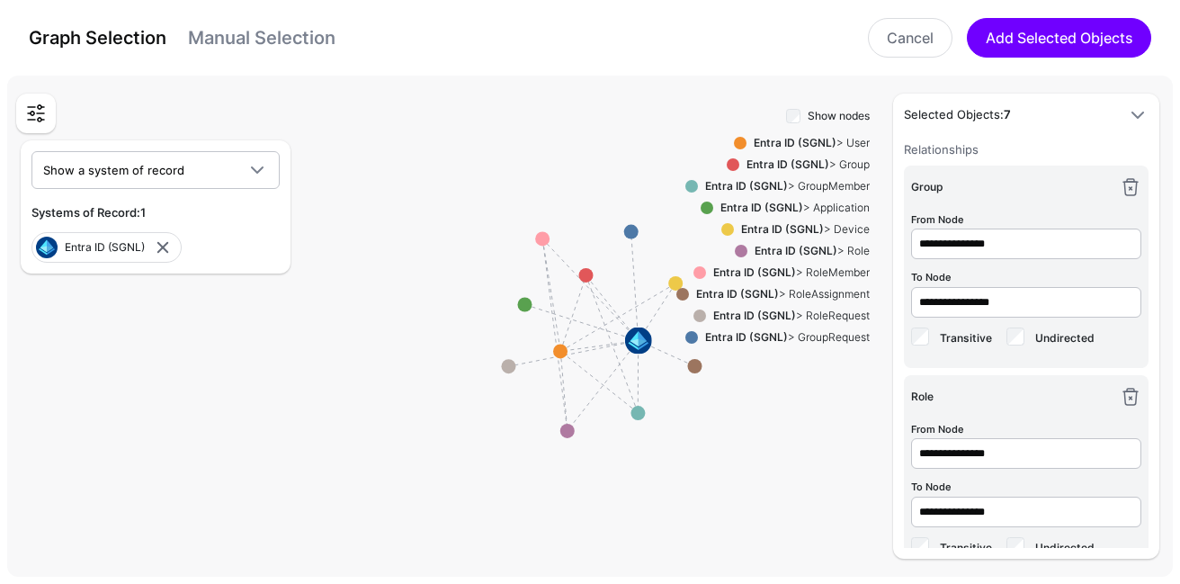
scroll to position [931, 0]
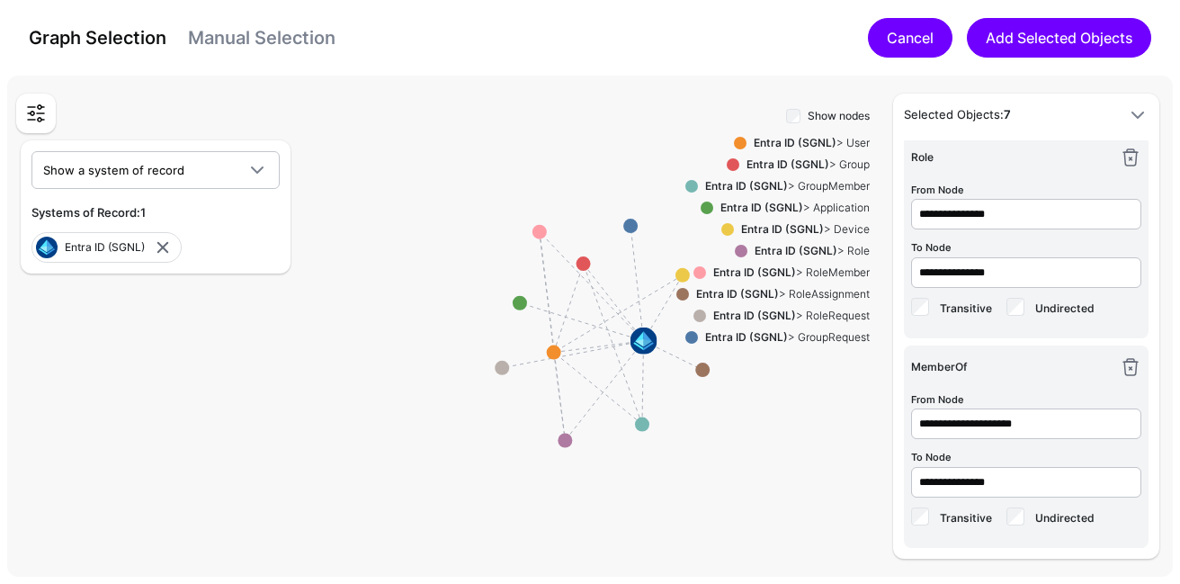
click at [917, 36] on link "Cancel" at bounding box center [910, 38] width 85 height 40
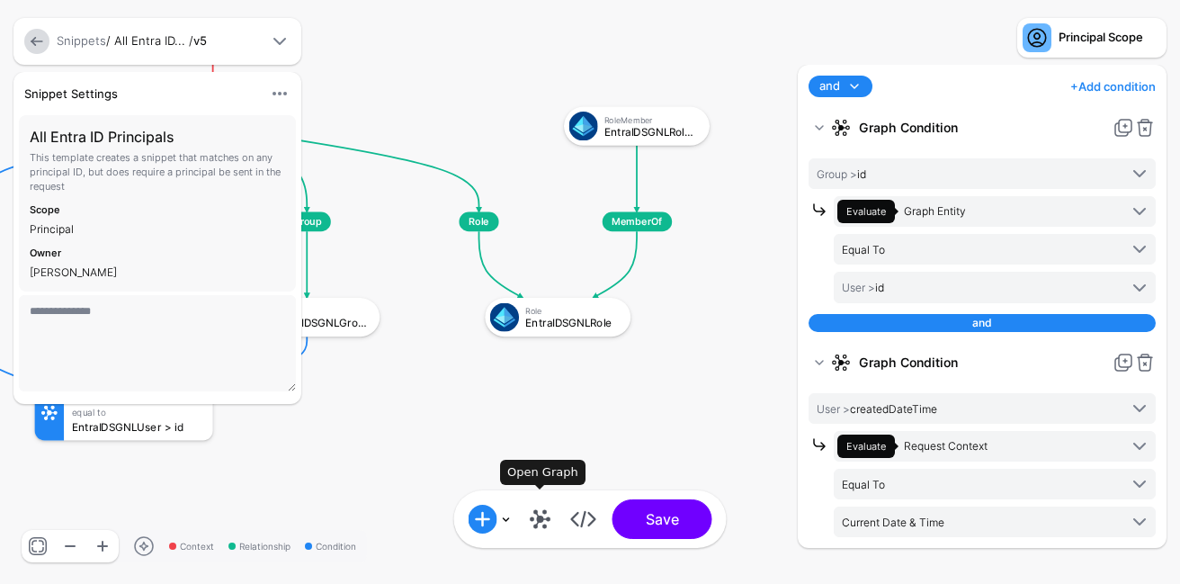
click at [539, 521] on link at bounding box center [540, 519] width 29 height 29
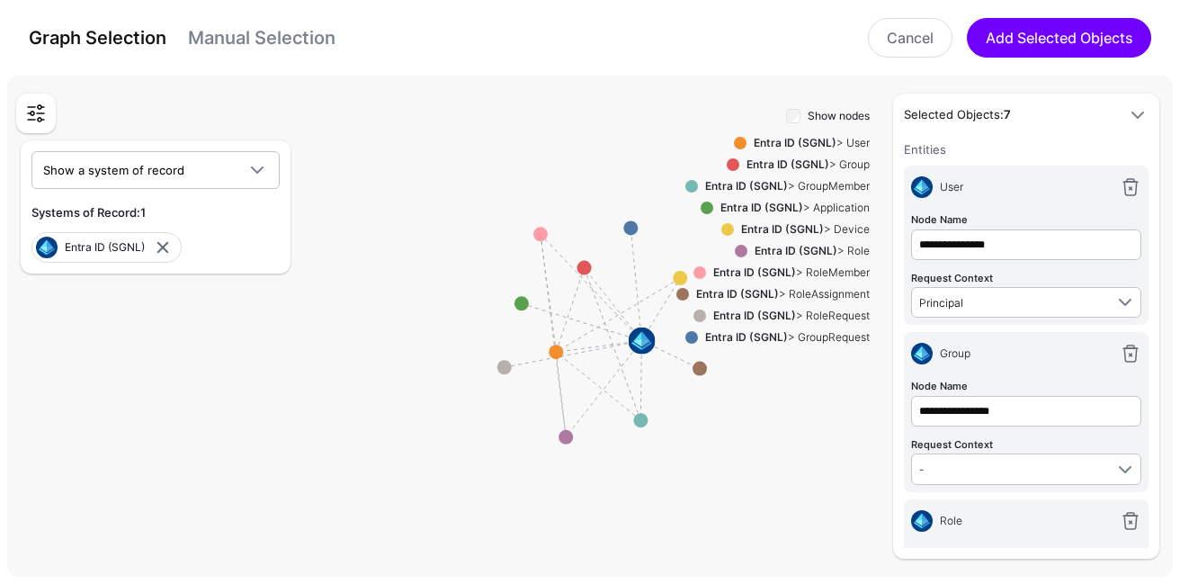
click at [848, 248] on div "Entra ID (SGNL) > Role" at bounding box center [808, 251] width 122 height 16
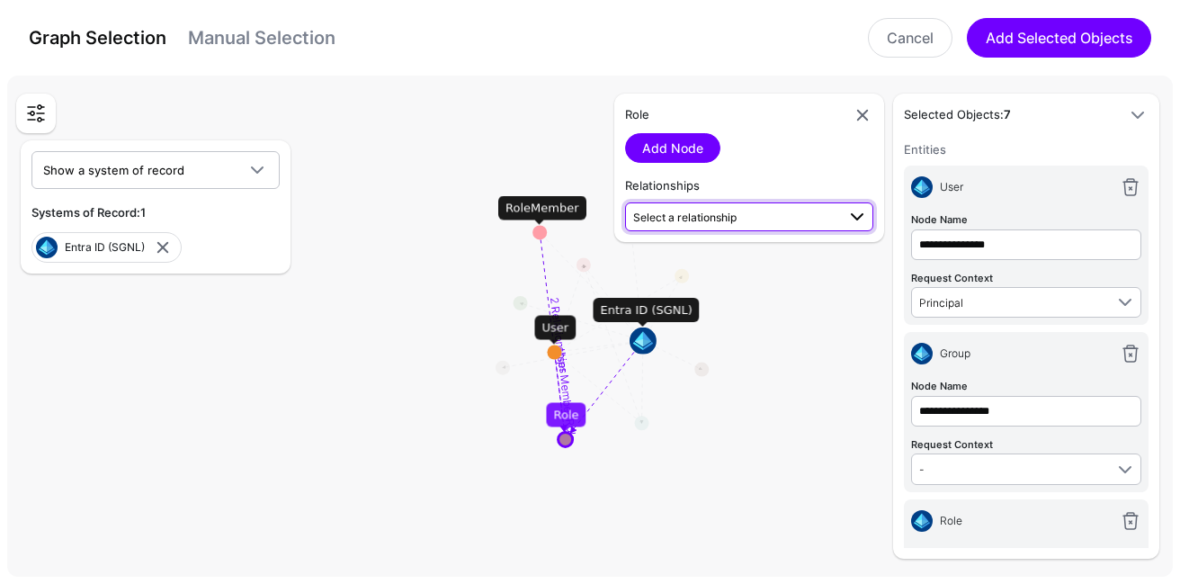
click at [768, 209] on span "Select a relationship" at bounding box center [734, 216] width 202 height 19
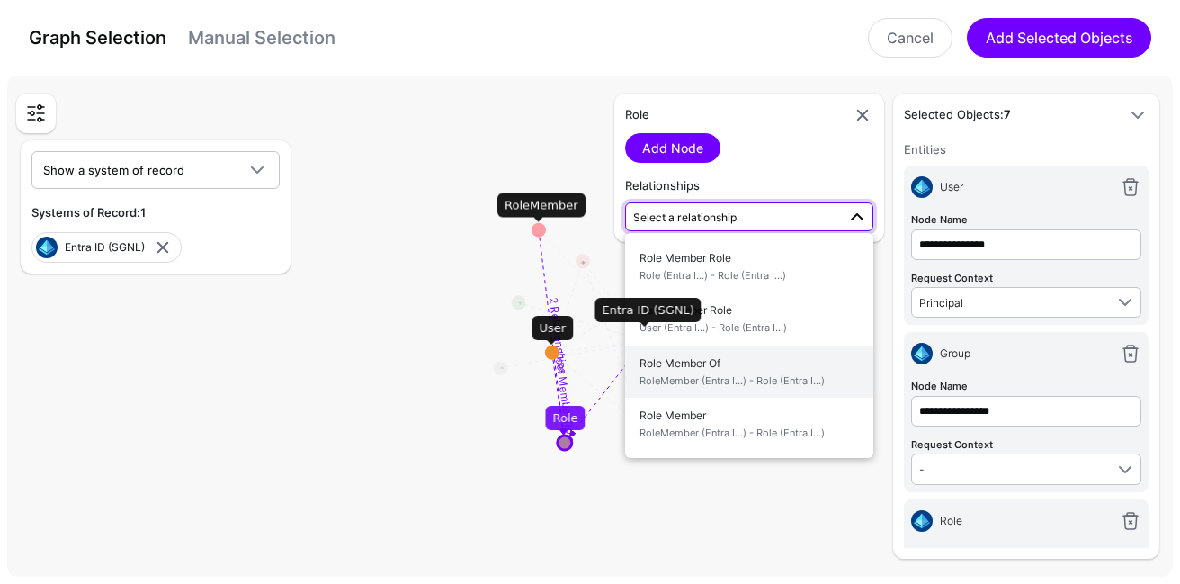
click at [794, 382] on span "RoleMember (Entra I...) - Role (Entra I...)" at bounding box center [748, 380] width 219 height 15
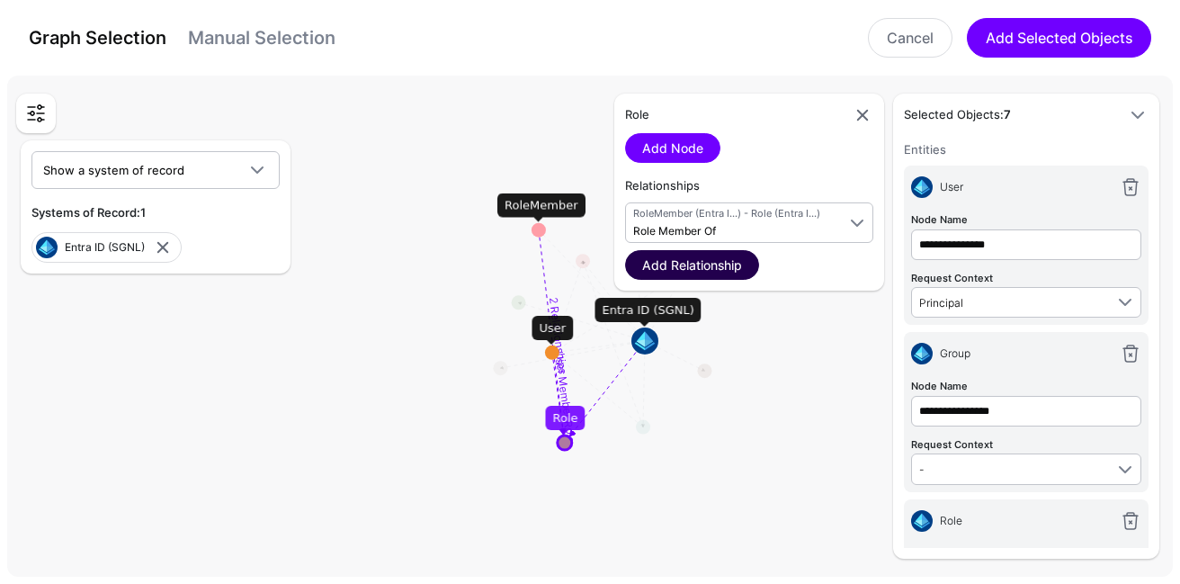
click at [714, 271] on link "Add Relationship" at bounding box center [692, 265] width 134 height 30
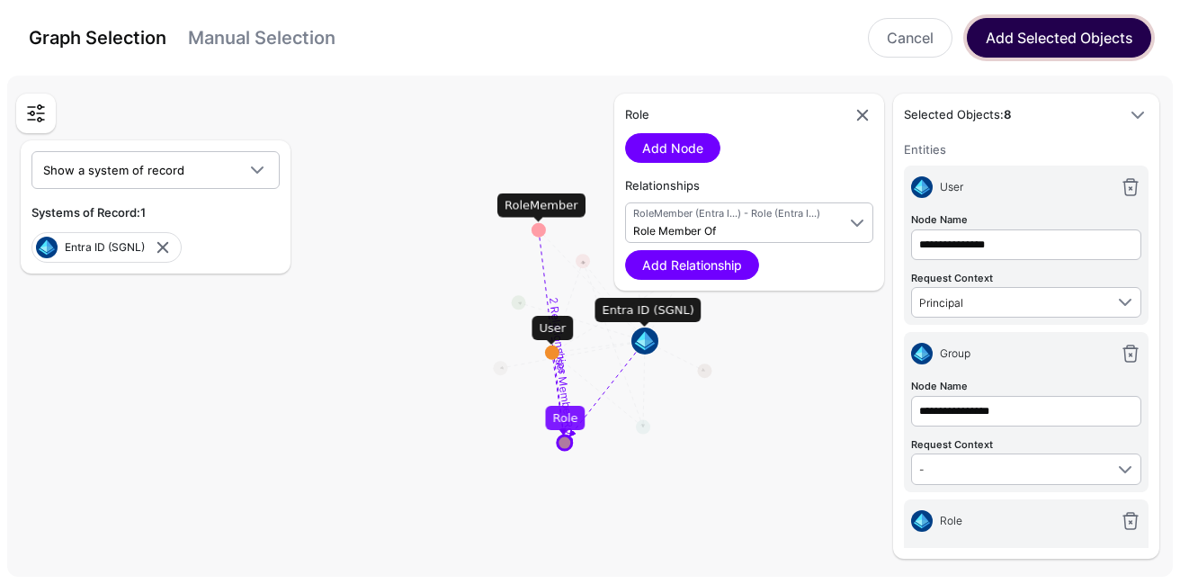
click at [1069, 25] on button "Add Selected Objects" at bounding box center [1059, 38] width 184 height 40
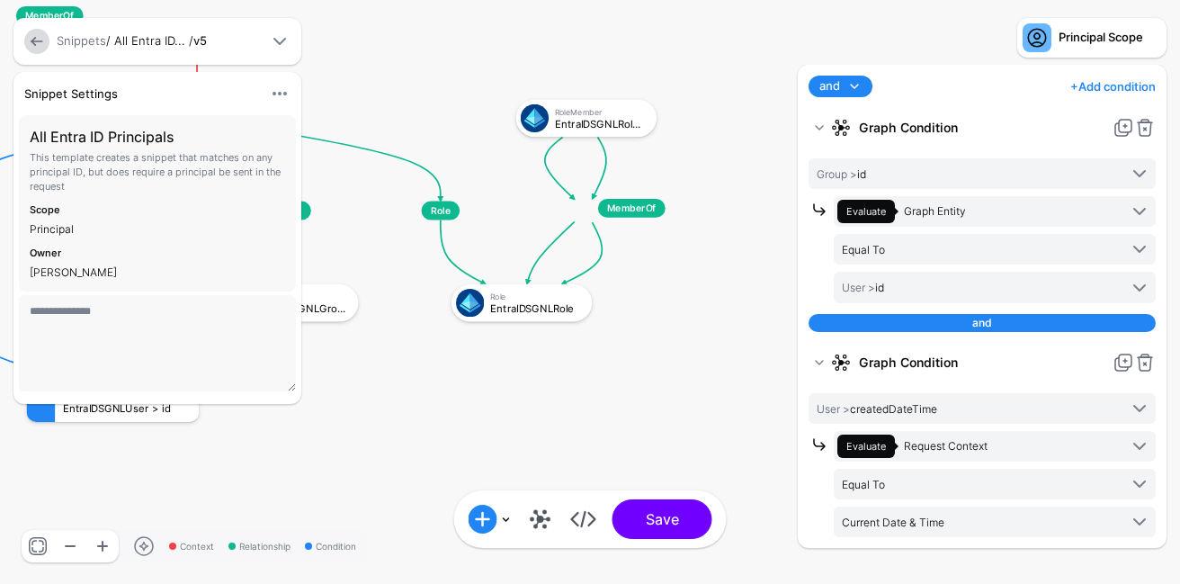
drag, startPoint x: 733, startPoint y: 412, endPoint x: 585, endPoint y: 430, distance: 149.5
click at [585, 430] on rect at bounding box center [4, 18] width 102664 height 50784
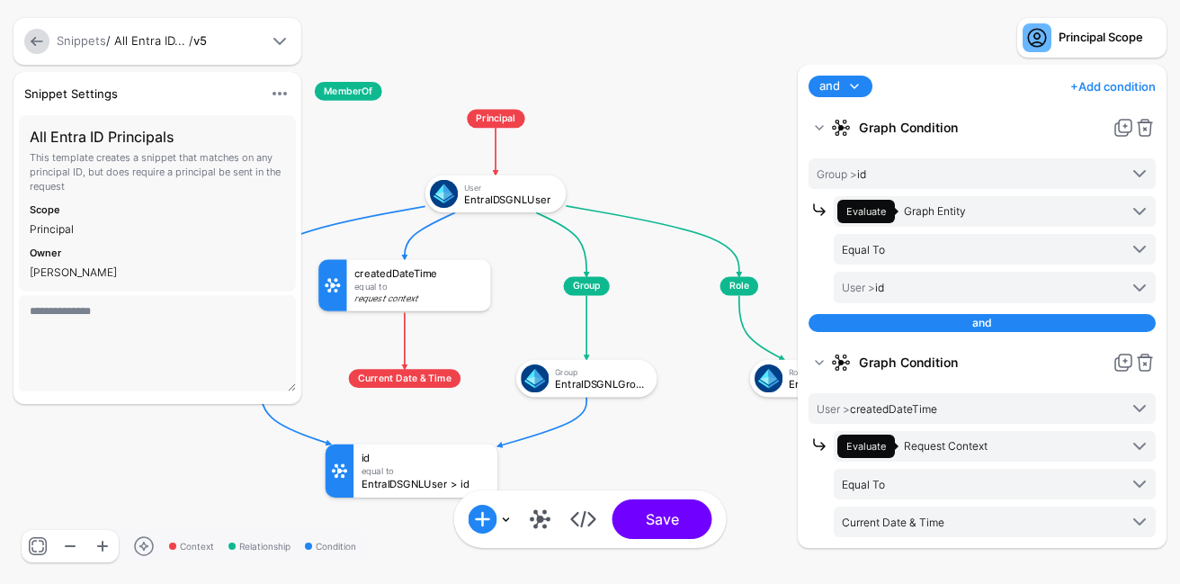
drag, startPoint x: 624, startPoint y: 286, endPoint x: 683, endPoint y: 171, distance: 129.1
click at [684, 171] on rect at bounding box center [303, 94] width 102664 height 50784
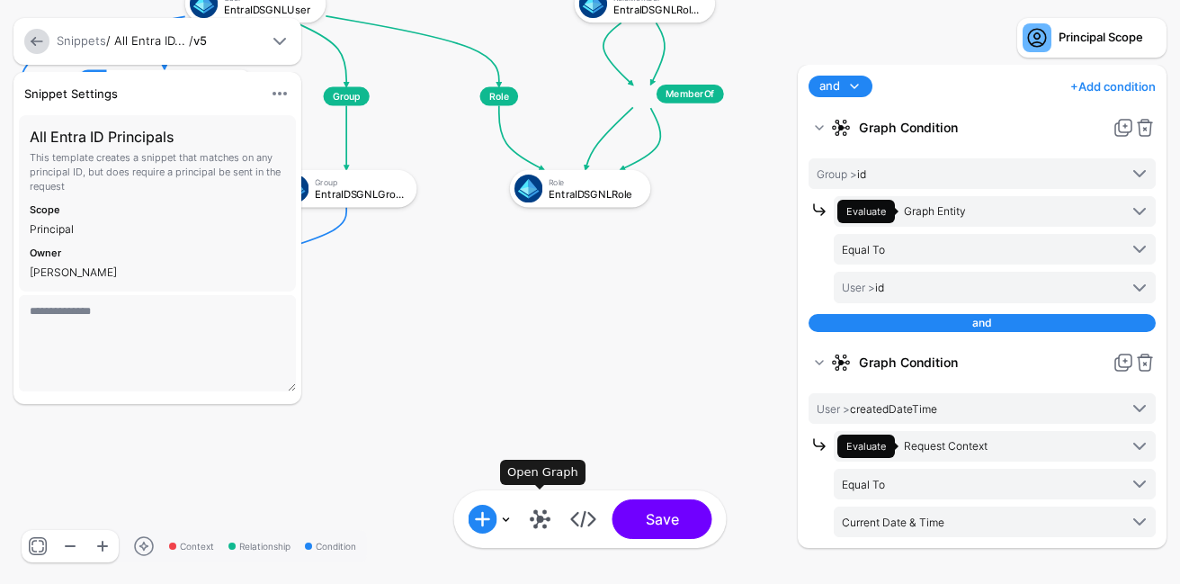
click at [529, 520] on link at bounding box center [540, 519] width 29 height 29
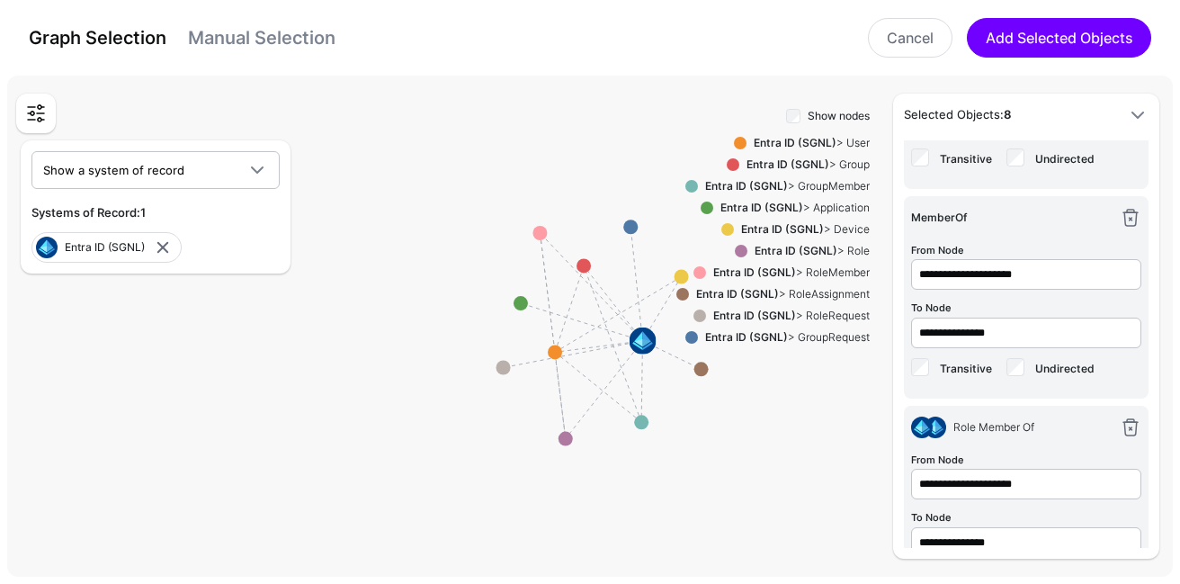
scroll to position [1079, 0]
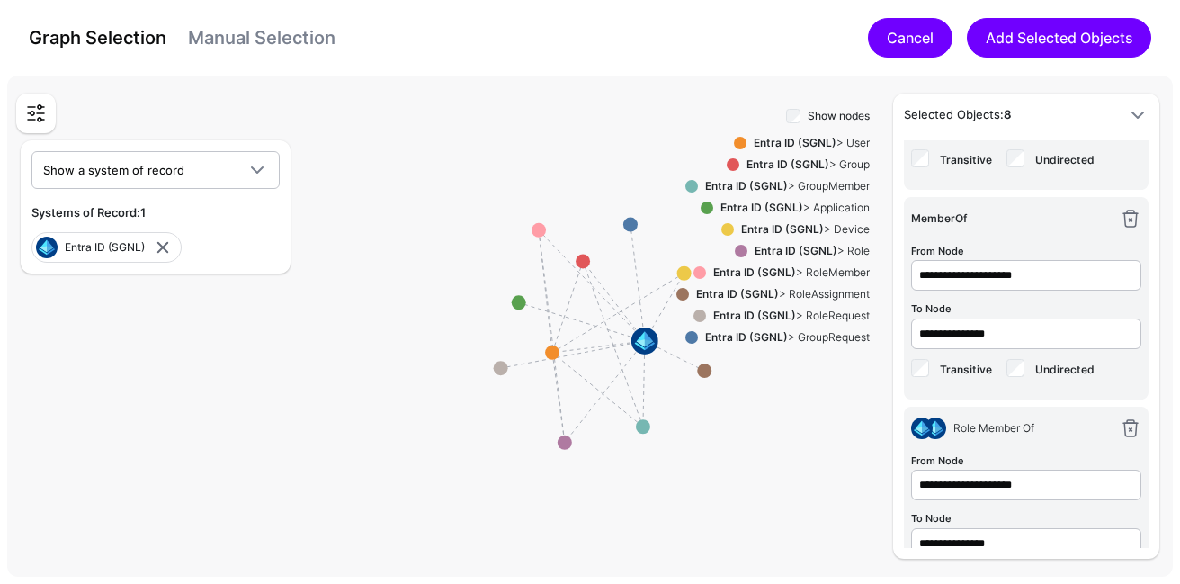
click at [893, 40] on link "Cancel" at bounding box center [910, 38] width 85 height 40
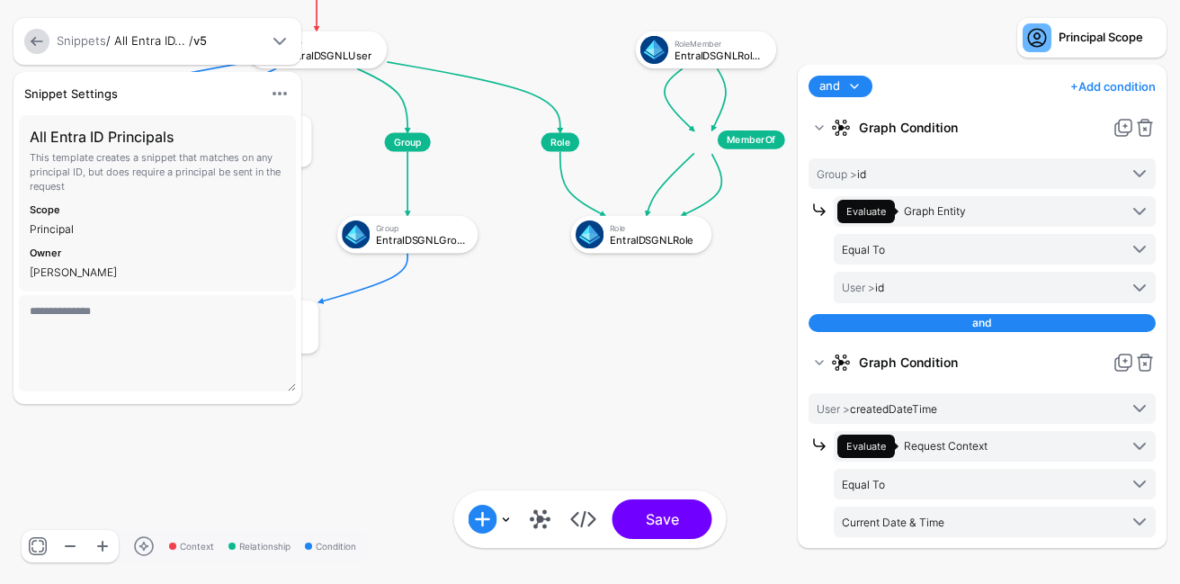
drag, startPoint x: 657, startPoint y: 370, endPoint x: 791, endPoint y: 424, distance: 144.5
click at [791, 424] on div "Context Relationship Condition Principal User EntraIDSGNLUser Group EntraIDSGNL…" at bounding box center [590, 292] width 1180 height 584
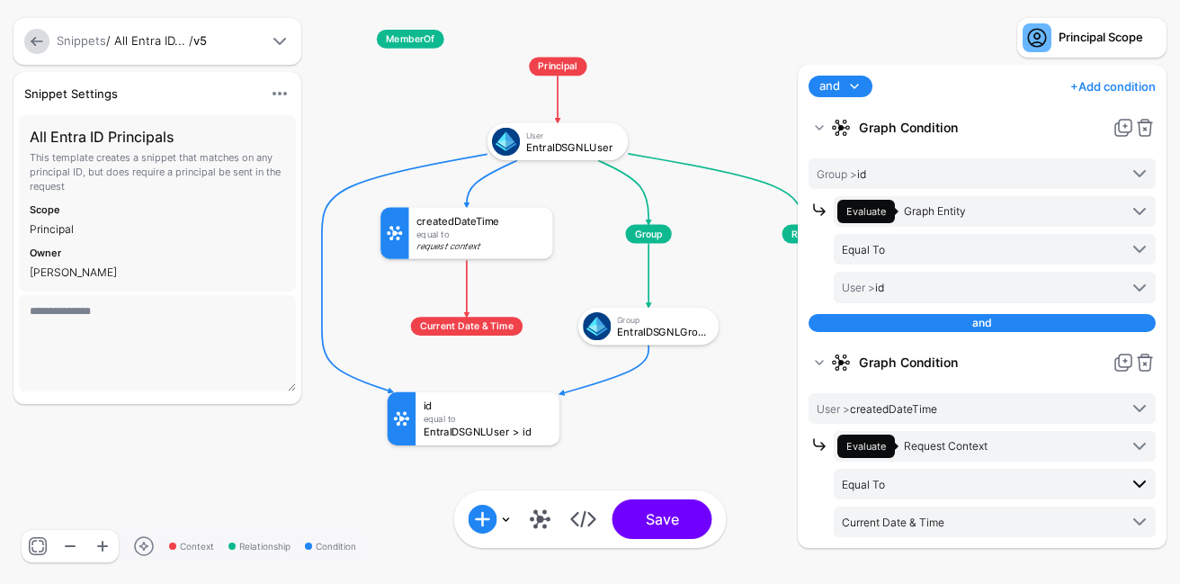
drag, startPoint x: 702, startPoint y: 379, endPoint x: 920, endPoint y: 471, distance: 237.4
click at [916, 470] on div "Context Relationship Condition Principal User EntraIDSGNLUser Group EntraIDSGNL…" at bounding box center [590, 292] width 1180 height 584
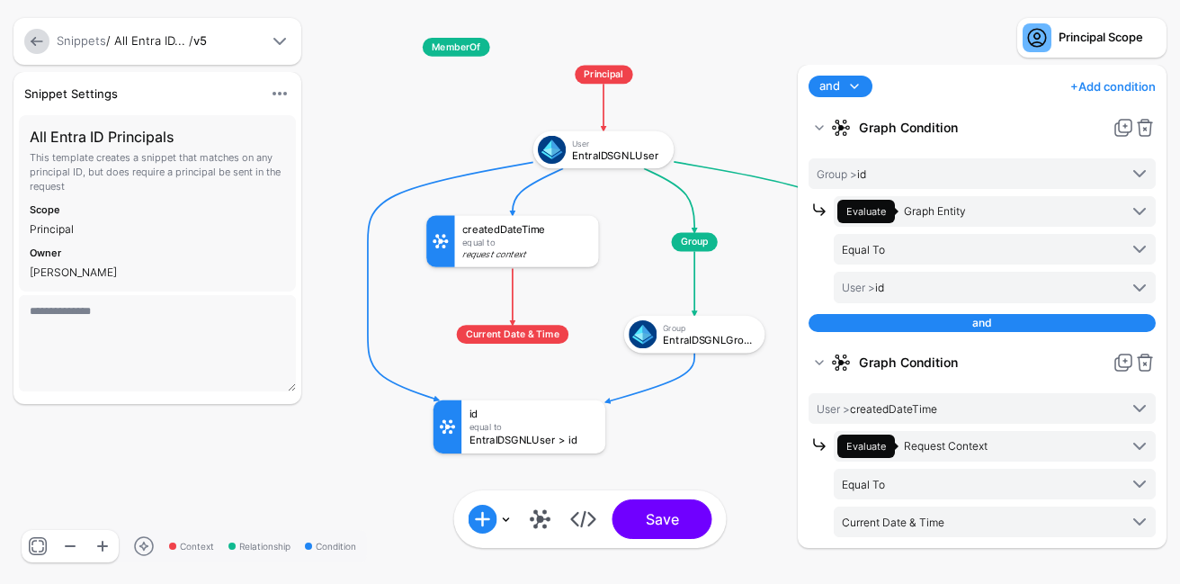
drag, startPoint x: 750, startPoint y: 409, endPoint x: 657, endPoint y: 407, distance: 93.6
click at [657, 407] on rect at bounding box center [411, 50] width 102664 height 50784
